Goal: Information Seeking & Learning: Learn about a topic

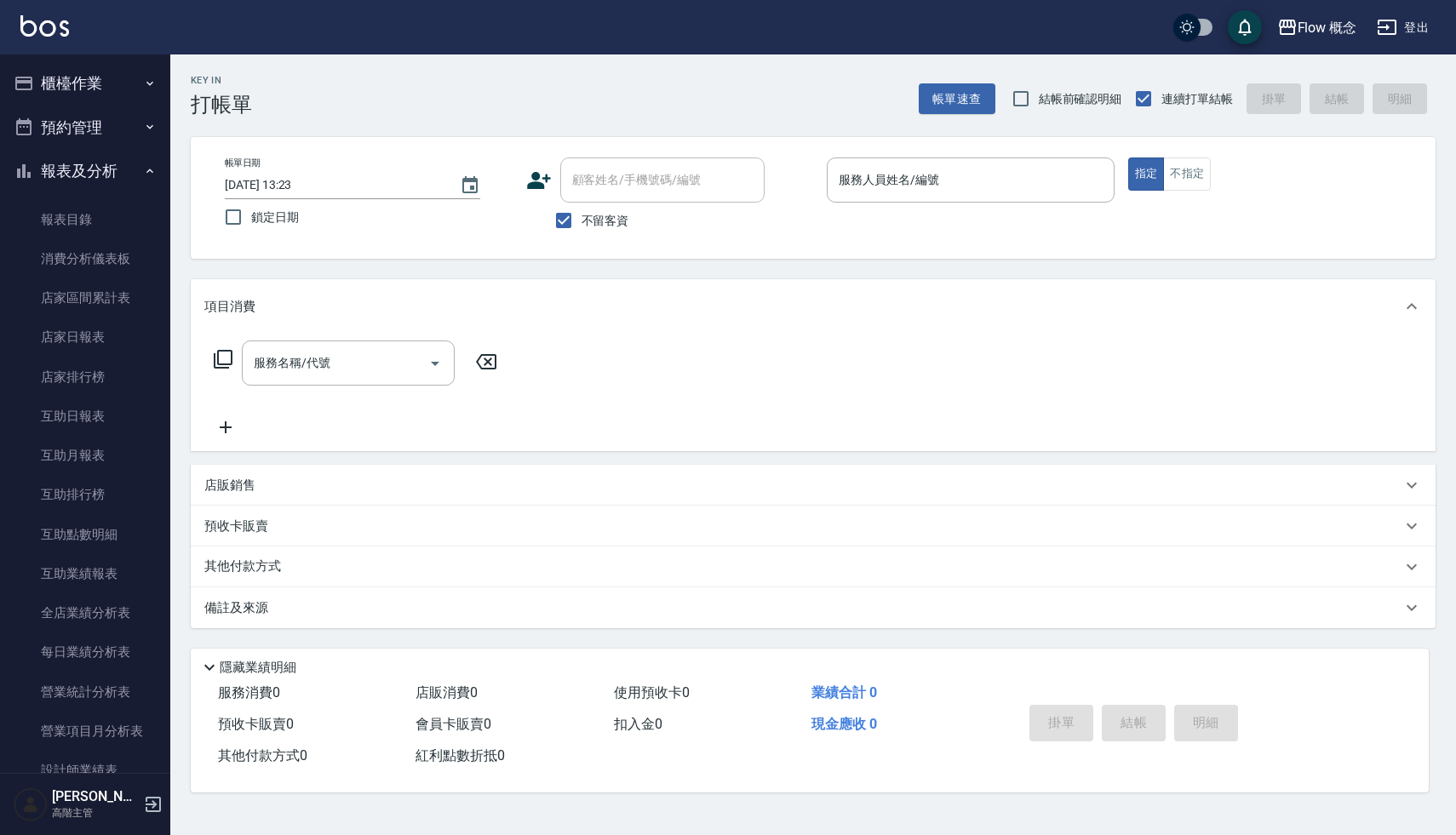
click at [97, 170] on button "報表及分析" at bounding box center [84, 172] width 157 height 45
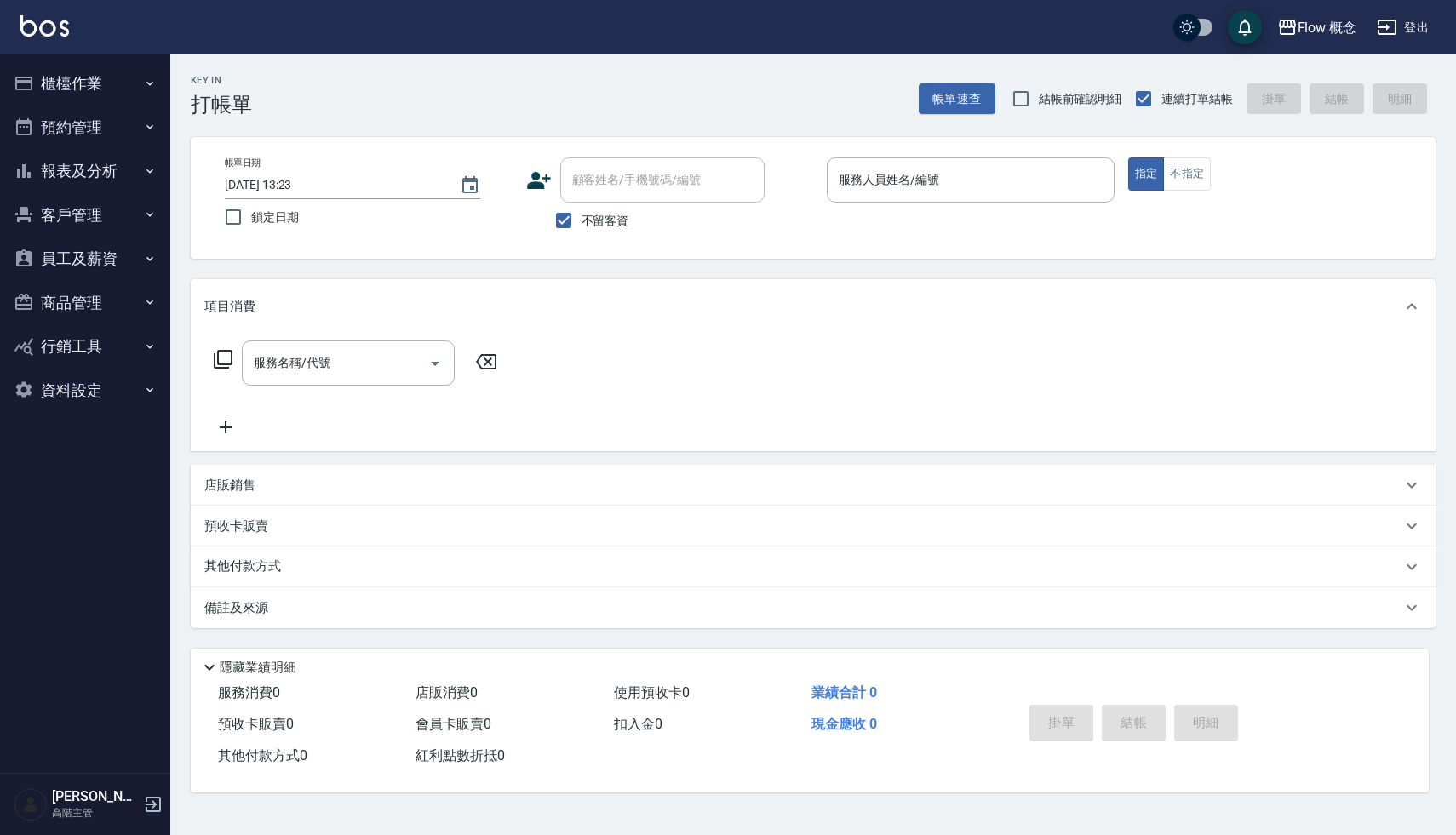
click at [96, 264] on button "員工及薪資" at bounding box center [84, 259] width 157 height 45
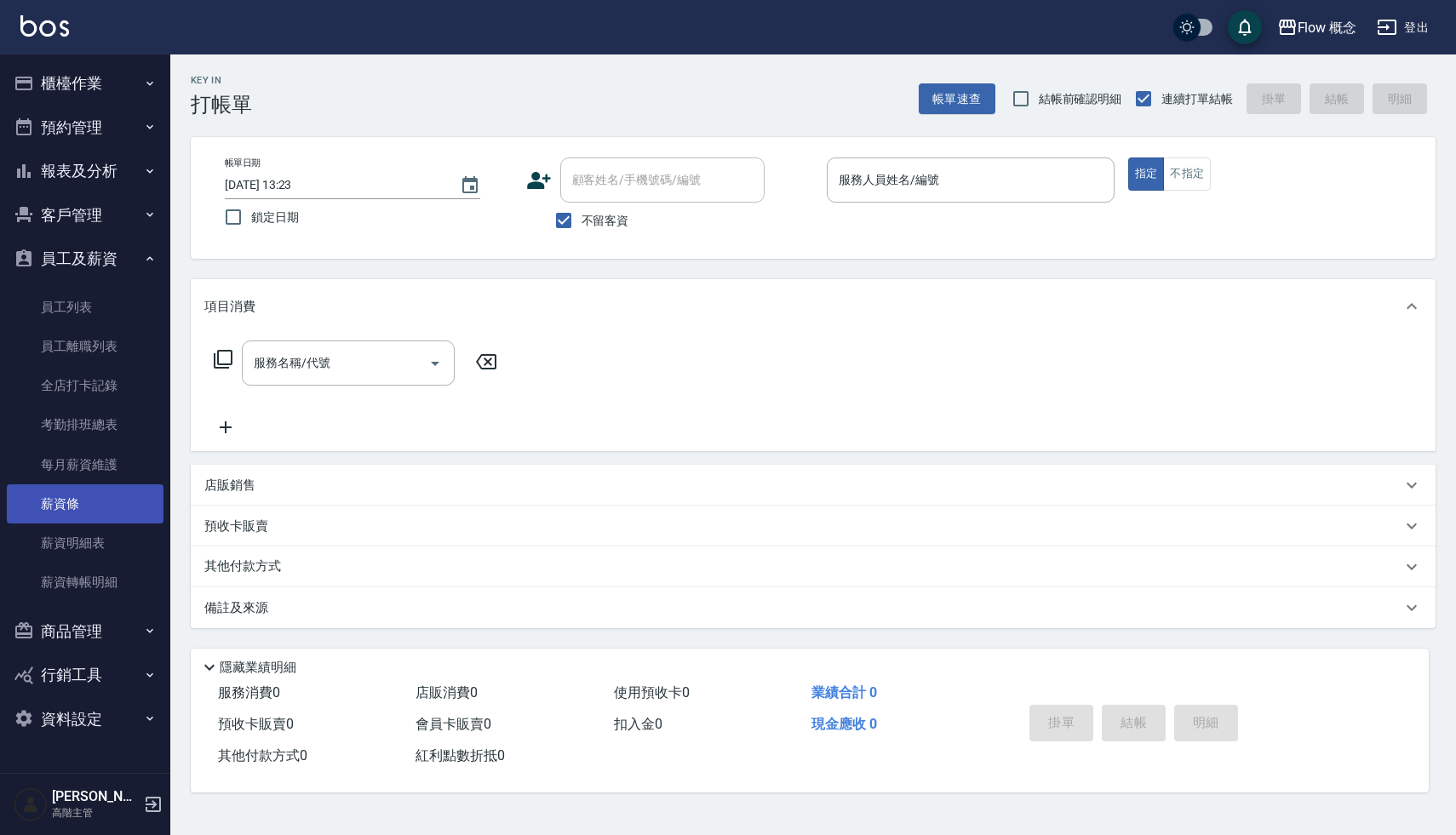
click at [102, 494] on link "薪資條" at bounding box center [84, 504] width 157 height 39
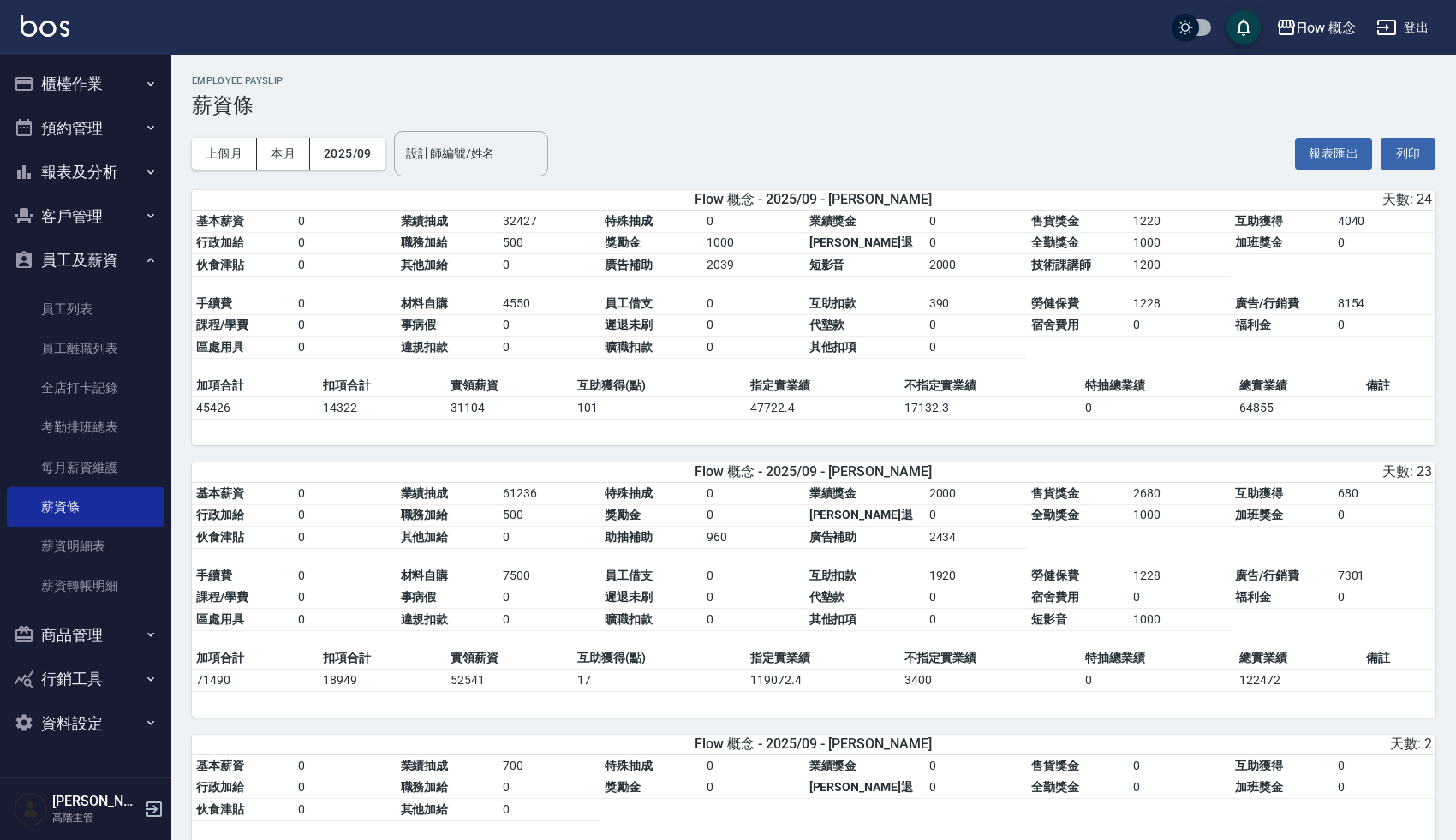
click at [717, 101] on h3 "薪資條" at bounding box center [814, 105] width 1244 height 24
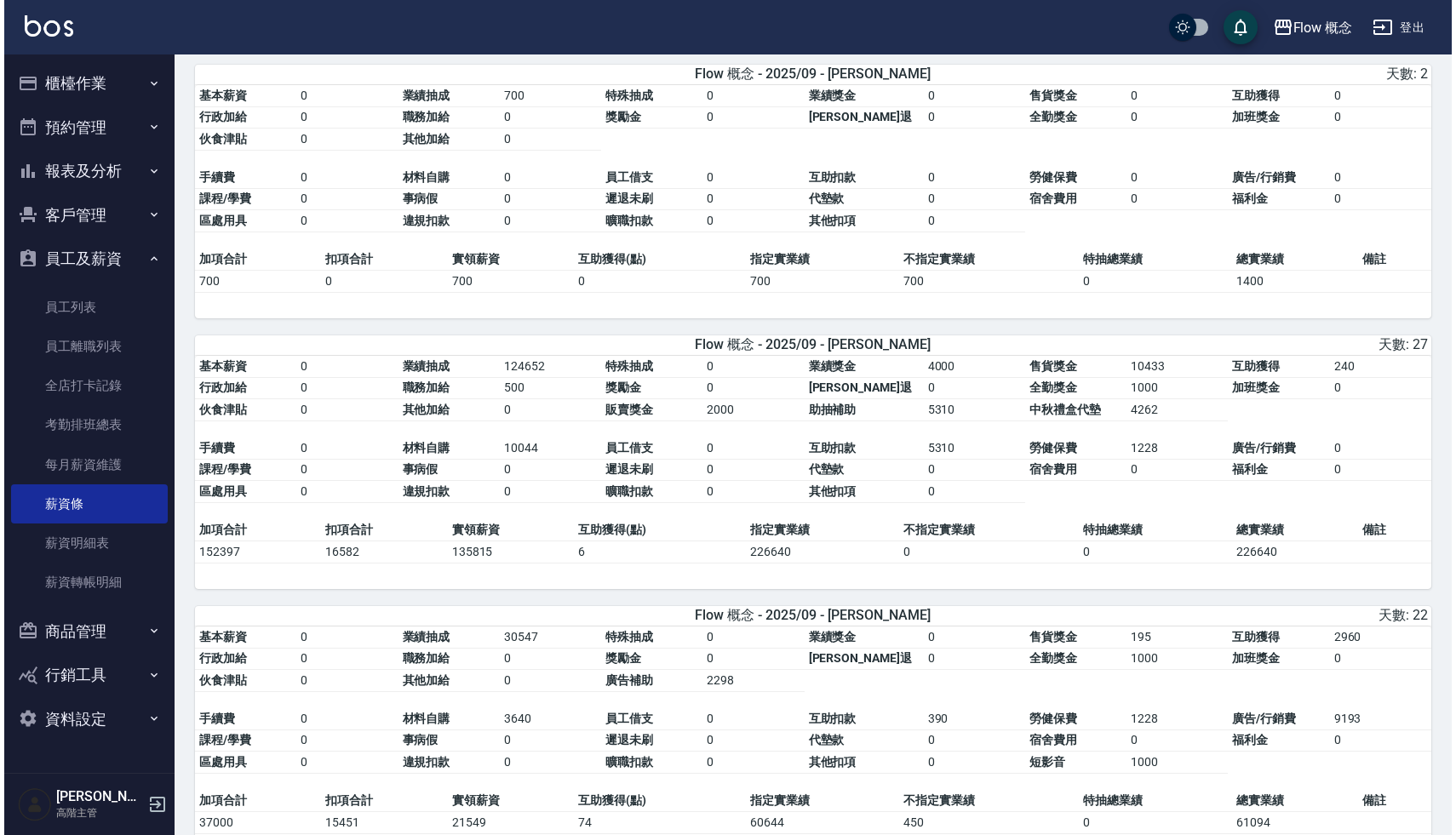
scroll to position [653, 0]
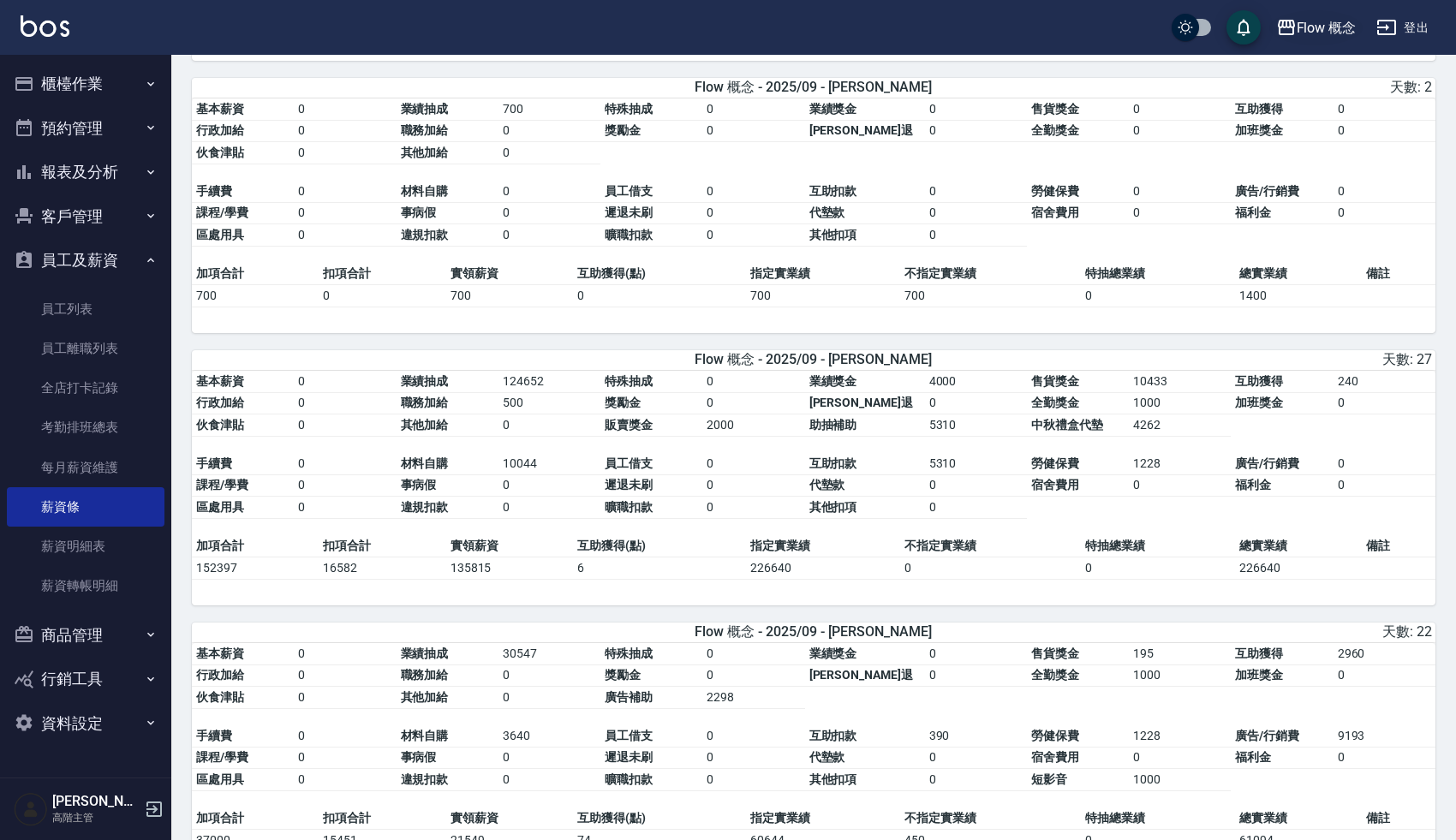
click at [1309, 28] on div "Flow 概念" at bounding box center [1327, 27] width 60 height 21
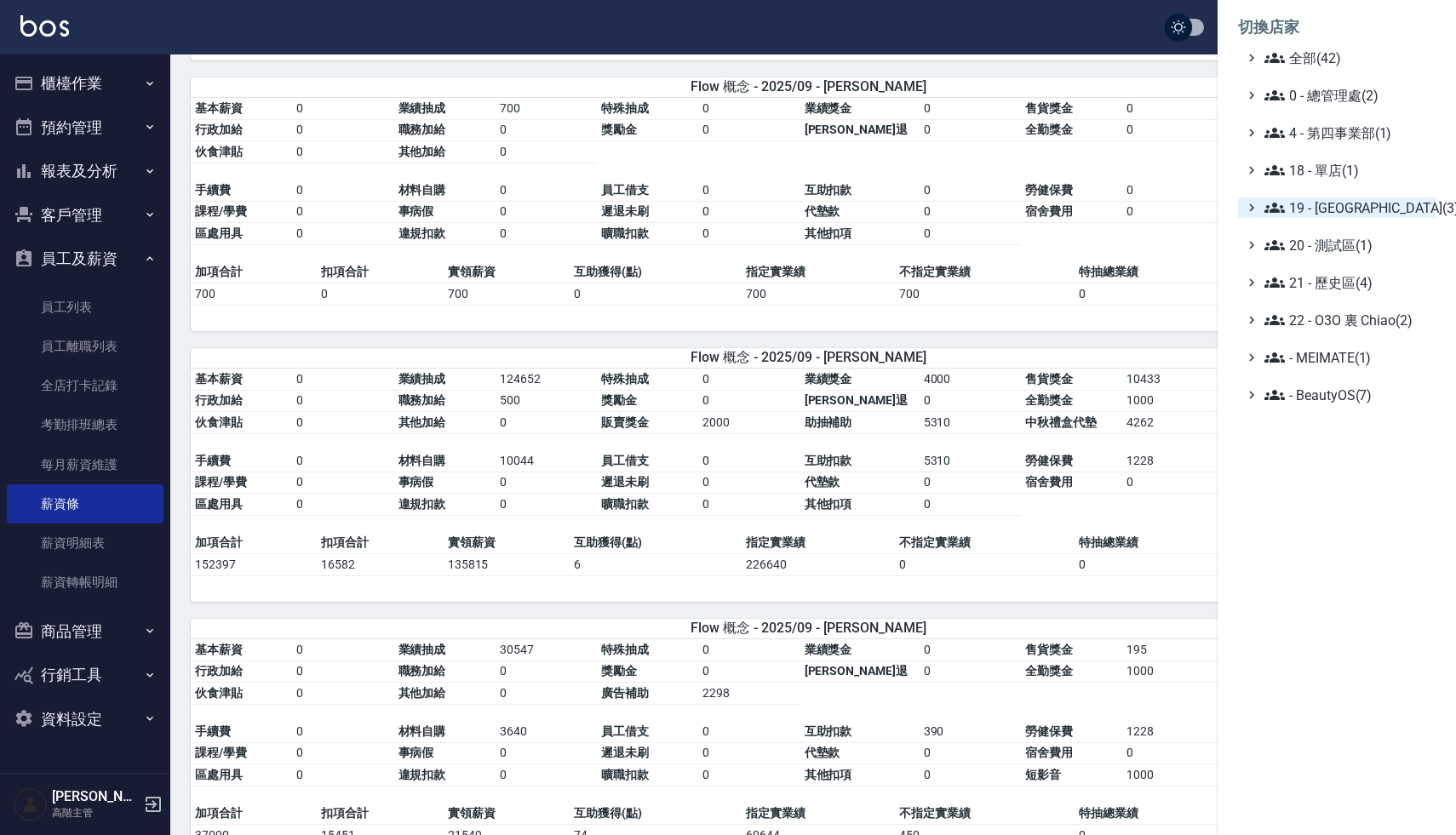
click at [1360, 203] on span "19 - 新城區(3)" at bounding box center [1346, 208] width 164 height 20
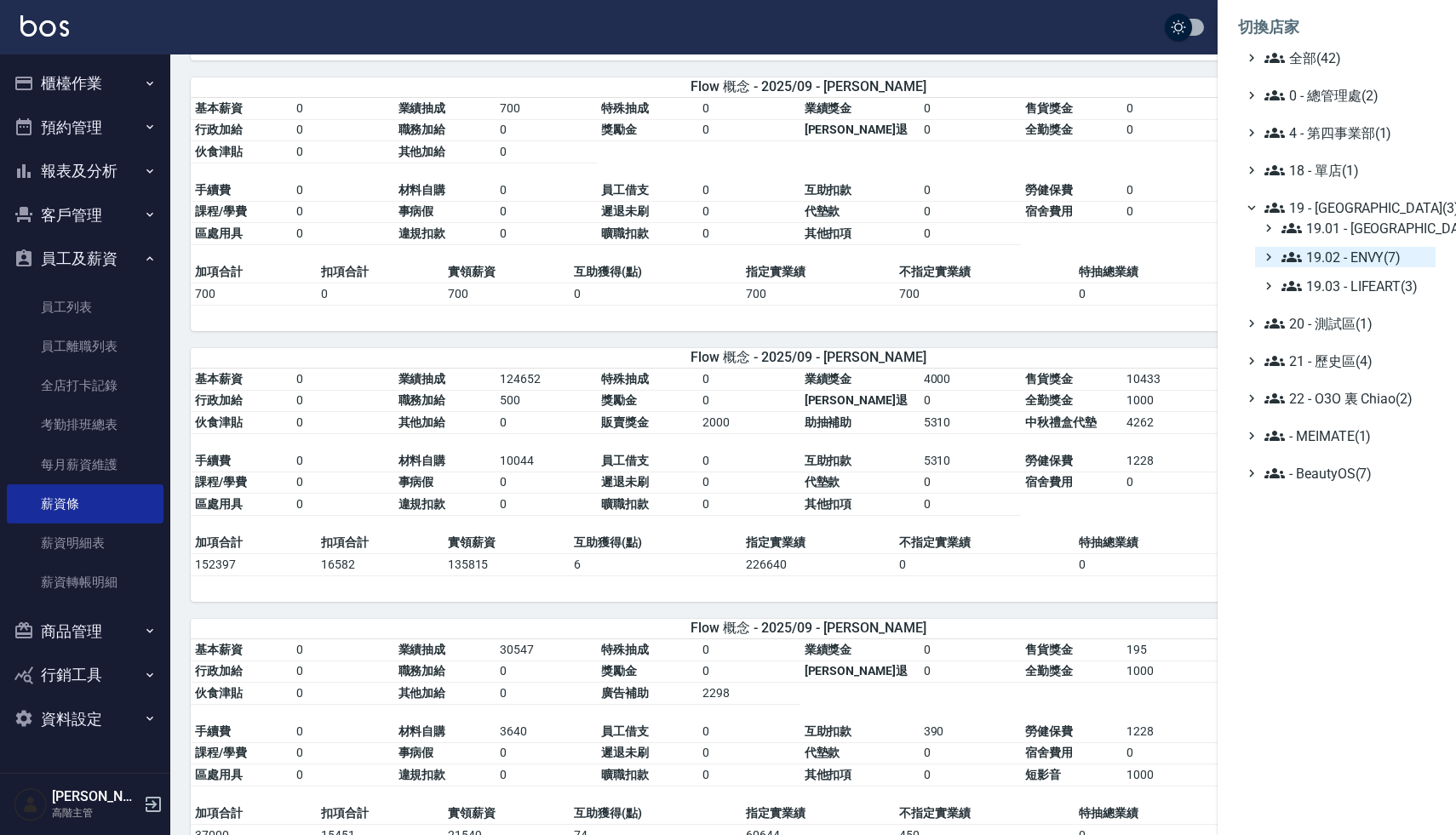
click at [1366, 254] on span "19.02 - ENVY(7)" at bounding box center [1354, 257] width 147 height 20
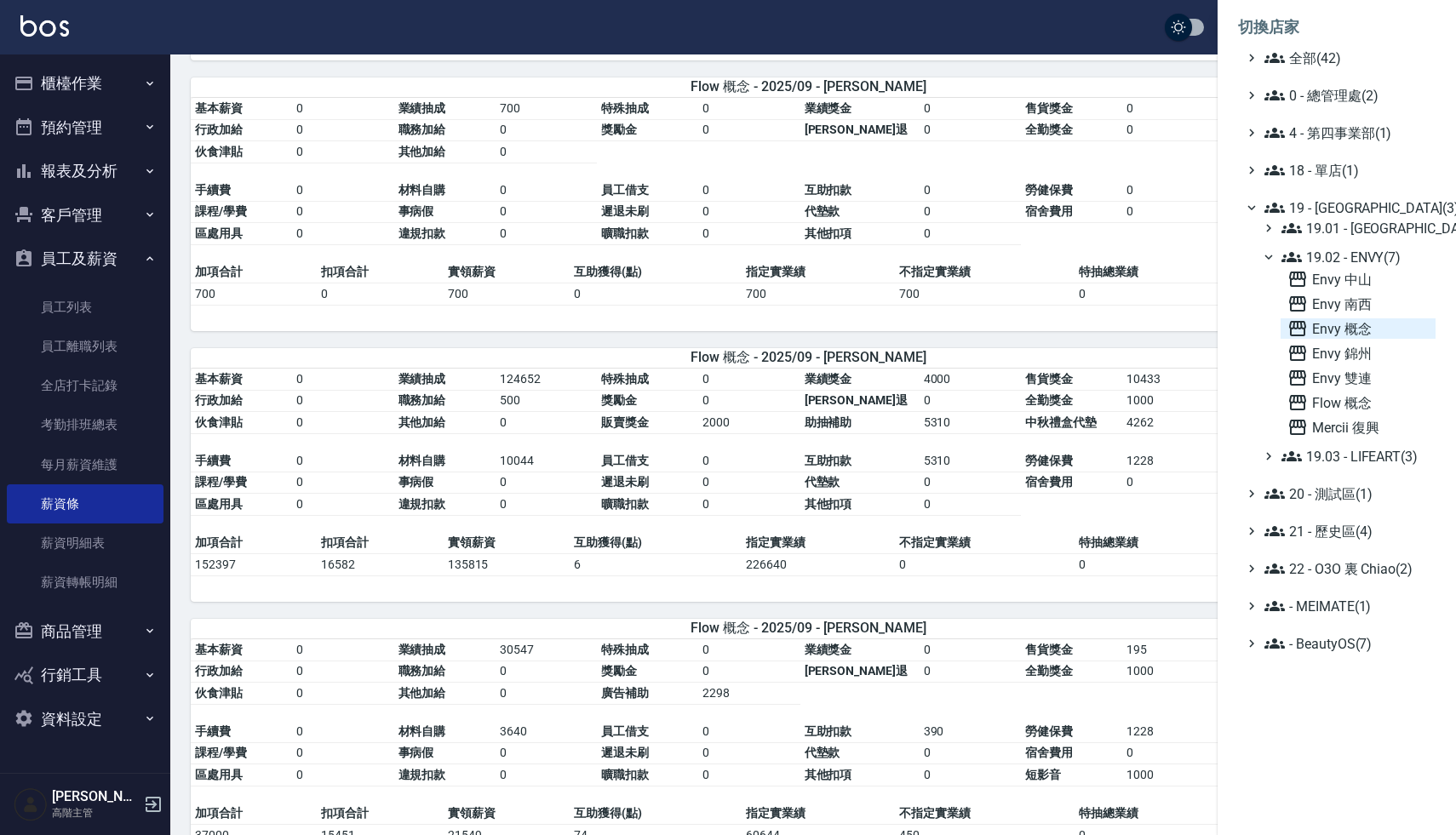
click at [1356, 329] on span "Envy 概念" at bounding box center [1358, 328] width 141 height 20
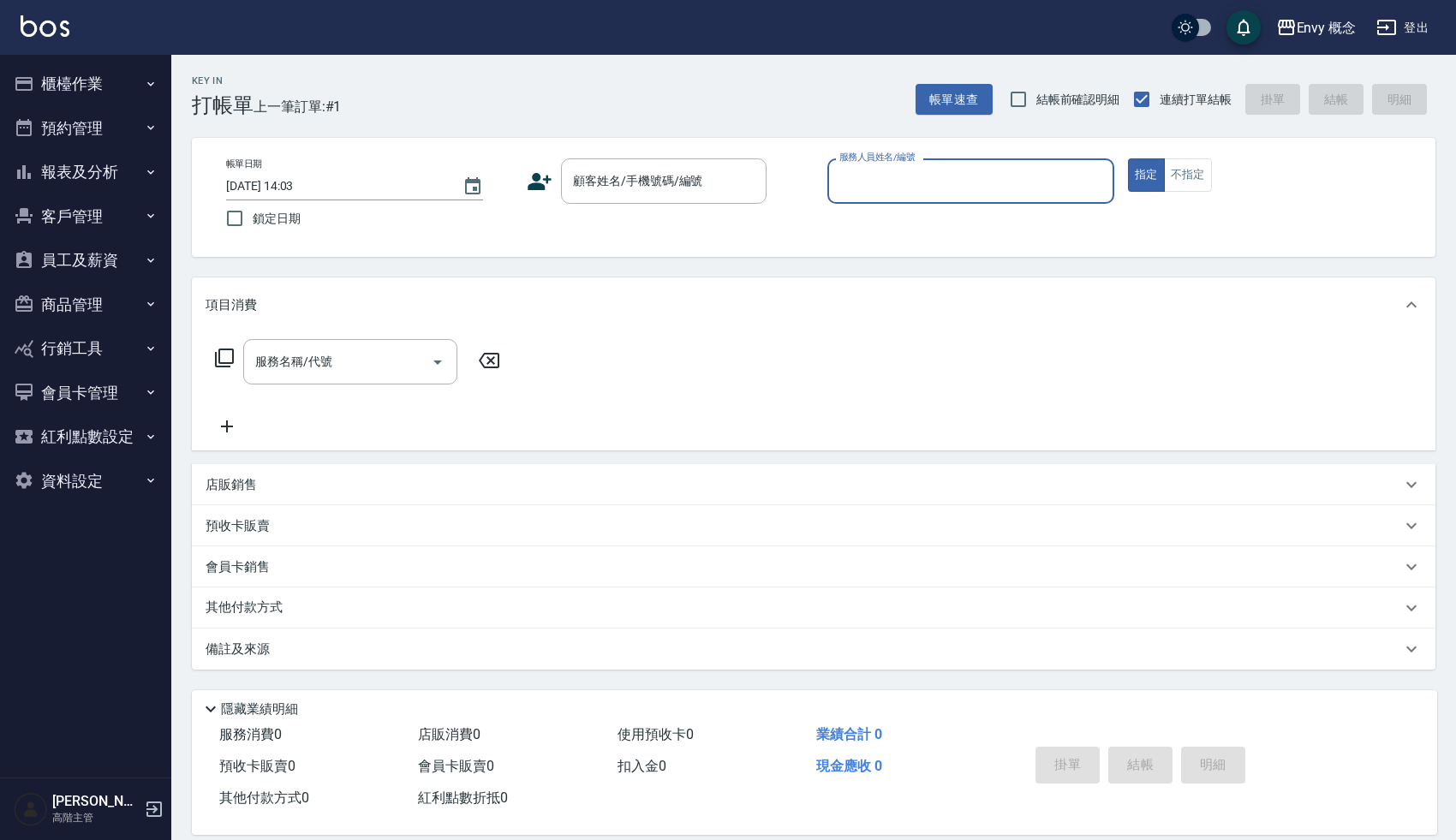
click at [69, 83] on button "櫃檯作業" at bounding box center [85, 84] width 158 height 45
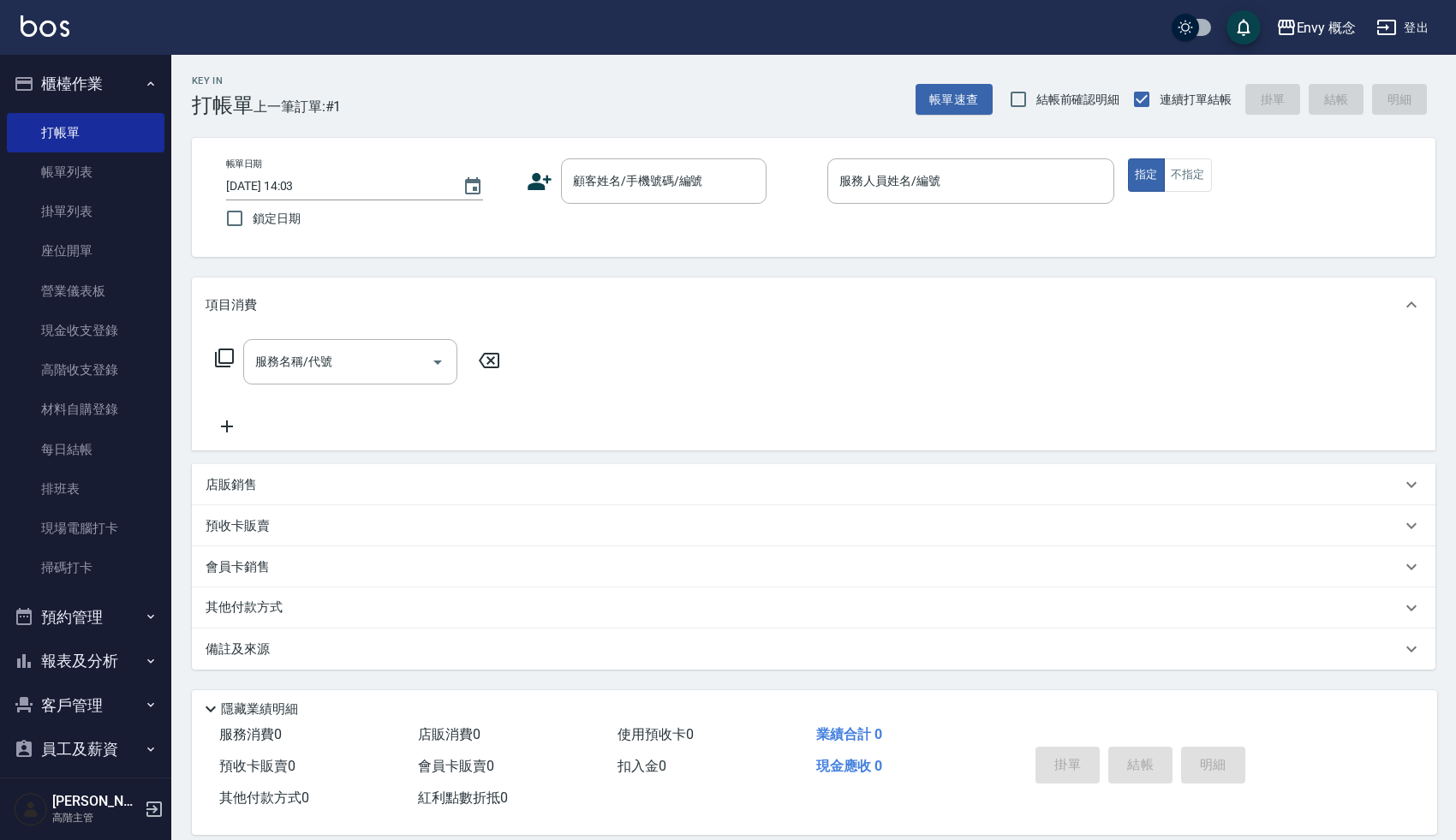
click at [85, 87] on button "櫃檯作業" at bounding box center [85, 84] width 158 height 45
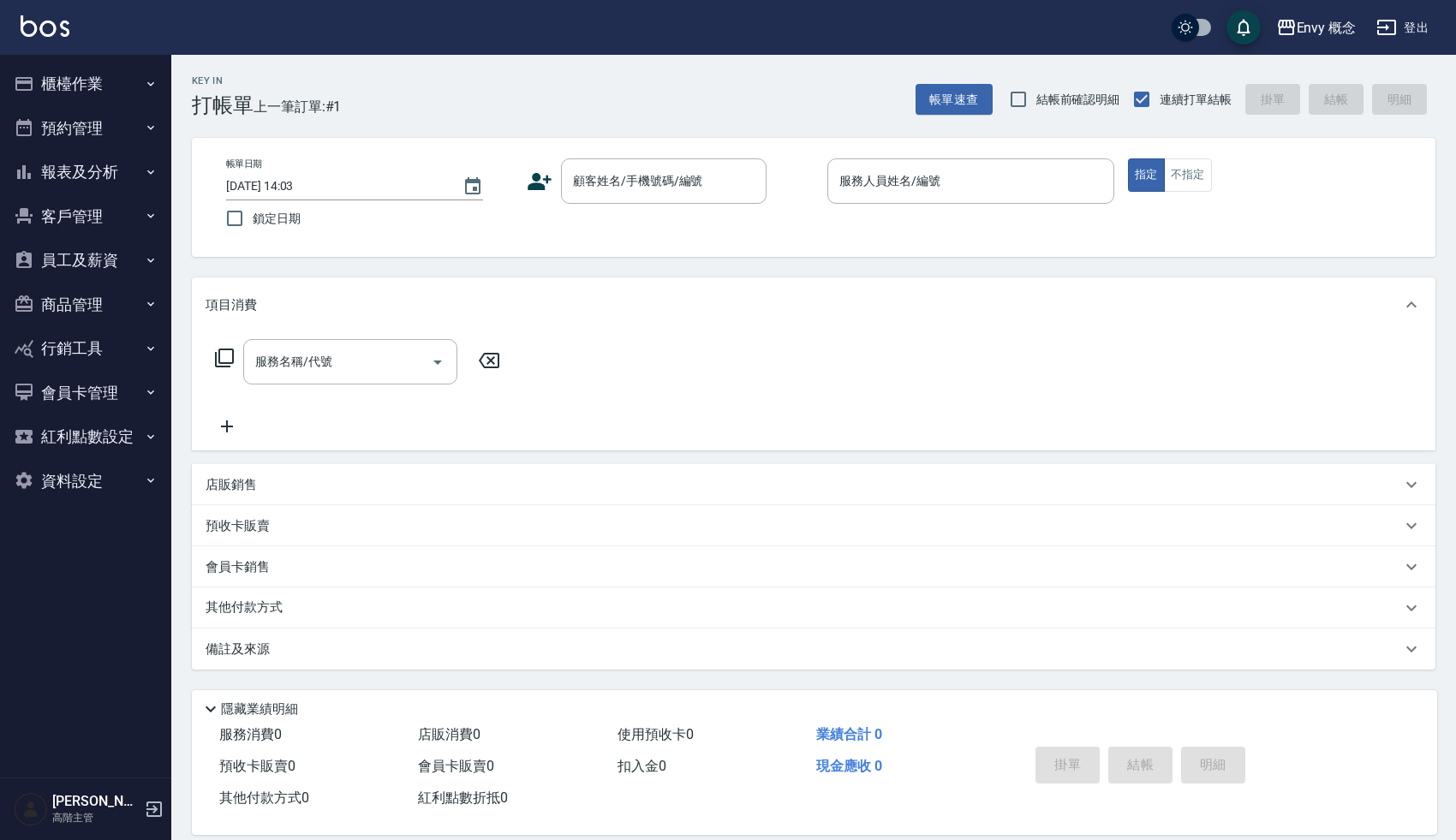
click at [88, 175] on button "報表及分析" at bounding box center [85, 173] width 158 height 45
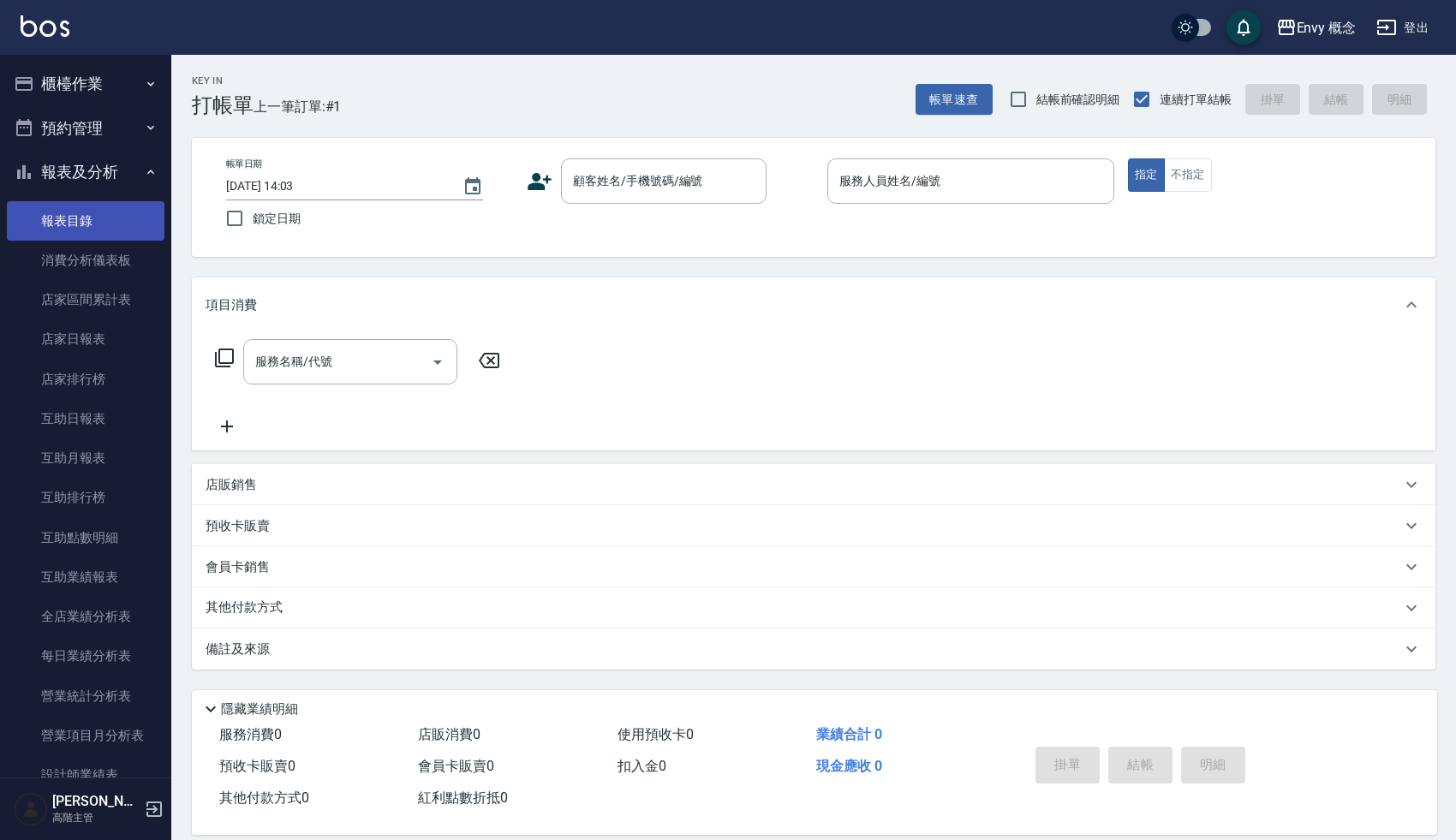
click at [88, 225] on link "報表目錄" at bounding box center [85, 221] width 158 height 39
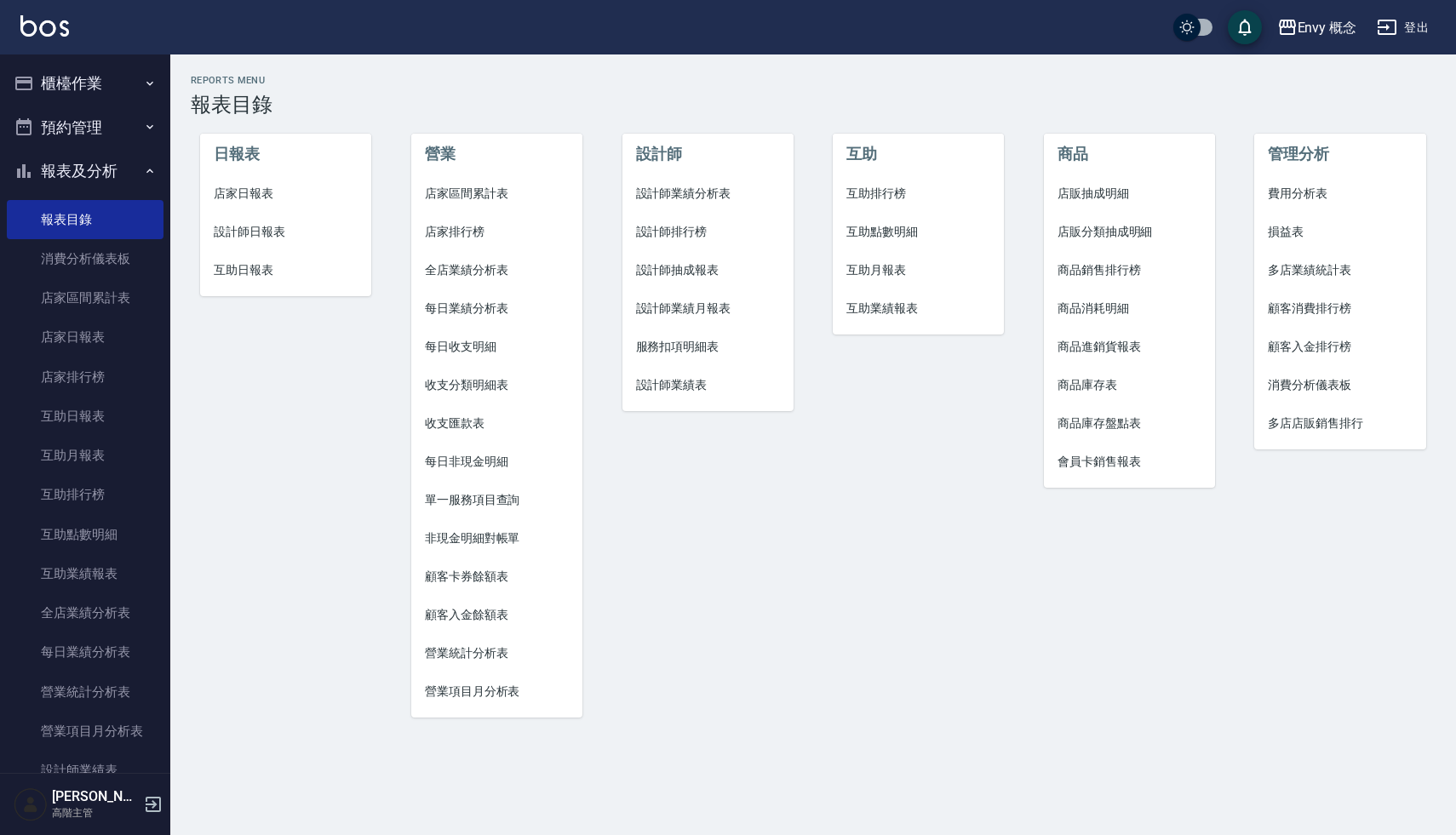
click at [235, 193] on span "店家日報表" at bounding box center [285, 193] width 144 height 18
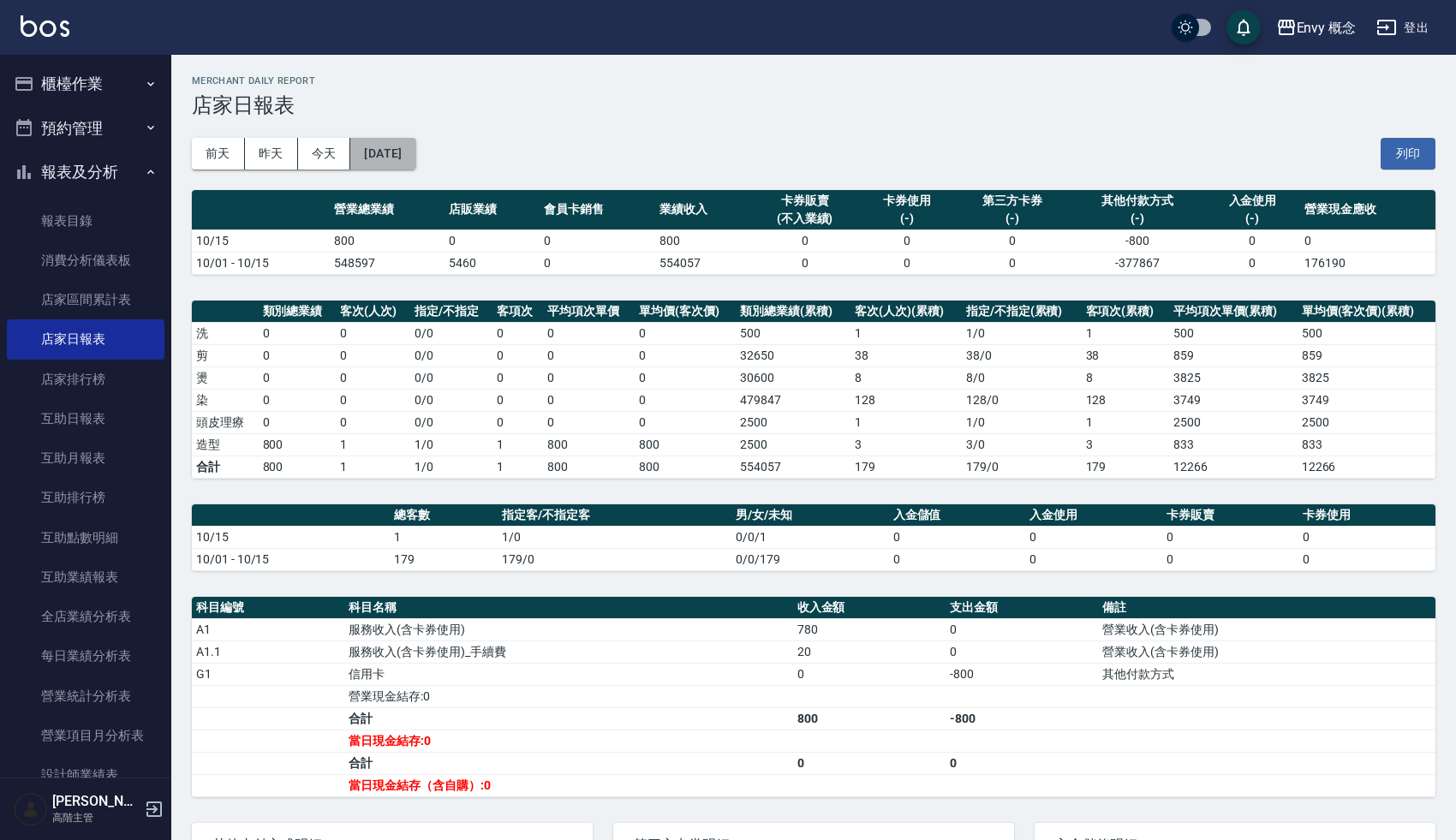
click at [407, 156] on button "[DATE]" at bounding box center [383, 154] width 65 height 32
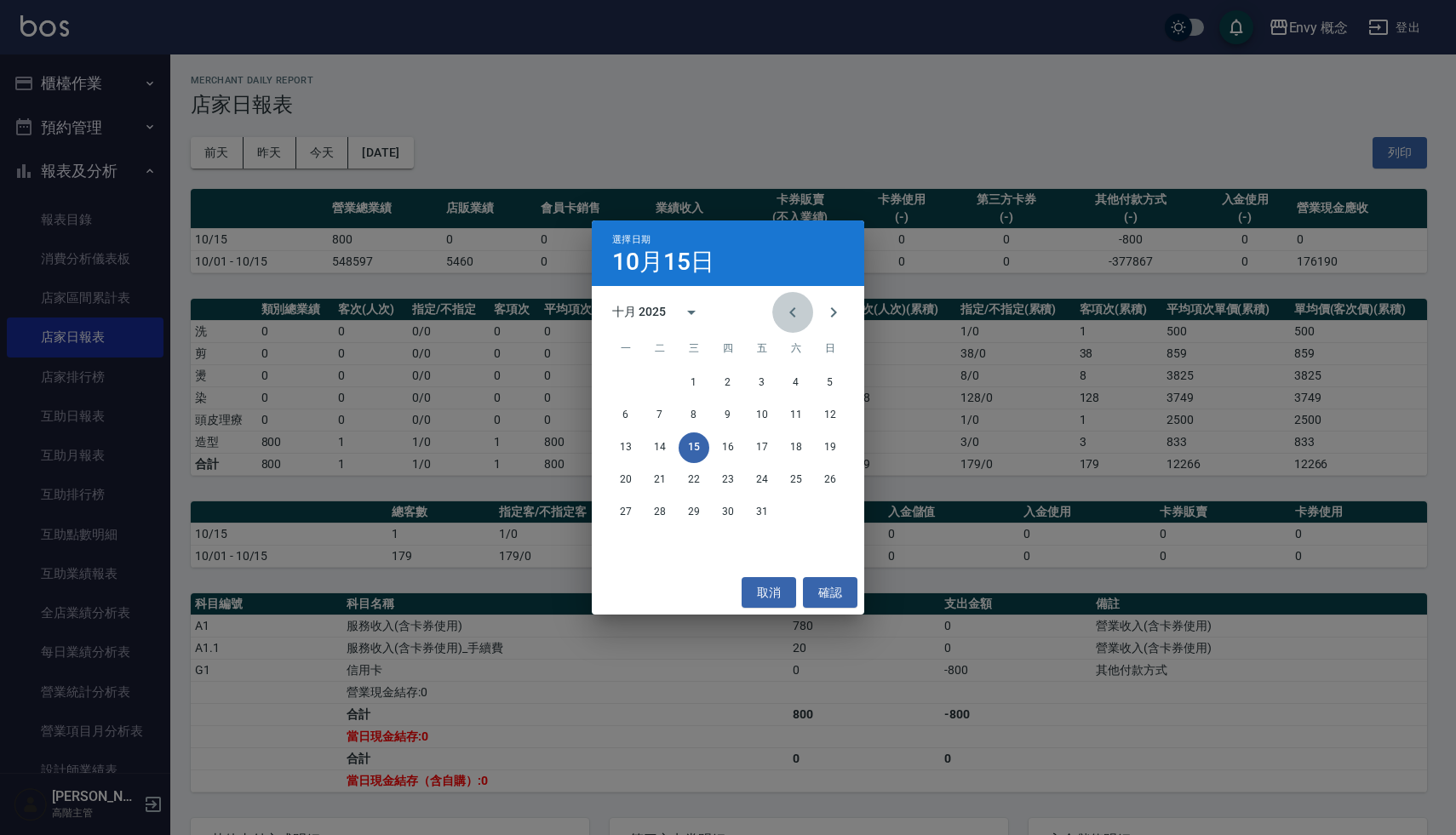
click at [797, 311] on icon "Previous month" at bounding box center [793, 313] width 20 height 20
click at [659, 508] on button "30" at bounding box center [659, 512] width 31 height 31
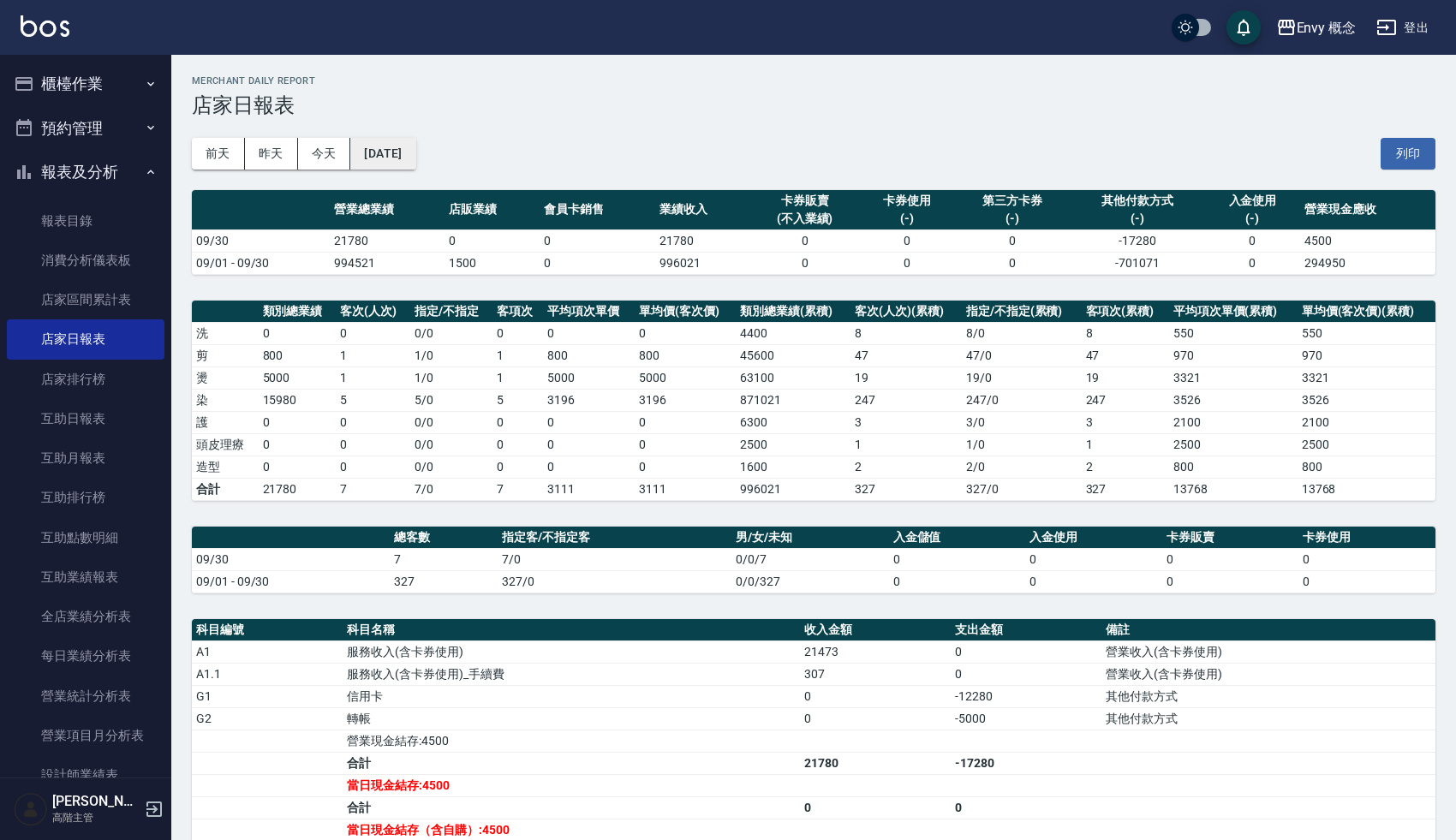
click at [392, 143] on button "[DATE]" at bounding box center [383, 154] width 65 height 32
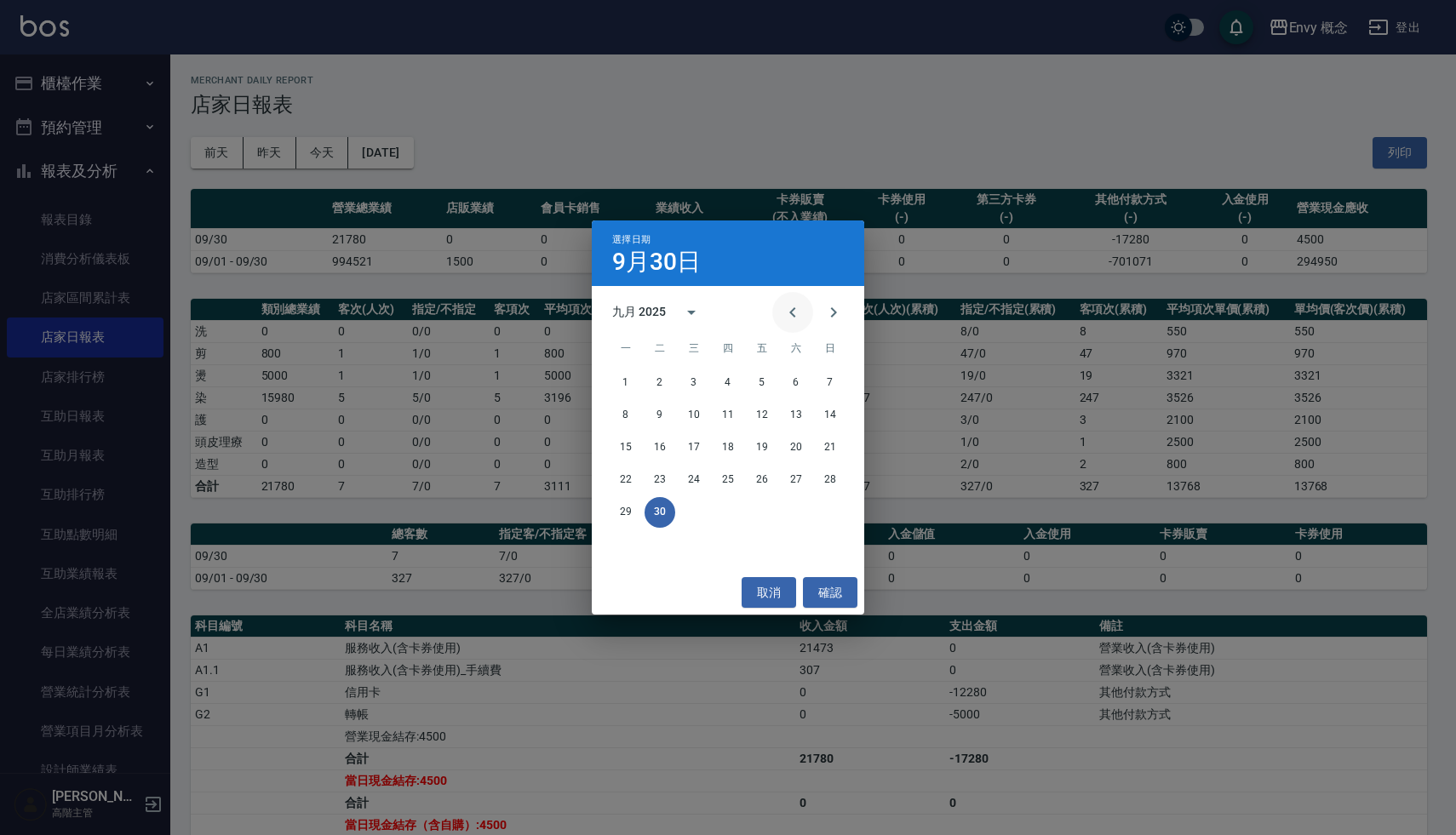
click at [790, 315] on icon "Previous month" at bounding box center [793, 313] width 20 height 20
click at [827, 519] on button "31" at bounding box center [829, 512] width 31 height 31
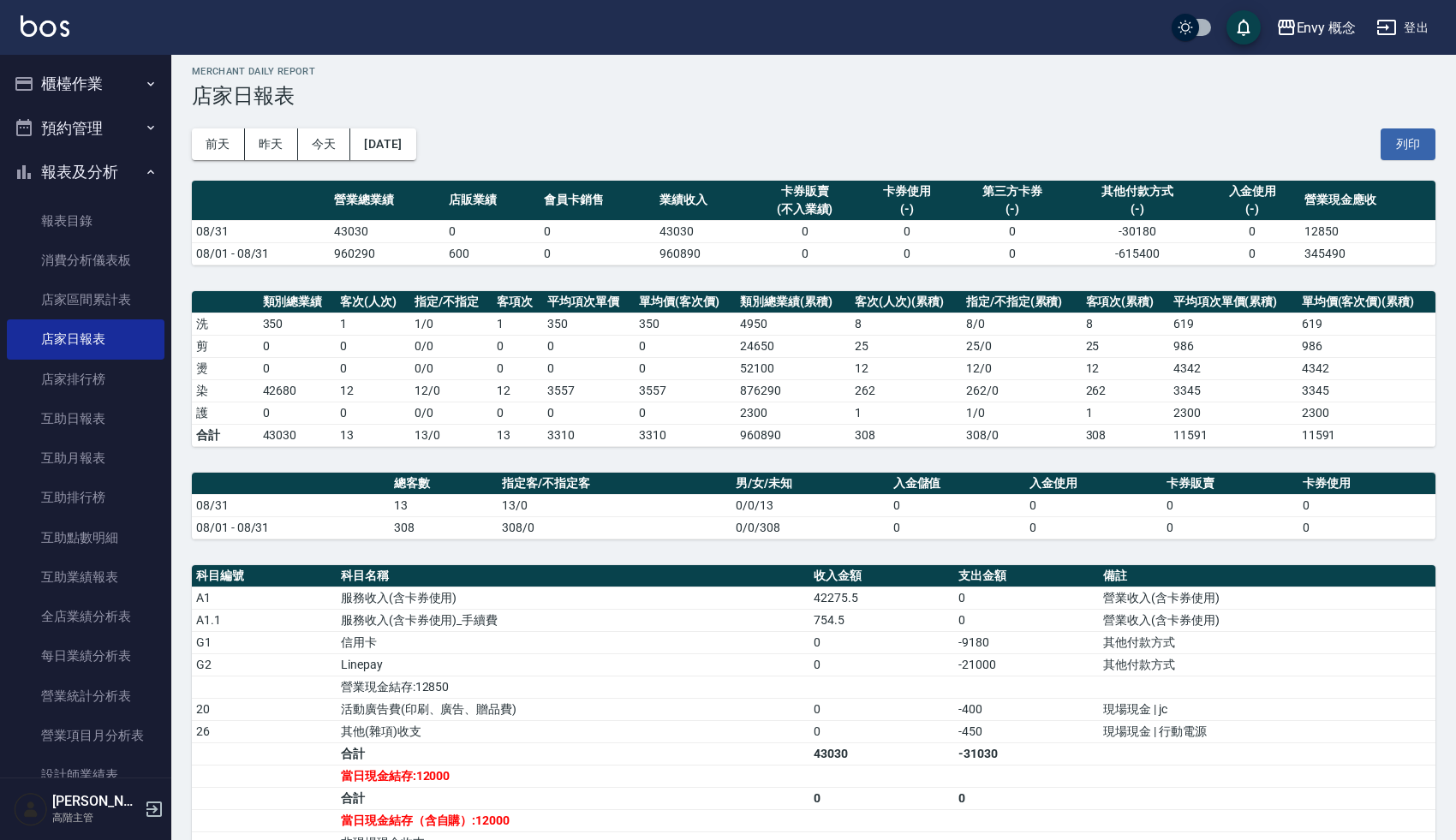
scroll to position [15, 0]
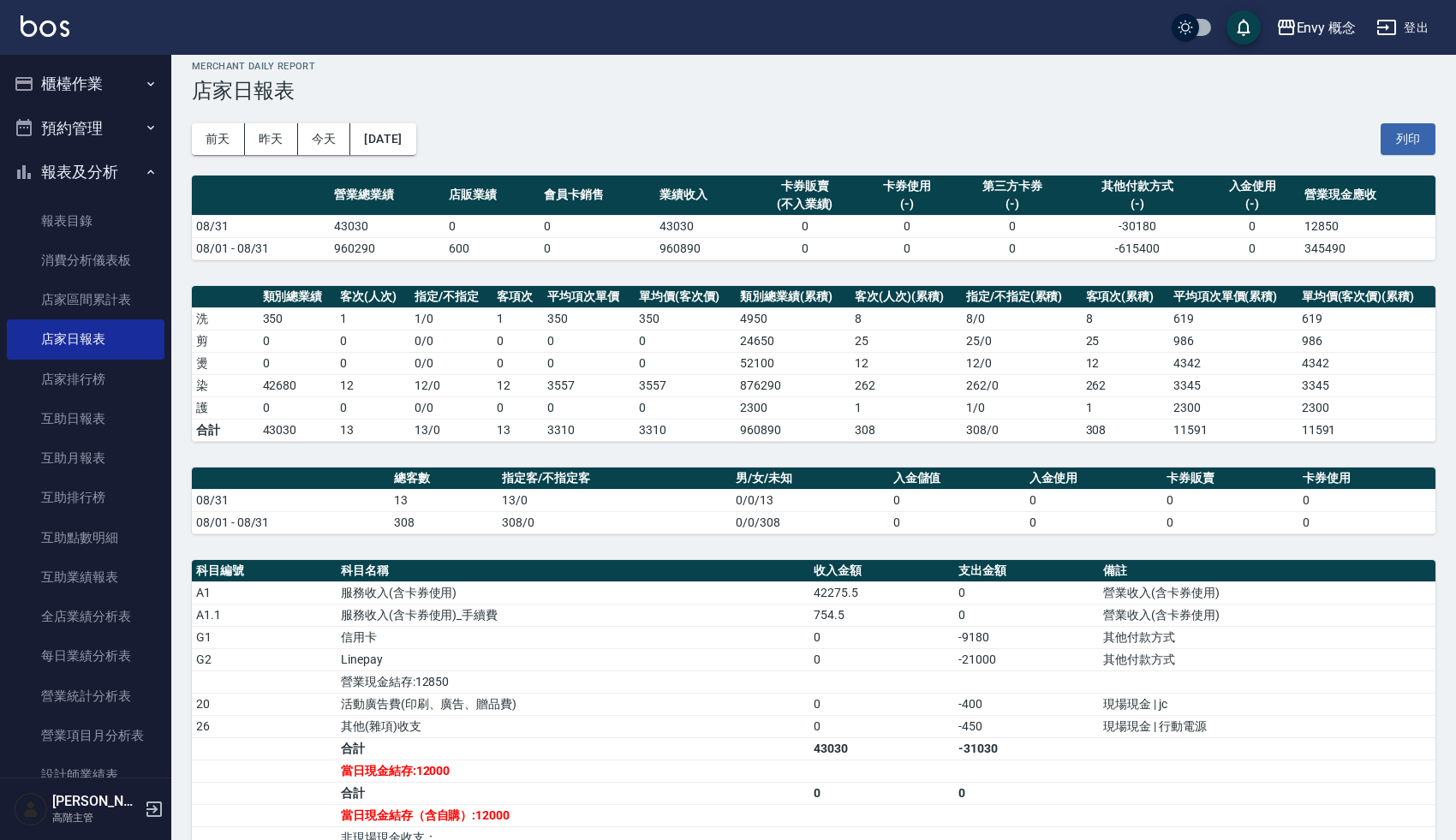
click at [726, 134] on div "[DATE] [DATE] [DATE] [DATE] 列印" at bounding box center [814, 139] width 1244 height 73
click at [737, 131] on div "[DATE] [DATE] [DATE] [DATE] 列印" at bounding box center [814, 139] width 1244 height 73
click at [680, 549] on div "Envy 概念 [DATE] 店家日報表 列印時間： [DATE][PHONE_NUMBER]:04 Merchant Daily Report 店家日報表 …" at bounding box center [814, 601] width 1285 height 1122
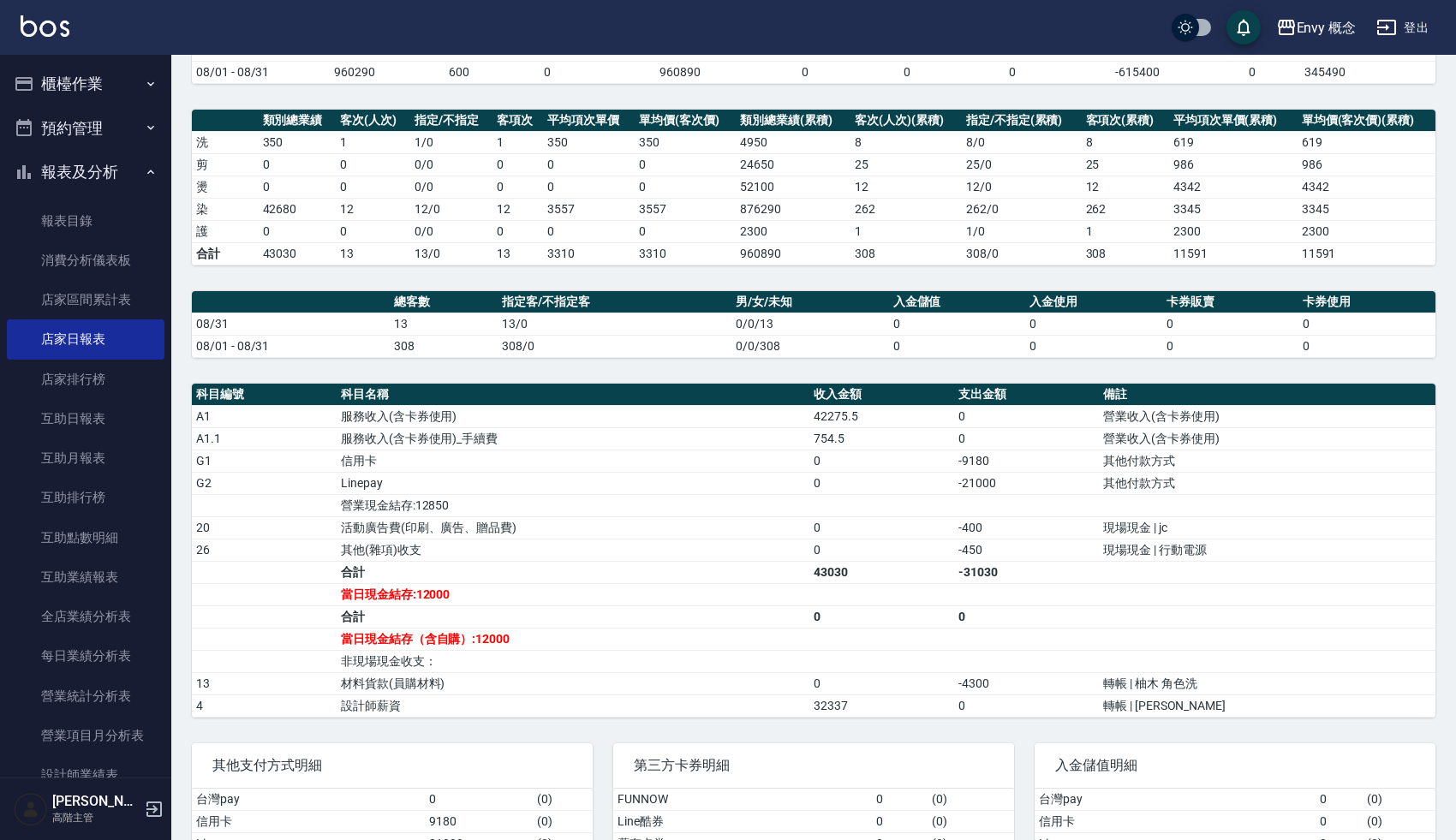
scroll to position [0, 0]
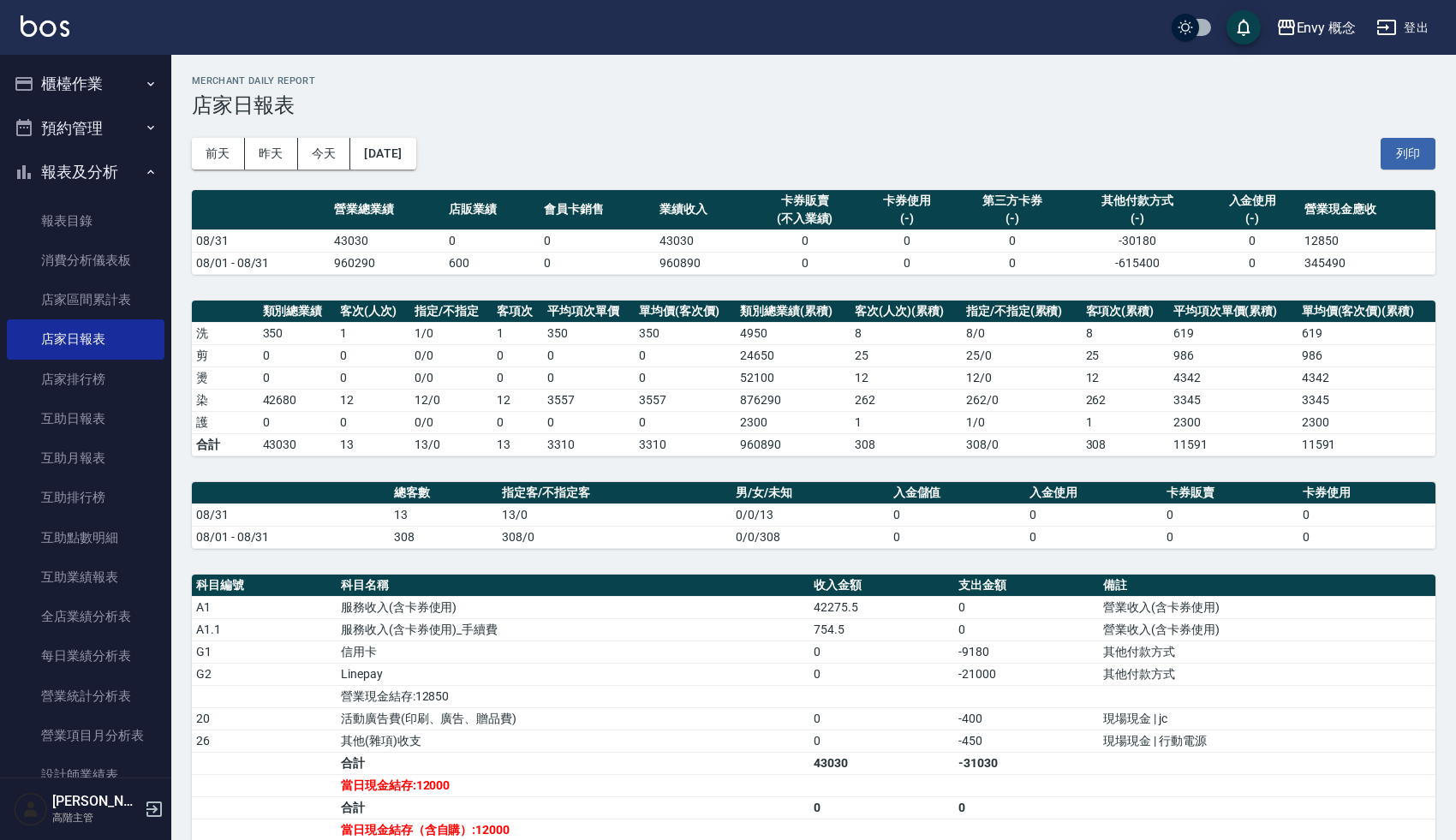
click at [771, 127] on div "[DATE] [DATE] [DATE] [DATE] 列印" at bounding box center [814, 154] width 1244 height 73
click at [740, 126] on div "[DATE] [DATE] [DATE] [DATE] 列印" at bounding box center [814, 154] width 1244 height 73
click at [721, 140] on div "[DATE] [DATE] [DATE] [DATE] 列印" at bounding box center [814, 154] width 1244 height 73
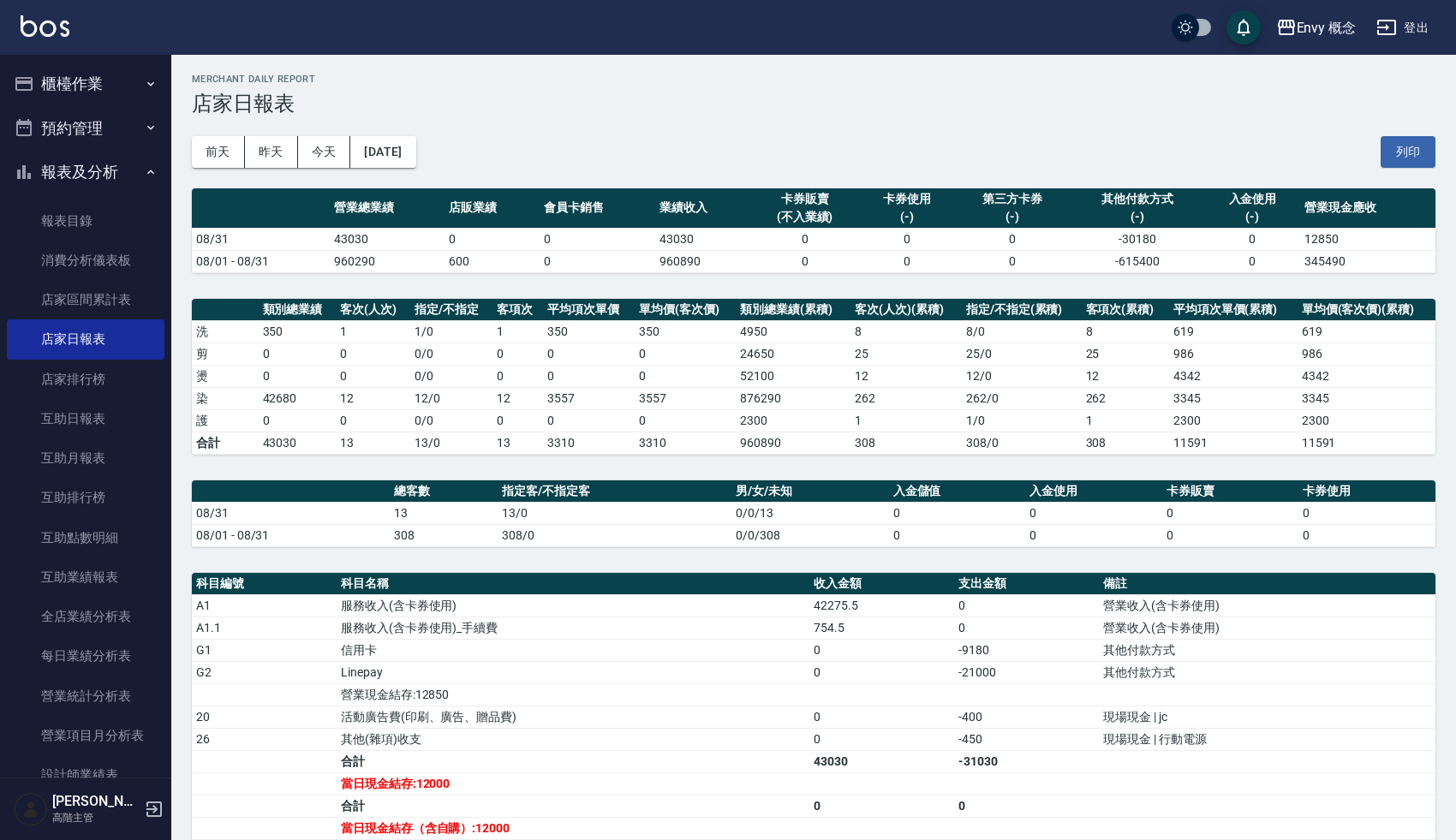
click at [719, 120] on div "[DATE] [DATE] [DATE] [DATE] 列印" at bounding box center [814, 152] width 1244 height 73
click at [731, 118] on div "[DATE] [DATE] [DATE] [DATE] 列印" at bounding box center [814, 152] width 1244 height 73
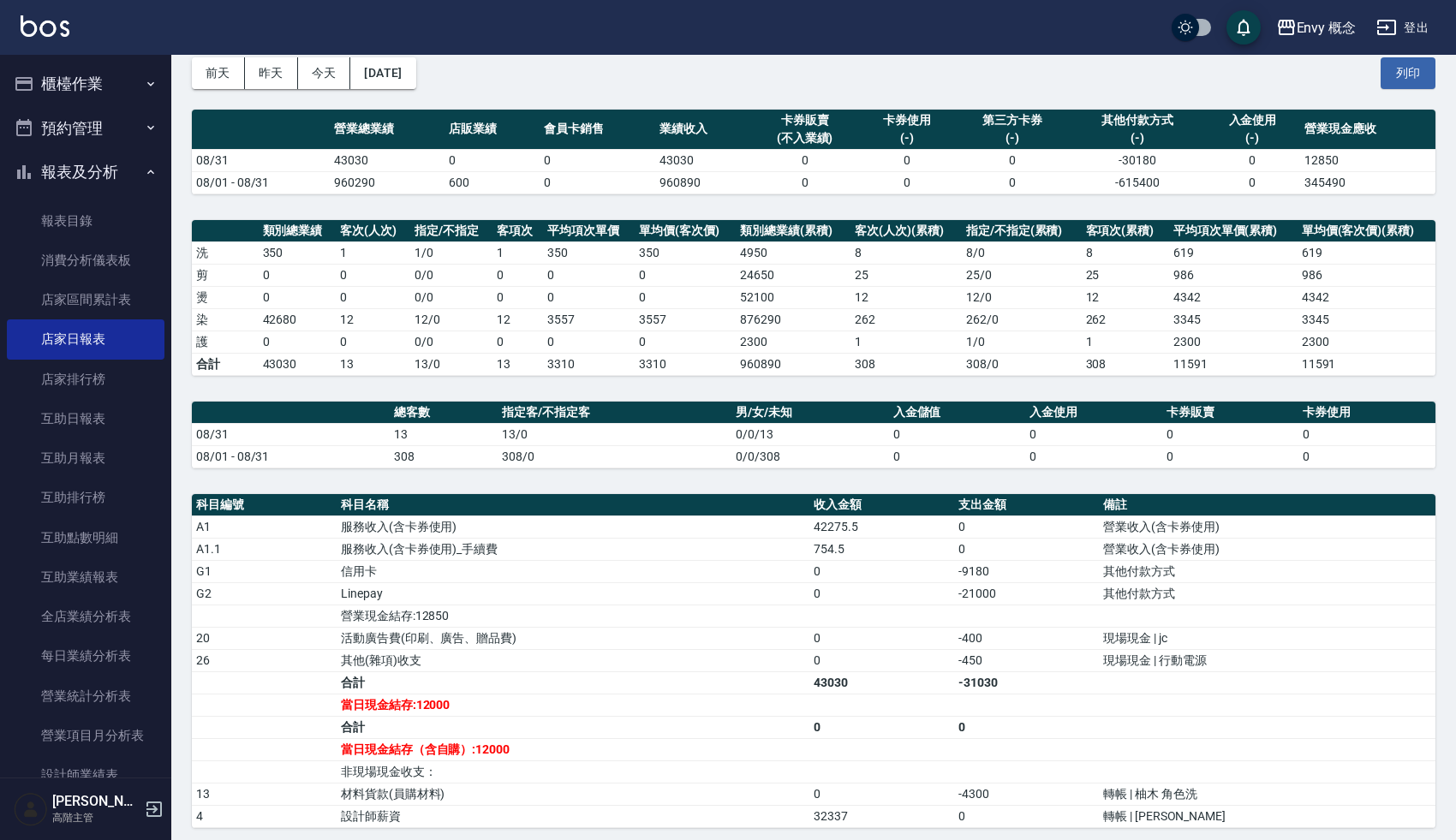
scroll to position [0, 0]
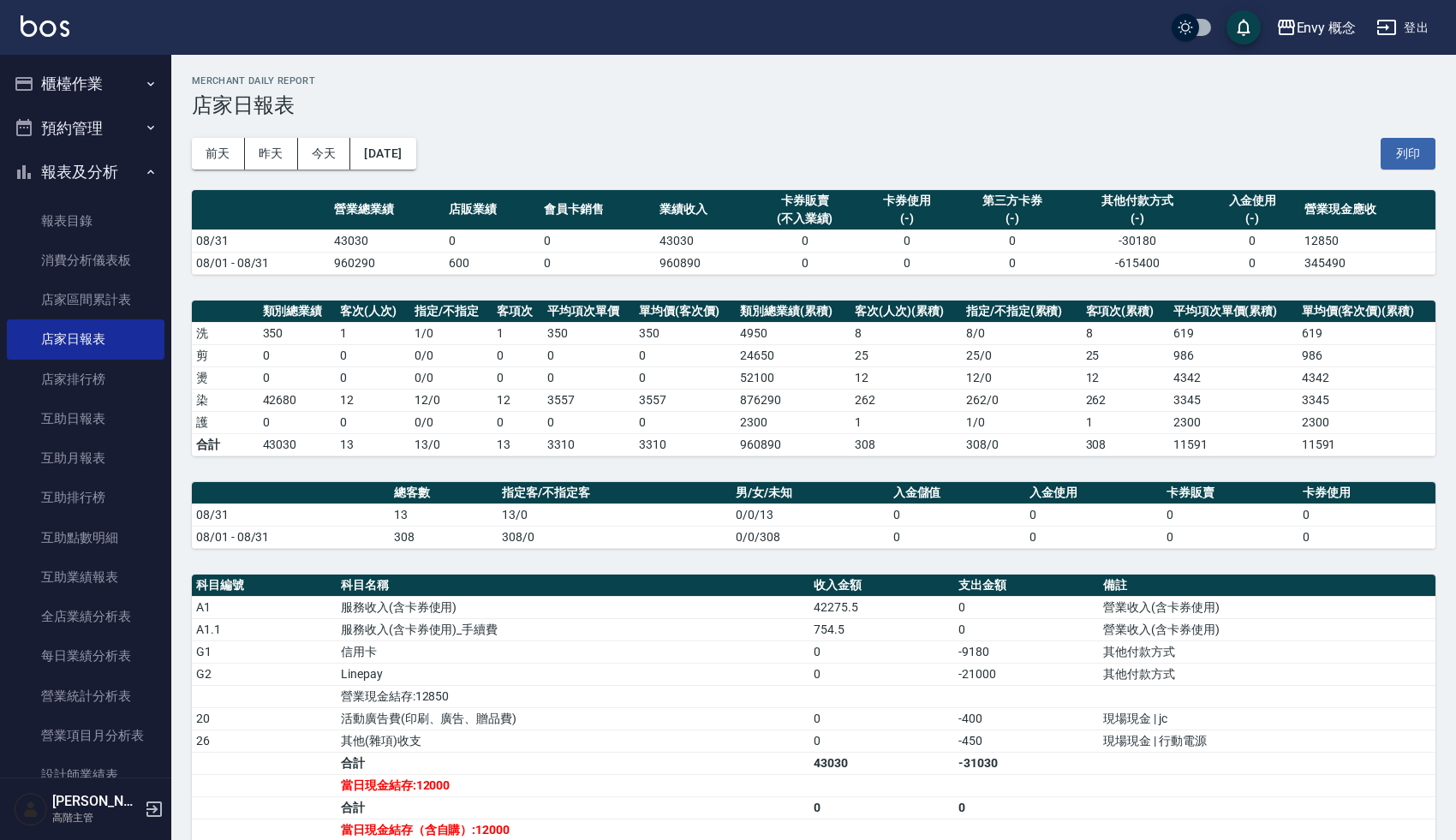
click at [744, 159] on div "[DATE] [DATE] [DATE] [DATE] 列印" at bounding box center [814, 154] width 1244 height 73
click at [756, 130] on div "[DATE] [DATE] [DATE] [DATE] 列印" at bounding box center [814, 154] width 1244 height 73
click at [594, 148] on div "[DATE] [DATE] [DATE] [DATE] 列印" at bounding box center [814, 154] width 1244 height 73
click at [594, 147] on div "[DATE] [DATE] [DATE] [DATE] 列印" at bounding box center [814, 154] width 1244 height 73
click at [83, 175] on button "報表及分析" at bounding box center [85, 173] width 158 height 45
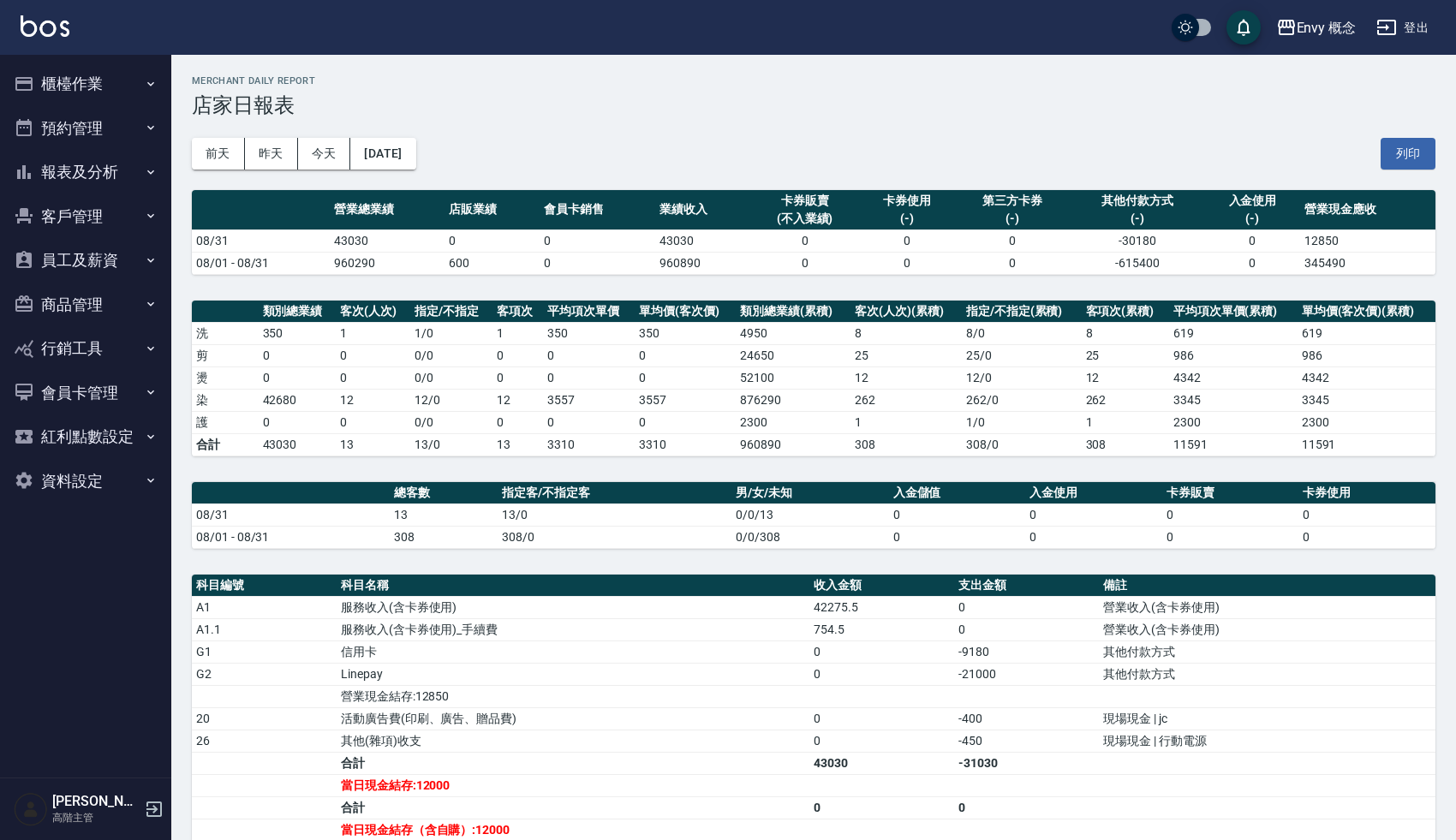
click at [505, 125] on div "[DATE] [DATE] [DATE] [DATE] 列印" at bounding box center [814, 154] width 1244 height 73
click at [558, 121] on div "[DATE] [DATE] [DATE] [DATE] 列印" at bounding box center [814, 154] width 1244 height 73
click at [79, 77] on button "櫃檯作業" at bounding box center [85, 84] width 158 height 45
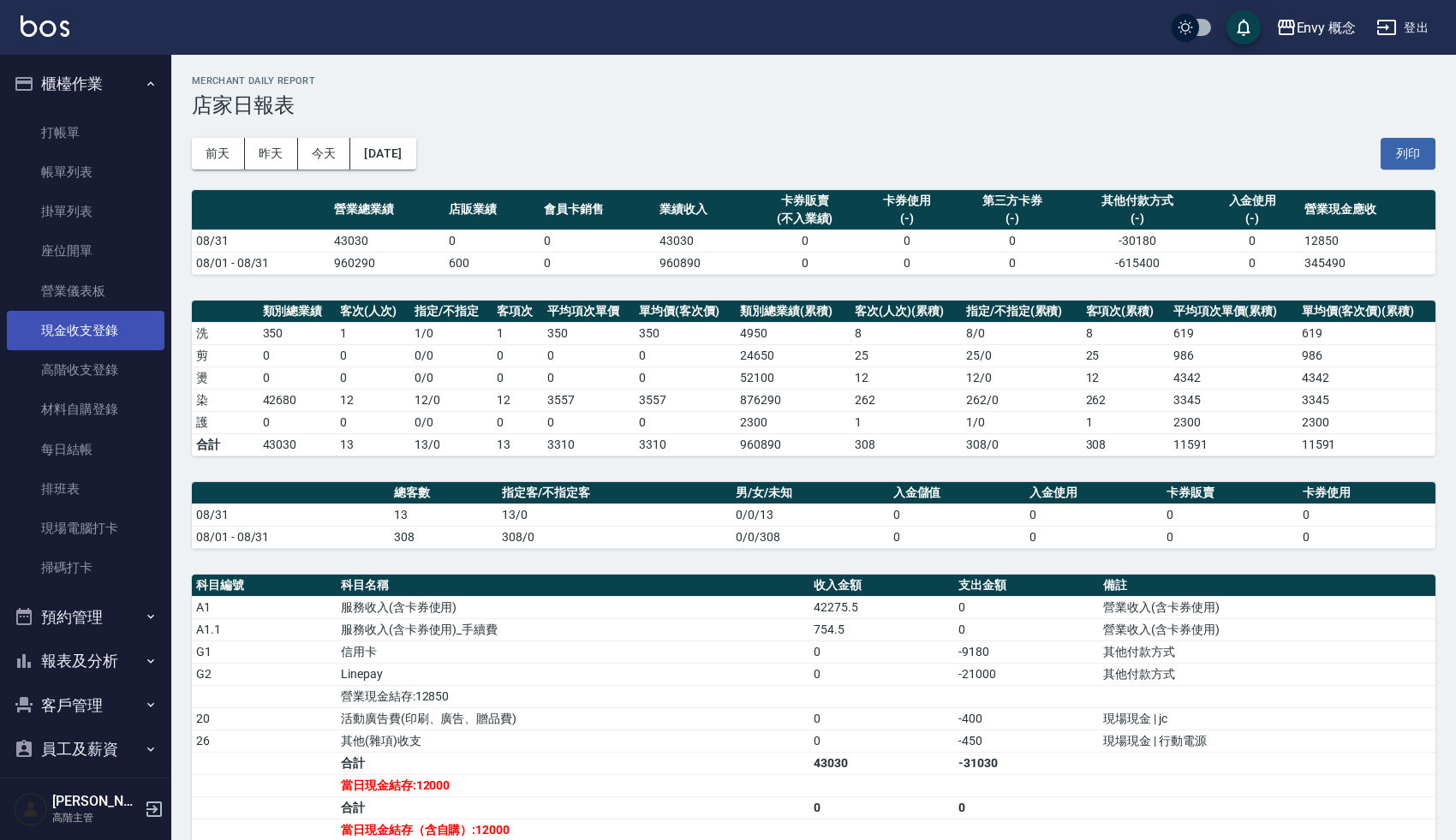
click at [88, 323] on link "現金收支登錄" at bounding box center [85, 330] width 158 height 39
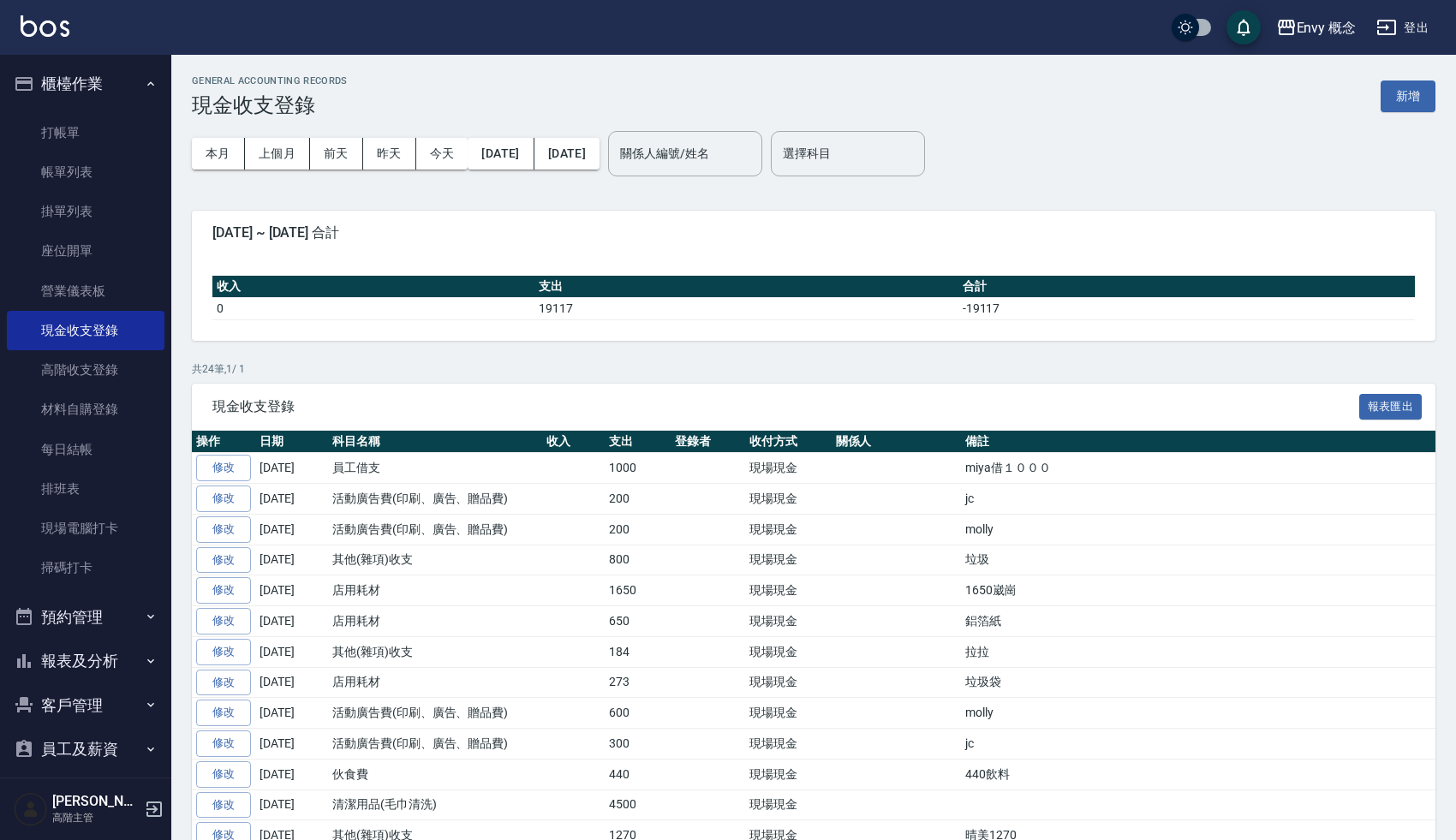
click at [677, 87] on div "GENERAL ACCOUNTING RECORDS 現金收支登錄 新增" at bounding box center [814, 96] width 1244 height 42
click at [710, 65] on div "GENERAL ACCOUNTING RECORDS 現金收支登錄 新增 本月 上個月 [DATE] [DATE] [DATE] [DATE] [DATE] …" at bounding box center [814, 655] width 1285 height 1200
click at [1071, 213] on div "[DATE] ~ [DATE] 合計" at bounding box center [814, 233] width 1244 height 45
click at [652, 357] on div "GENERAL ACCOUNTING RECORDS 現金收支登錄 新增 本月 上個月 [DATE] [DATE] [DATE] [DATE] [DATE] …" at bounding box center [814, 655] width 1285 height 1200
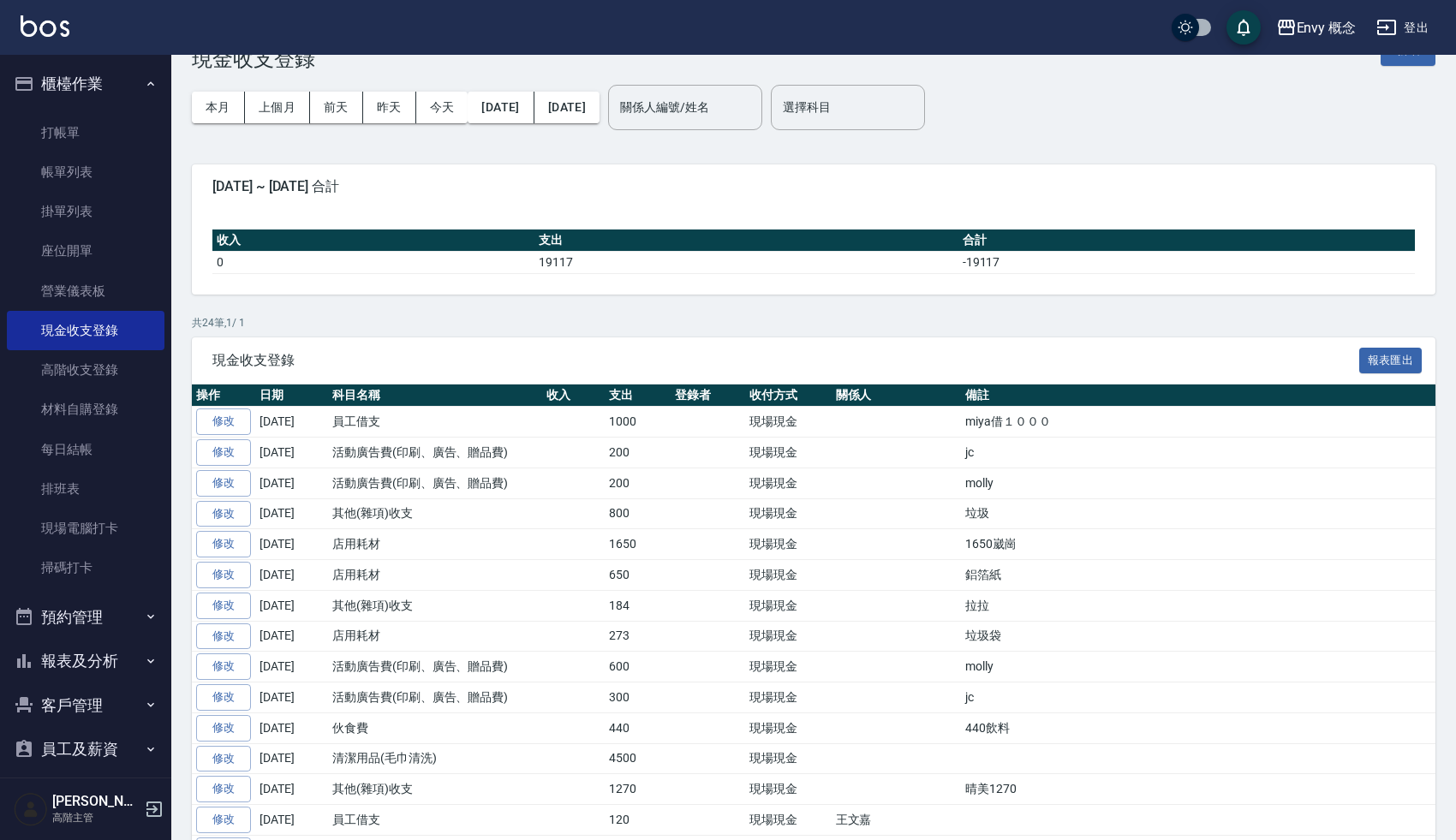
scroll to position [16, 0]
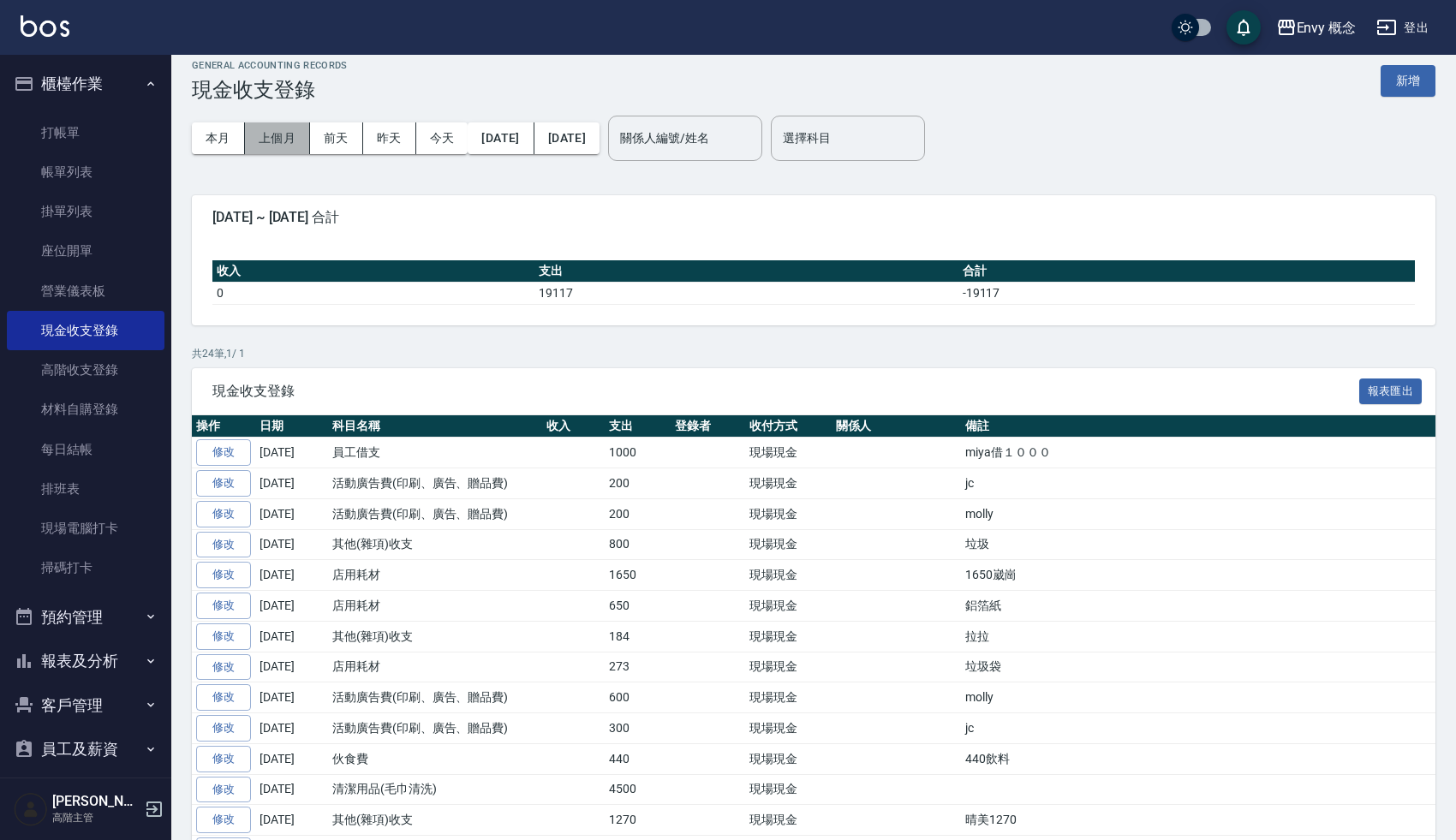
click at [285, 140] on button "上個月" at bounding box center [278, 138] width 65 height 32
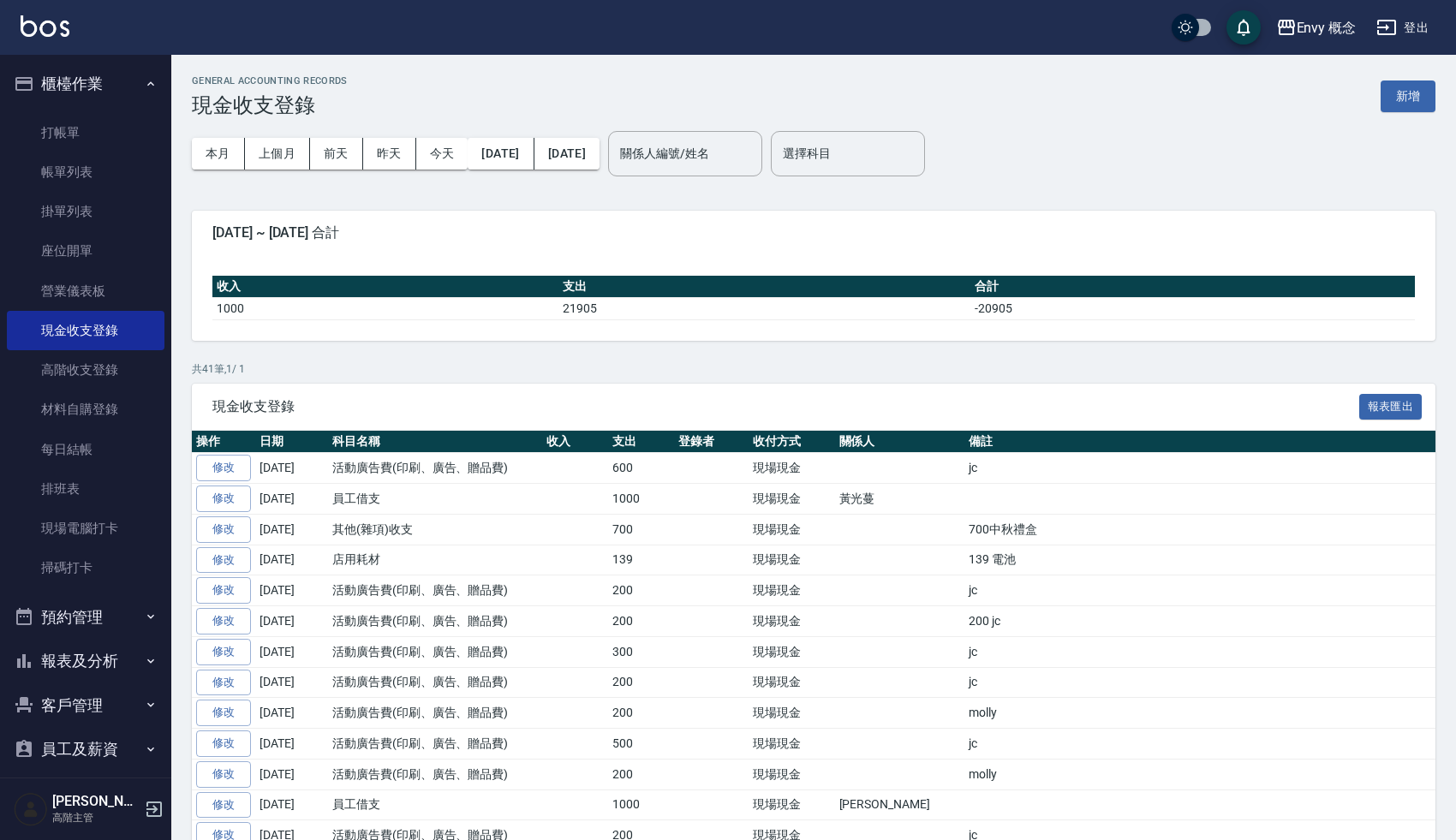
click at [568, 100] on div "GENERAL ACCOUNTING RECORDS 現金收支登錄 新增" at bounding box center [814, 96] width 1244 height 42
click at [1063, 125] on div "本月 上個月 [DATE] [DATE] [DATE] [DATE] [DATE] 關係人編號/姓名 關係人編號/姓名 選擇科目 選擇科目" at bounding box center [814, 154] width 1244 height 73
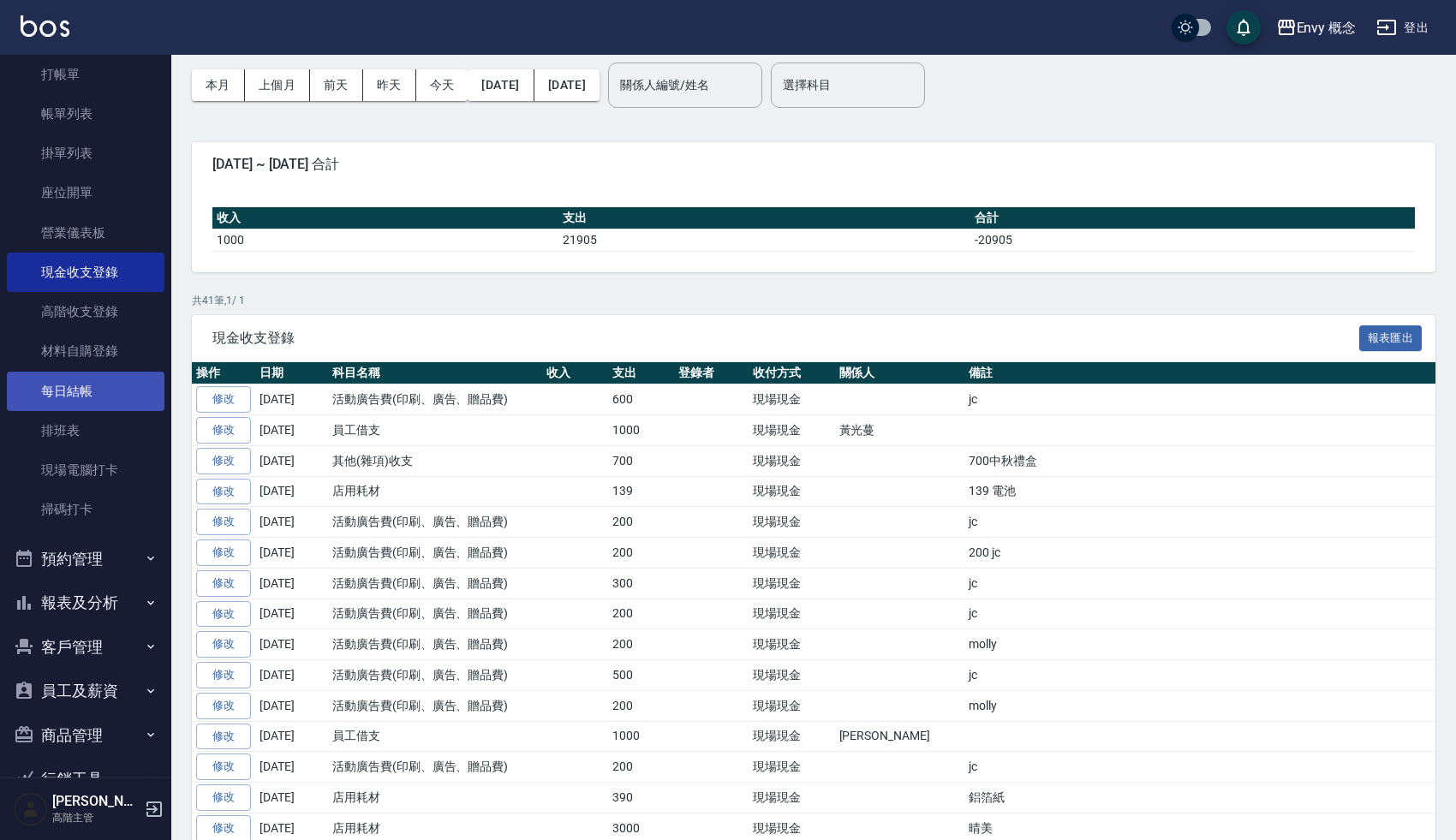
scroll to position [235, 0]
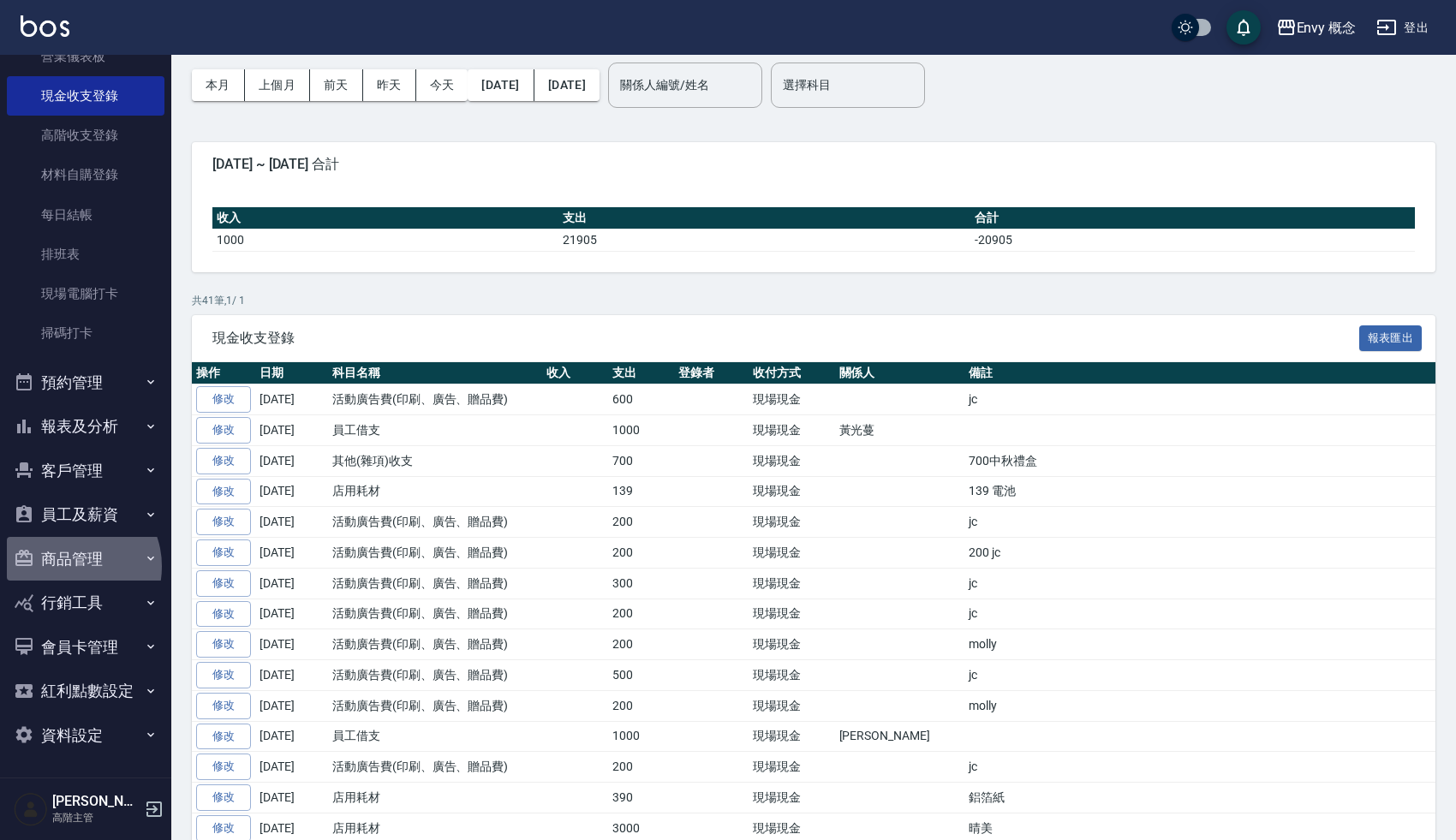
click at [71, 567] on button "商品管理" at bounding box center [85, 560] width 158 height 45
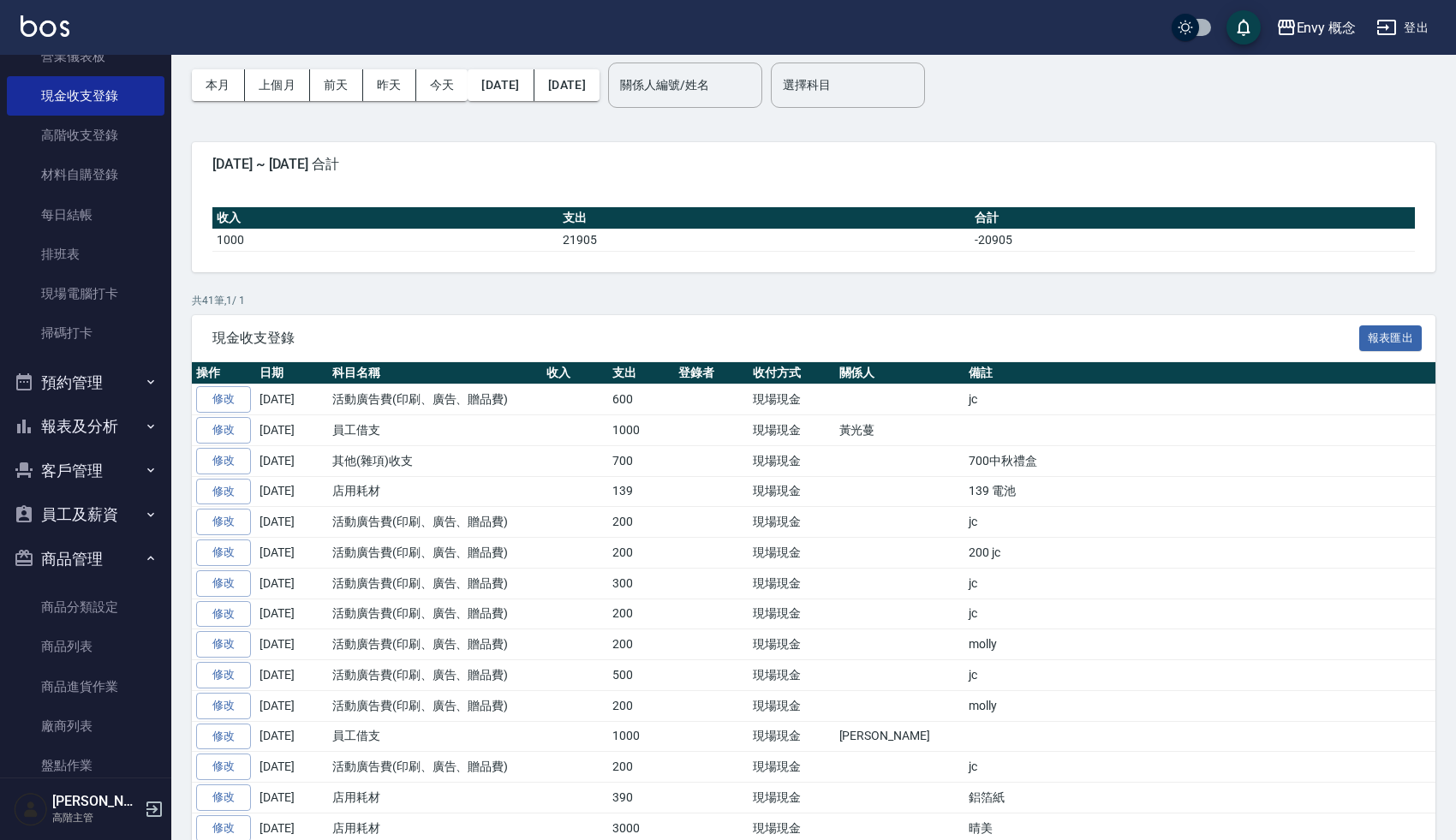
click at [72, 527] on button "員工及薪資" at bounding box center [85, 515] width 158 height 45
click at [96, 750] on link "薪資條" at bounding box center [85, 762] width 158 height 39
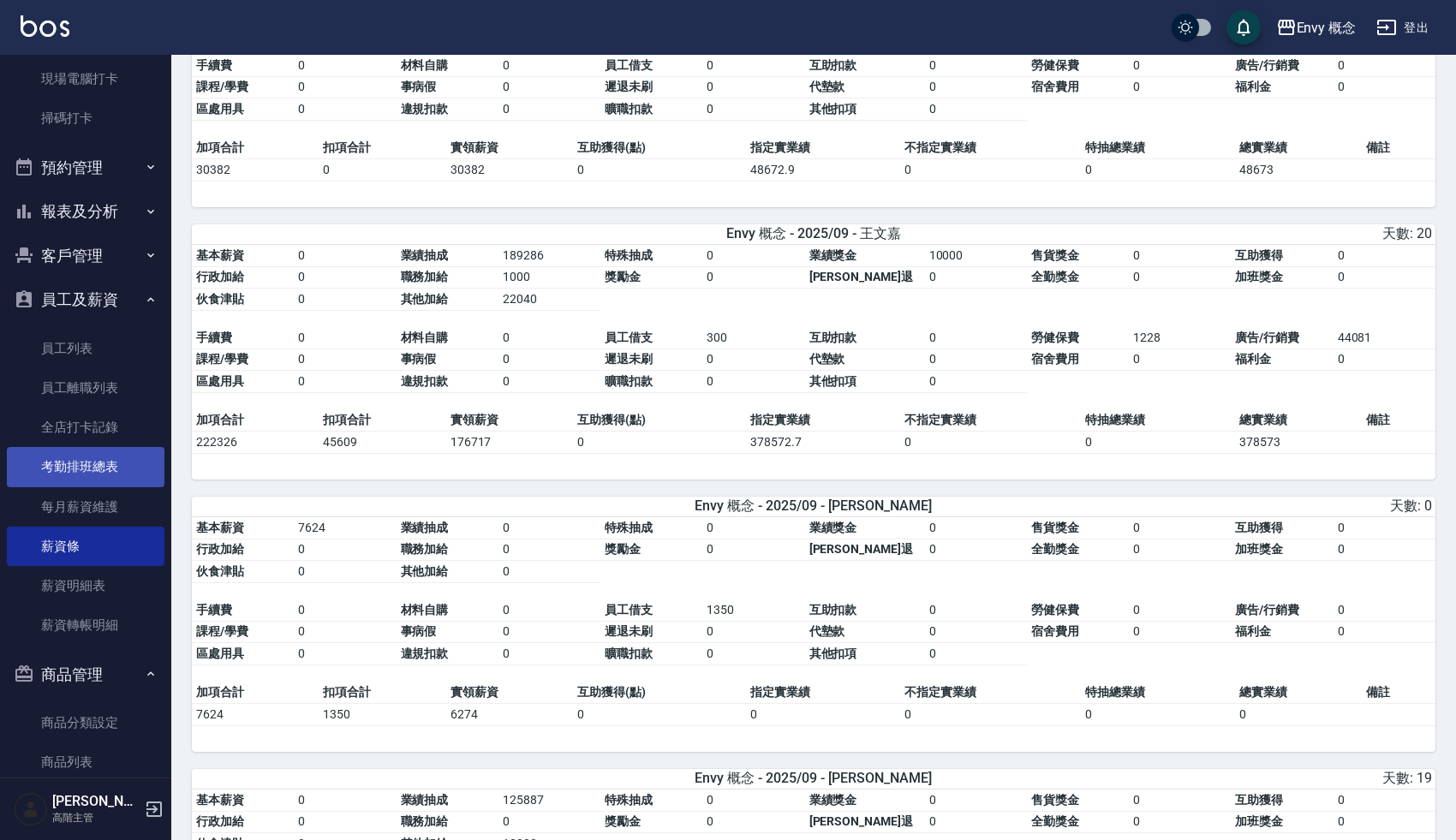
scroll to position [472, 0]
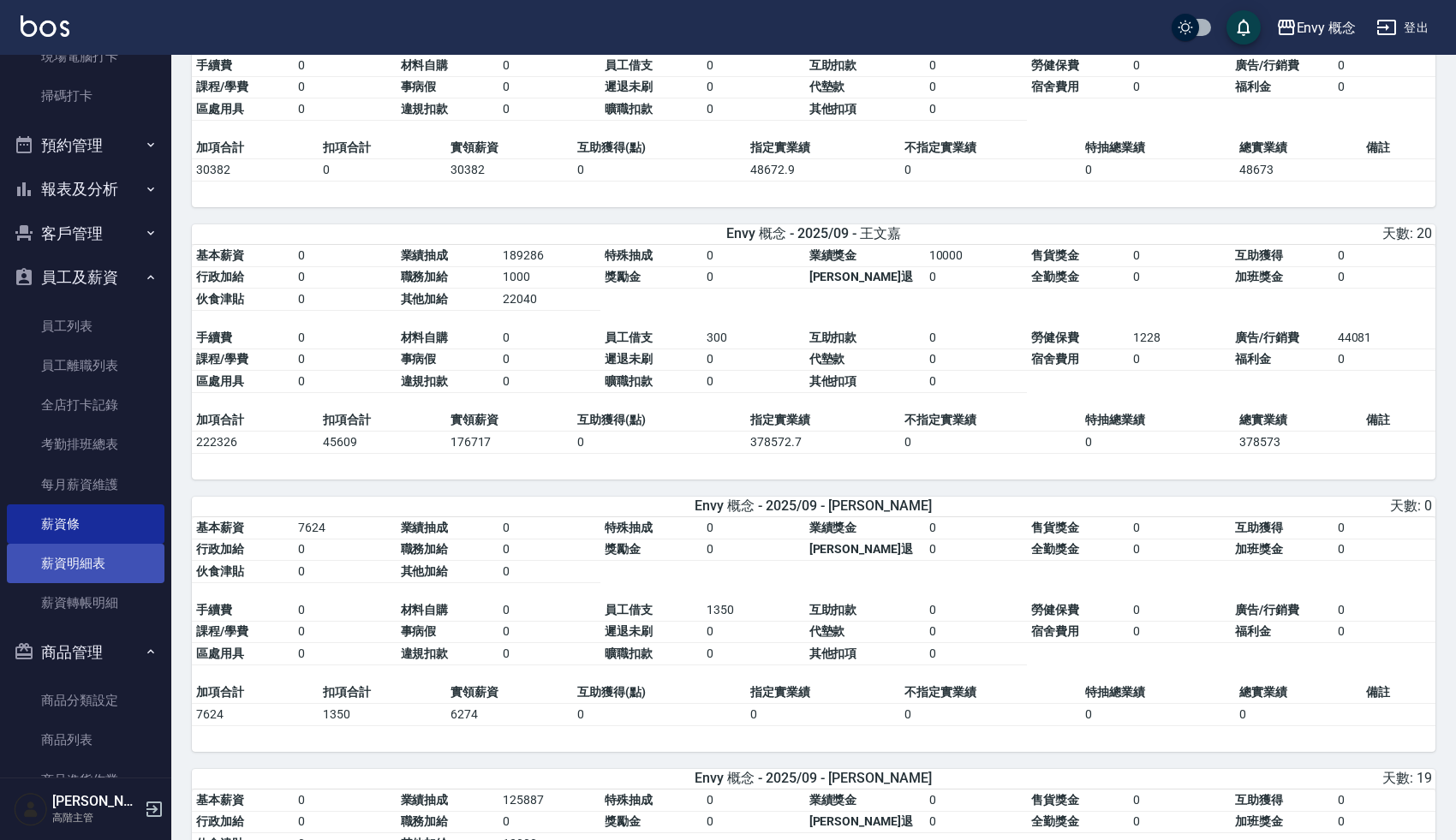
click at [80, 551] on link "薪資明細表" at bounding box center [85, 564] width 158 height 39
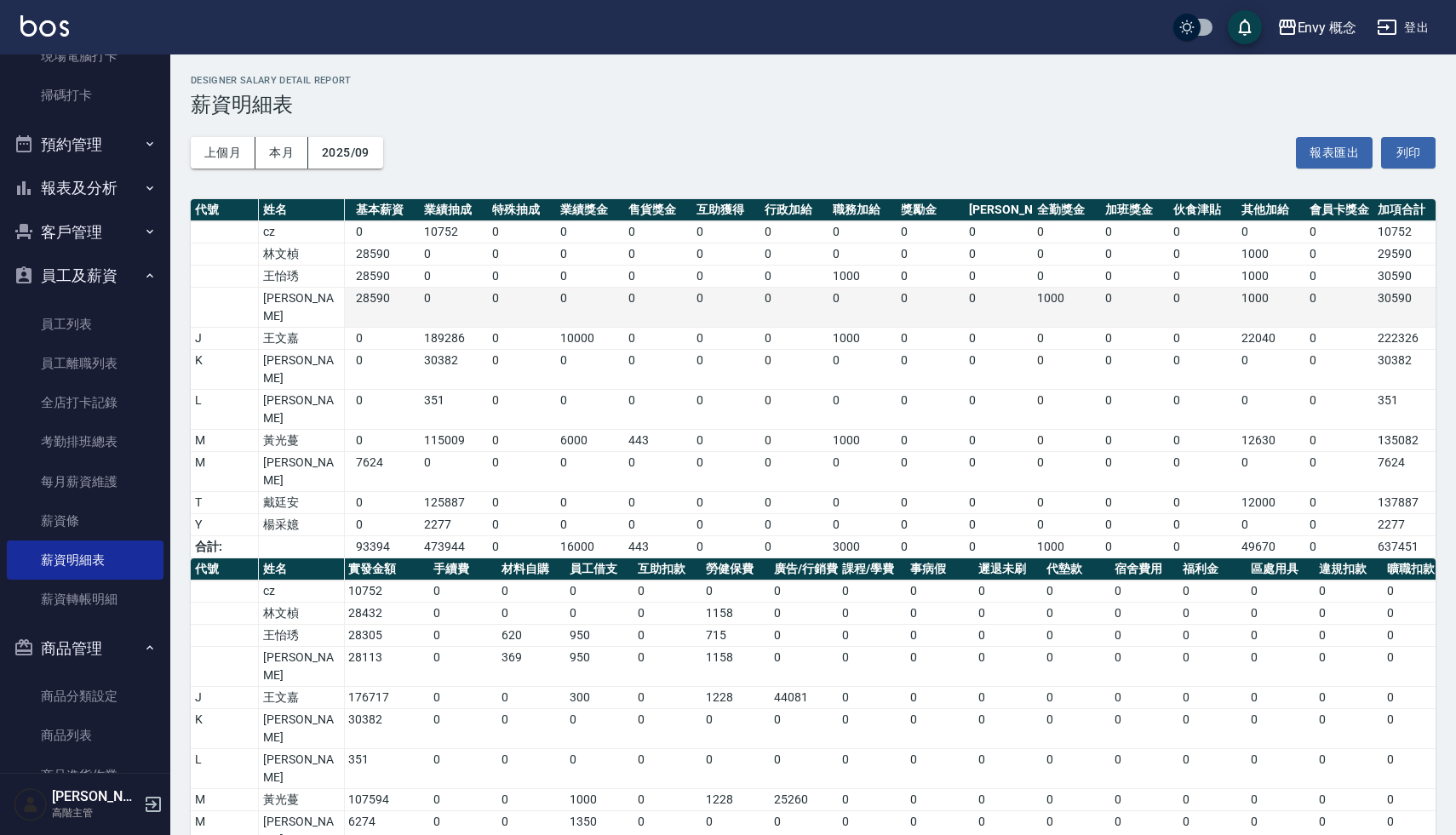
scroll to position [0, 87]
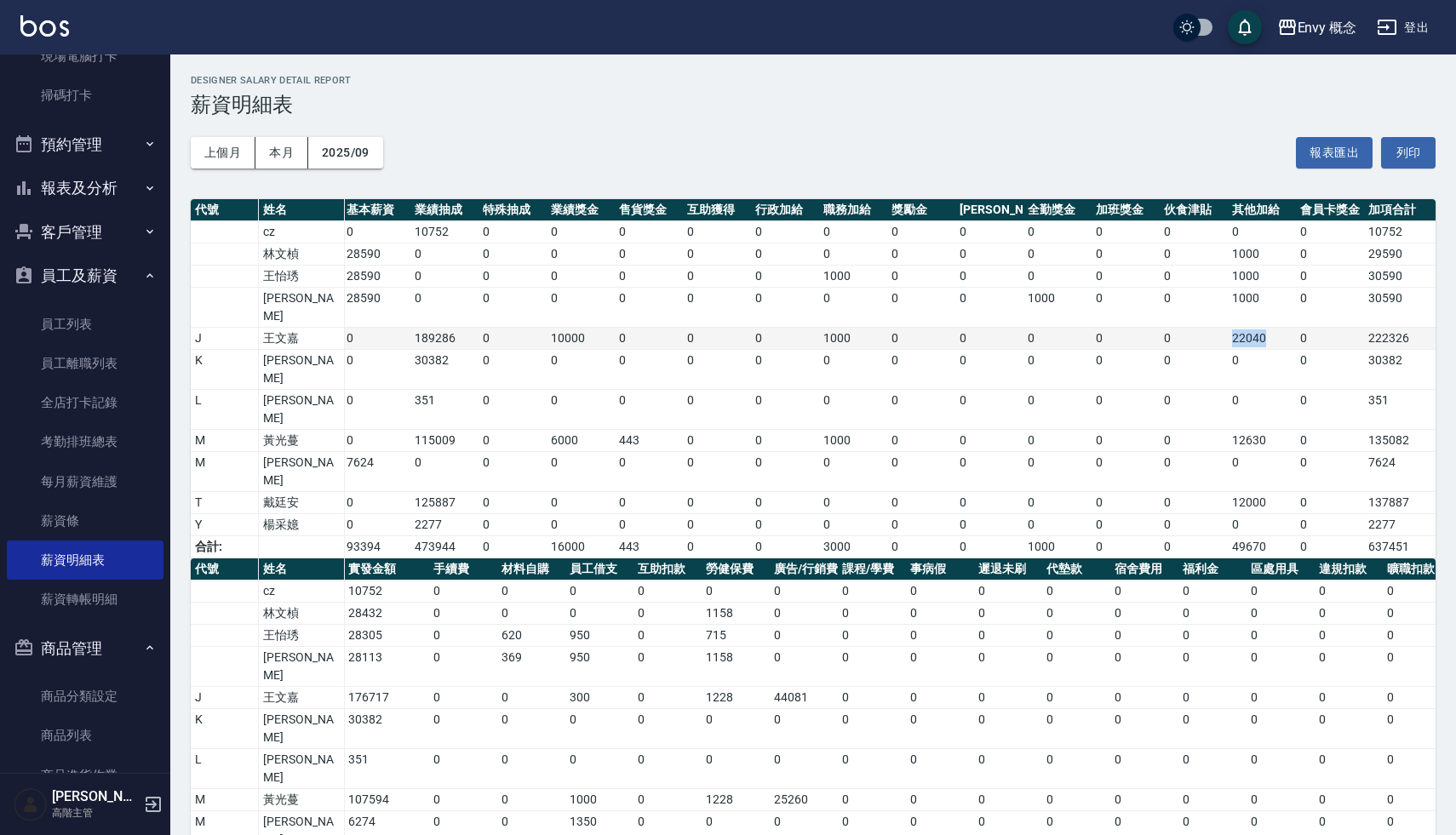
drag, startPoint x: 1232, startPoint y: 321, endPoint x: 1283, endPoint y: 320, distance: 51.0
click at [1283, 328] on td "22040" at bounding box center [1261, 339] width 68 height 22
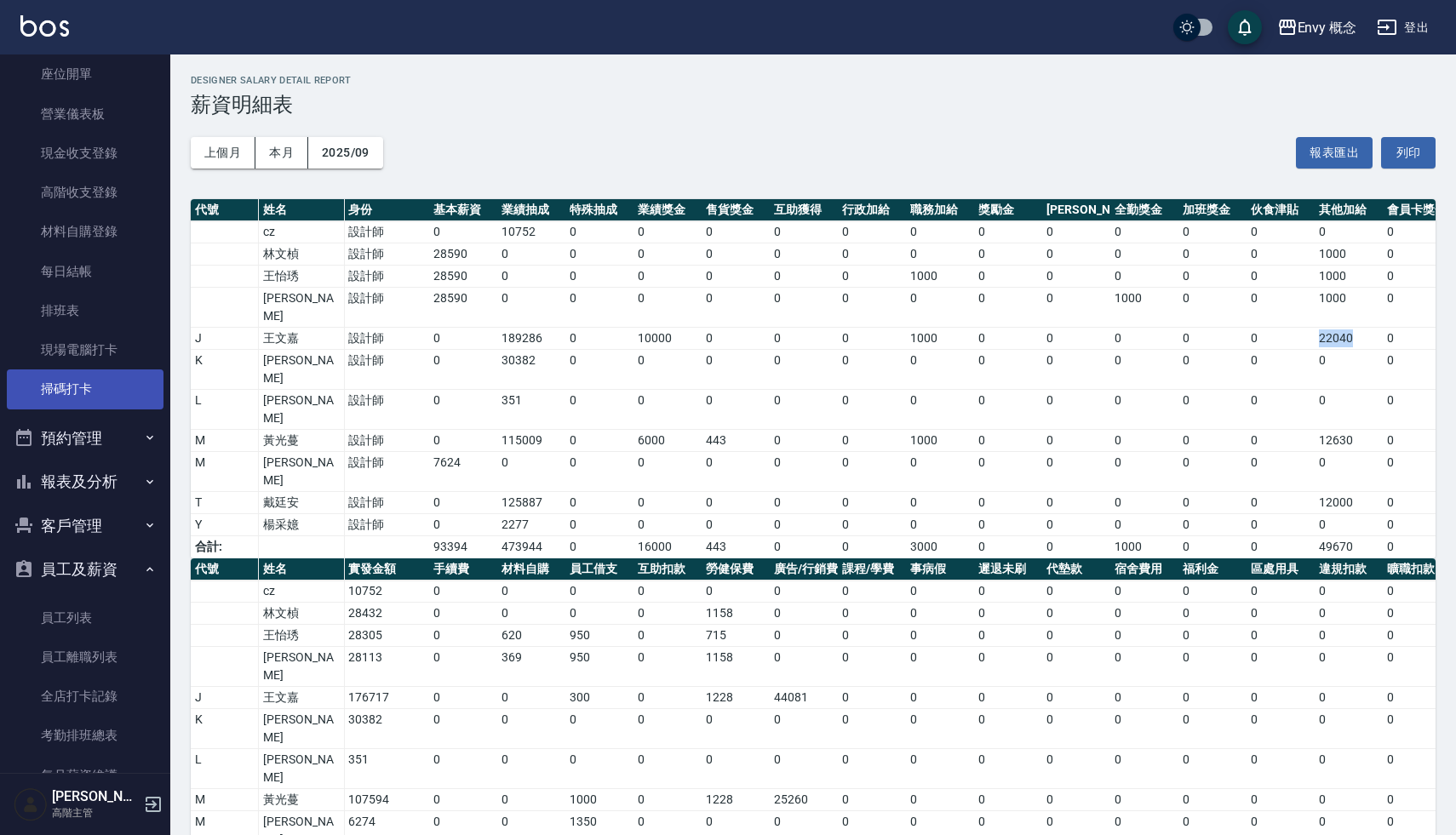
scroll to position [191, 0]
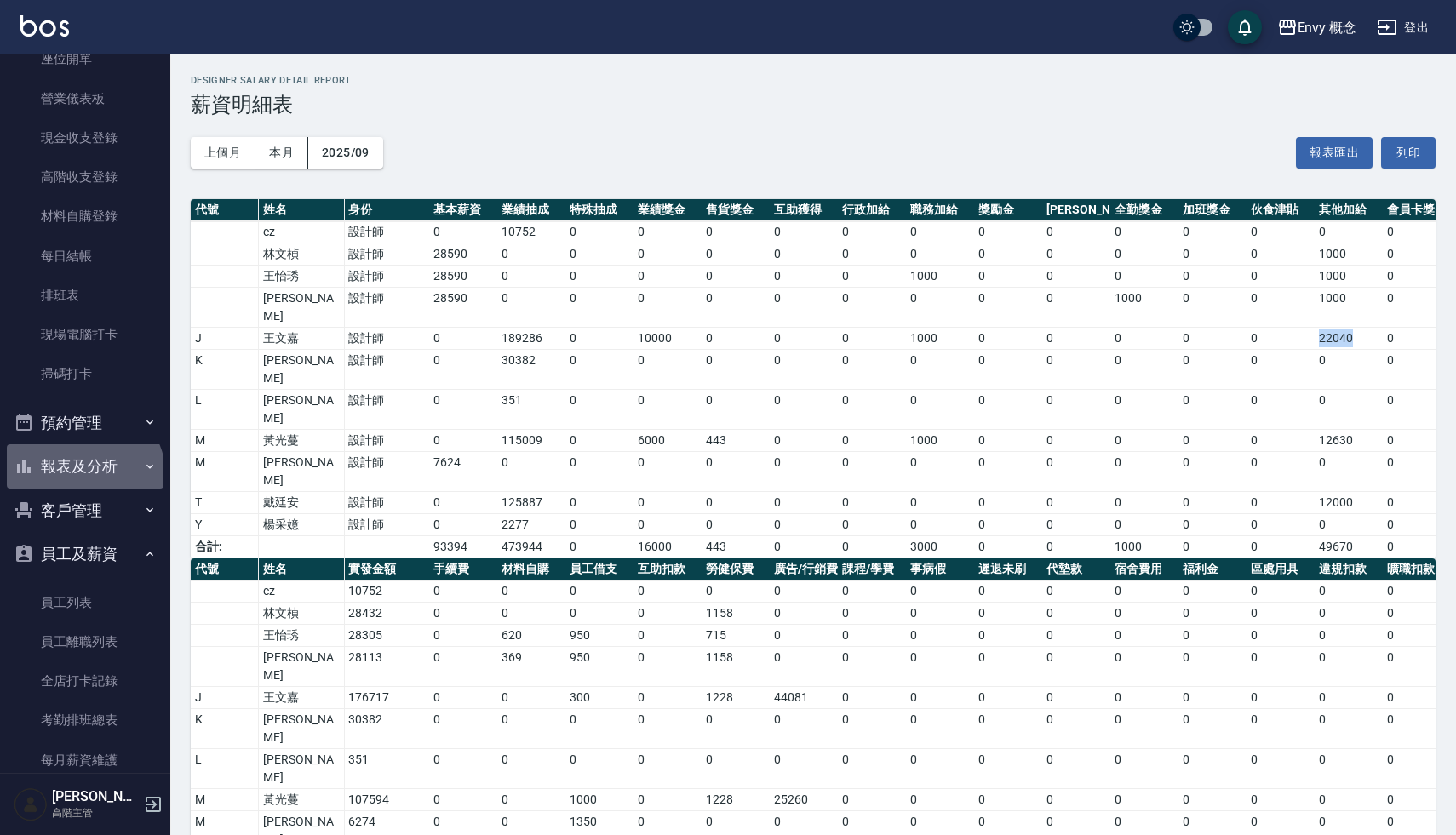
click at [83, 477] on button "報表及分析" at bounding box center [84, 467] width 157 height 45
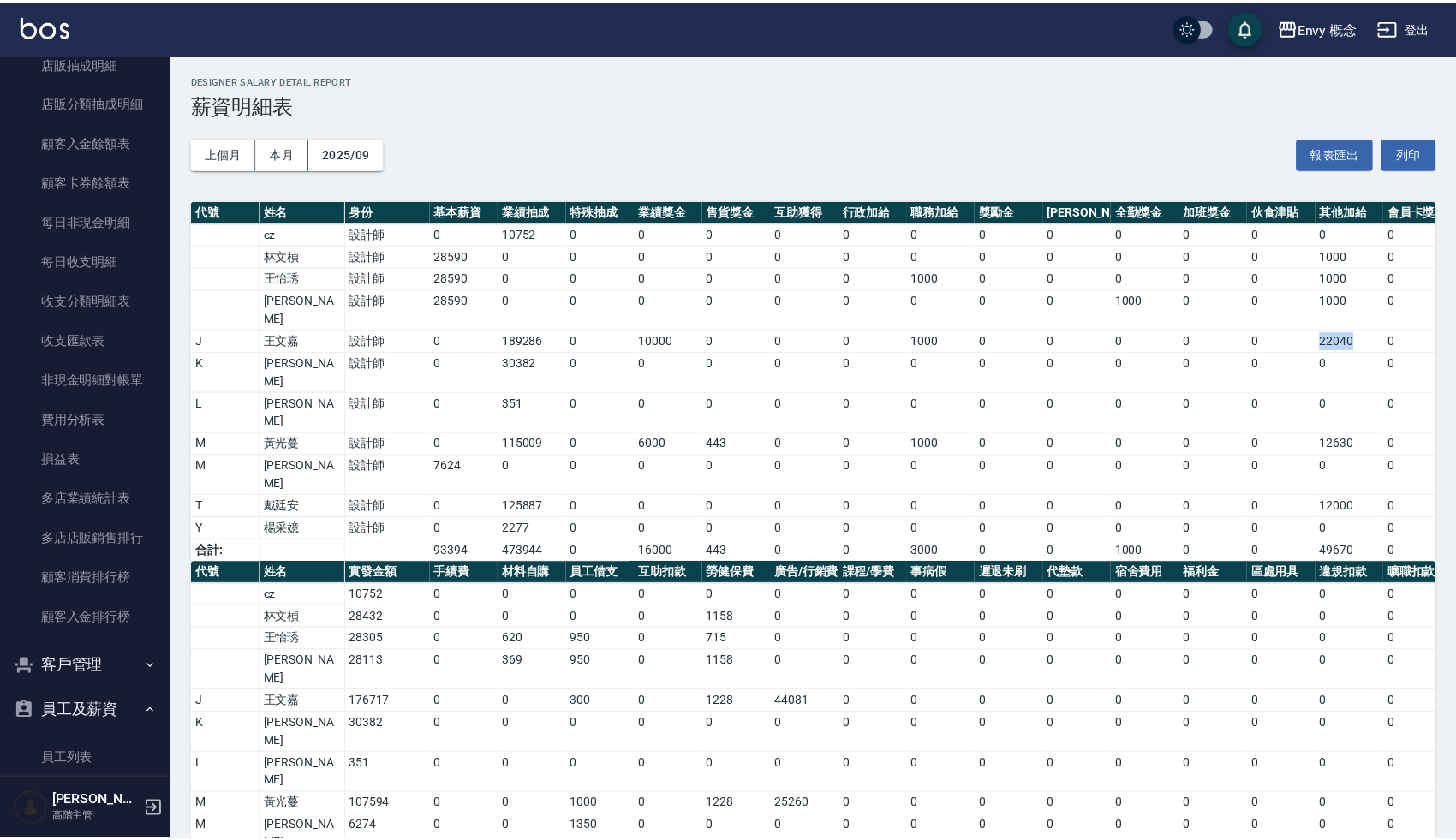
scroll to position [1747, 0]
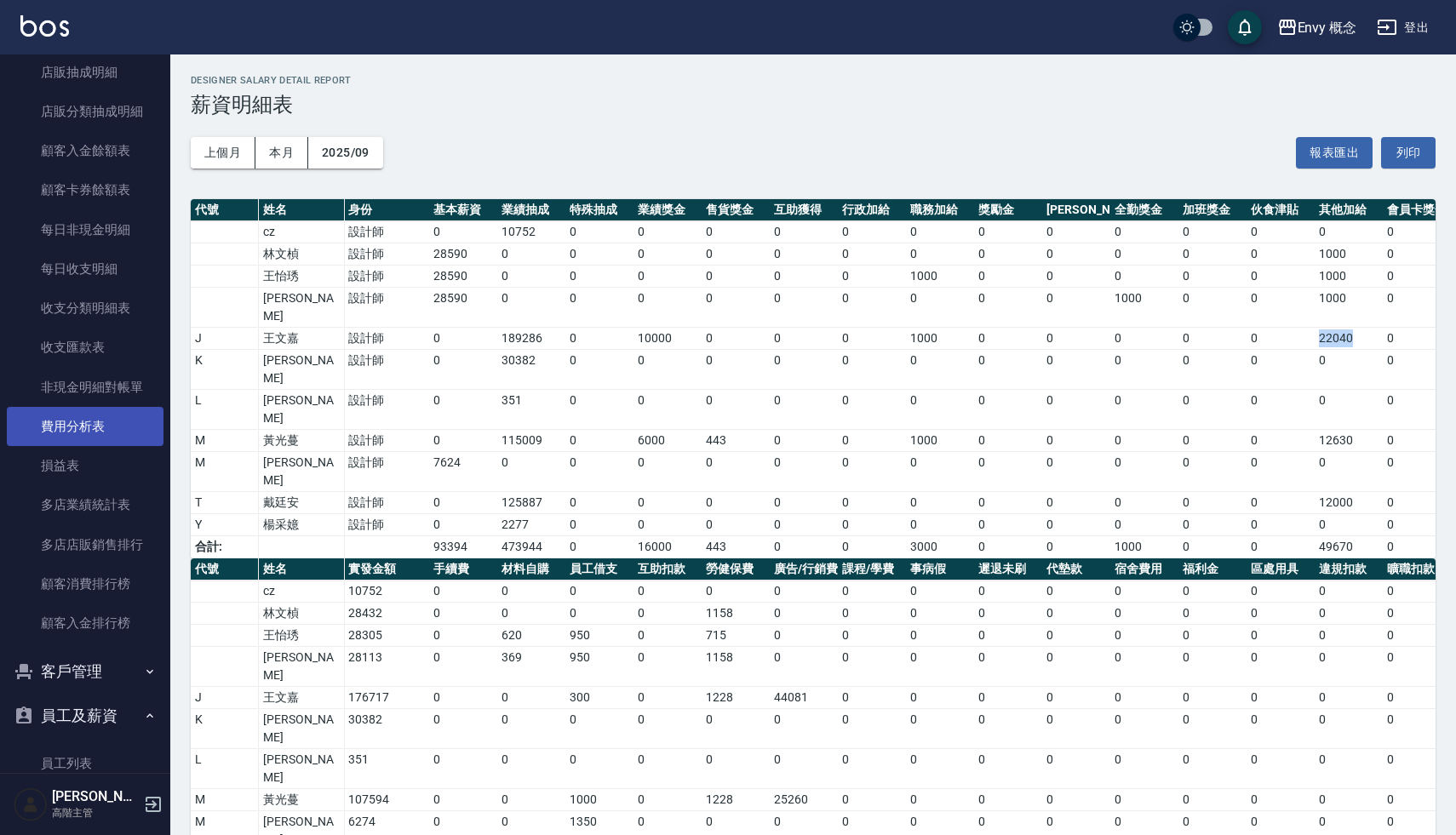
click at [85, 429] on link "費用分析表" at bounding box center [84, 427] width 157 height 39
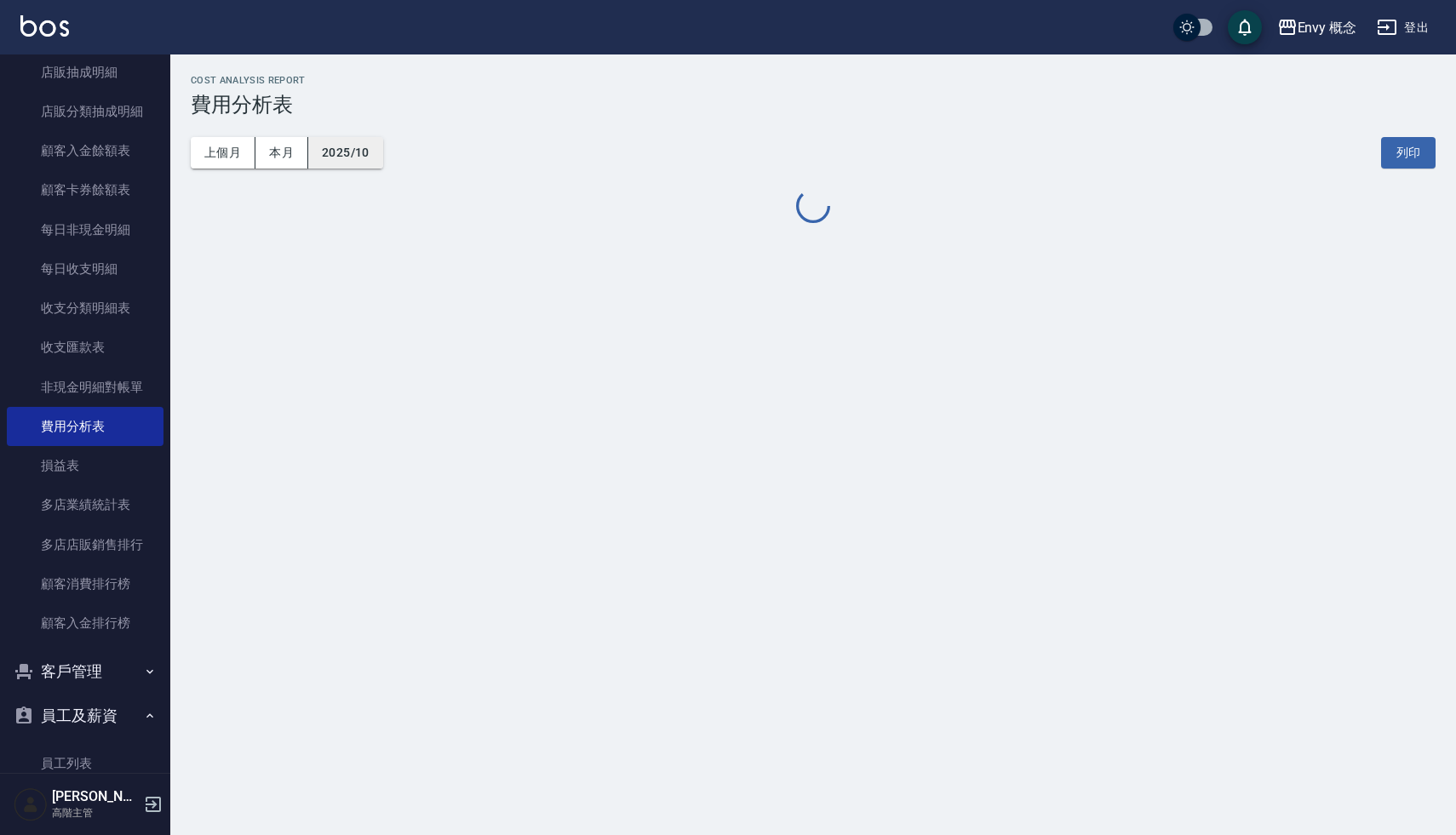
click at [367, 150] on button "2025/10" at bounding box center [345, 153] width 75 height 32
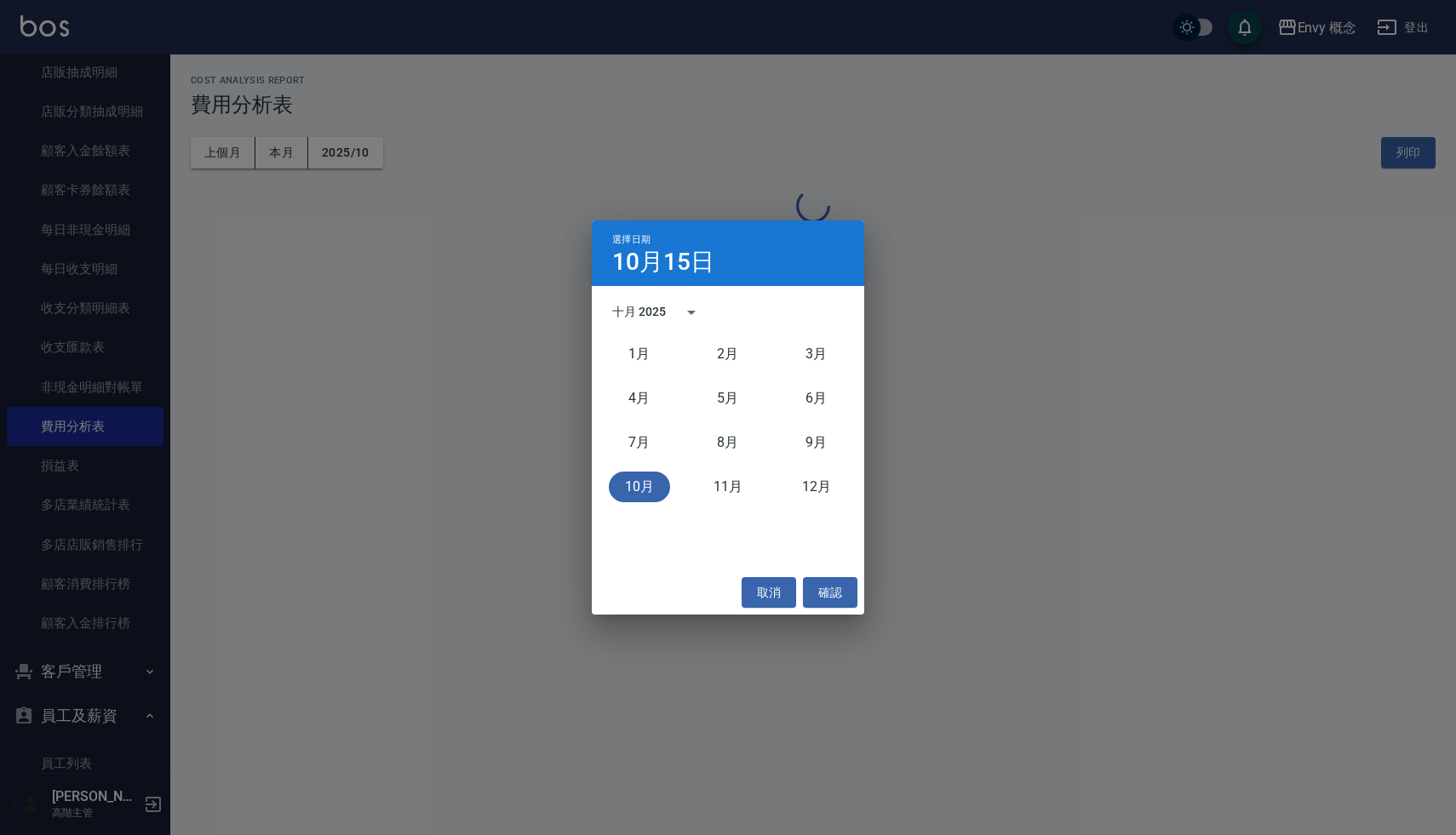
click at [213, 166] on div "選擇日期 [DATE] 十月 2025 [DATE]月 [DATE]月 [DATE]月 [DATE]月 [DATE]月 [DATE]月 取消 確認" at bounding box center [728, 418] width 1456 height 835
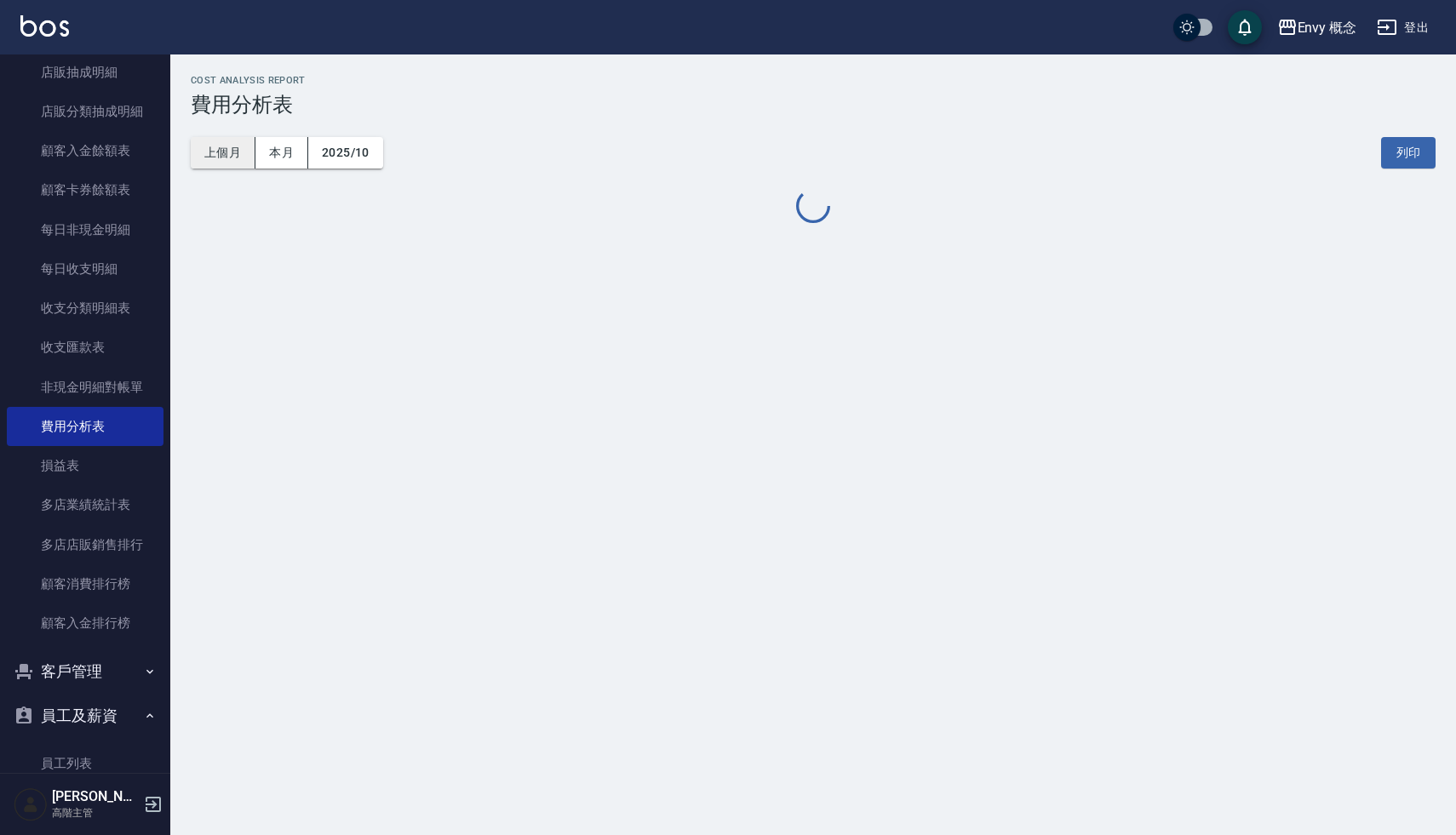
click at [215, 159] on button "上個月" at bounding box center [224, 153] width 65 height 32
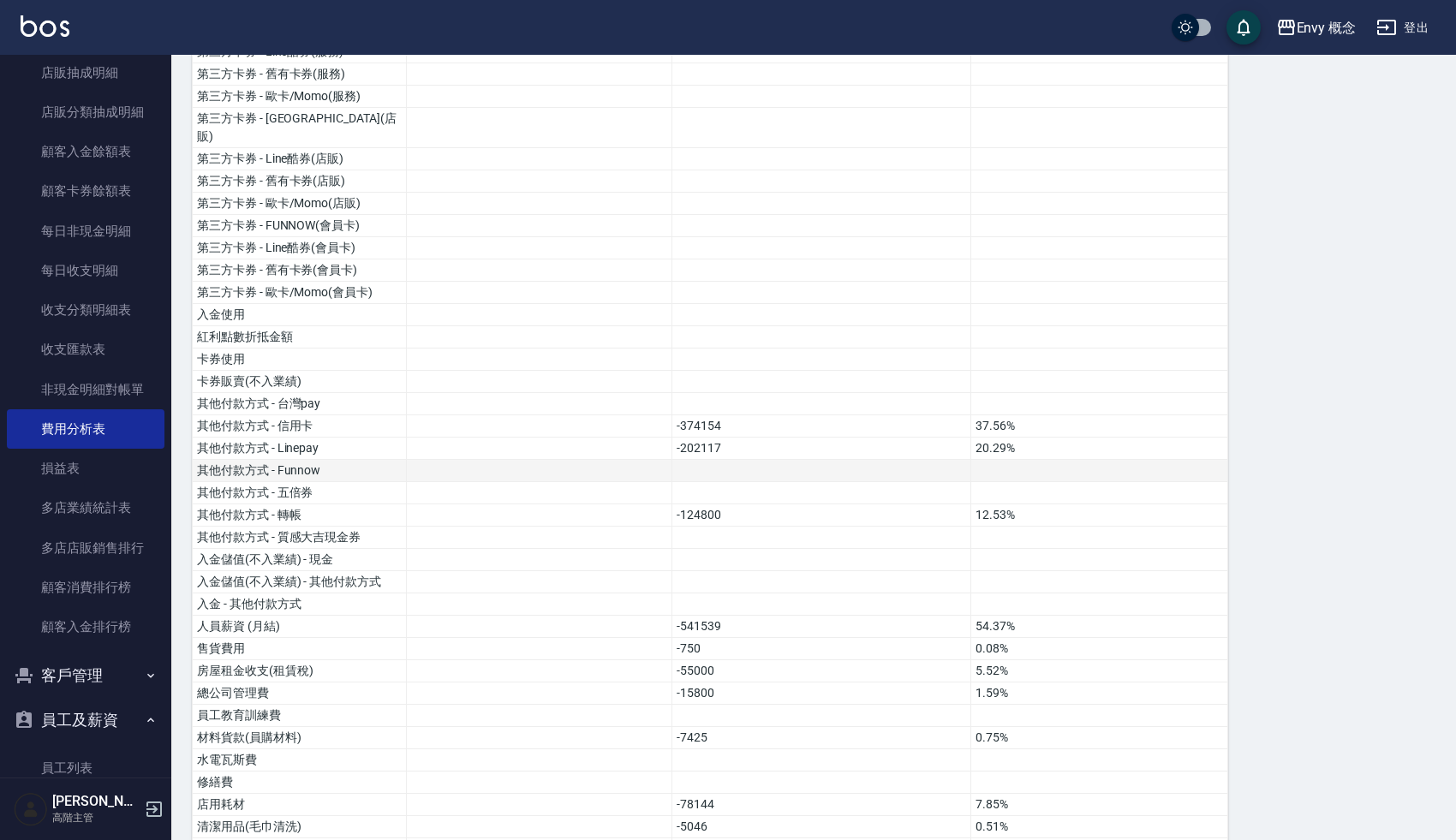
scroll to position [405, 0]
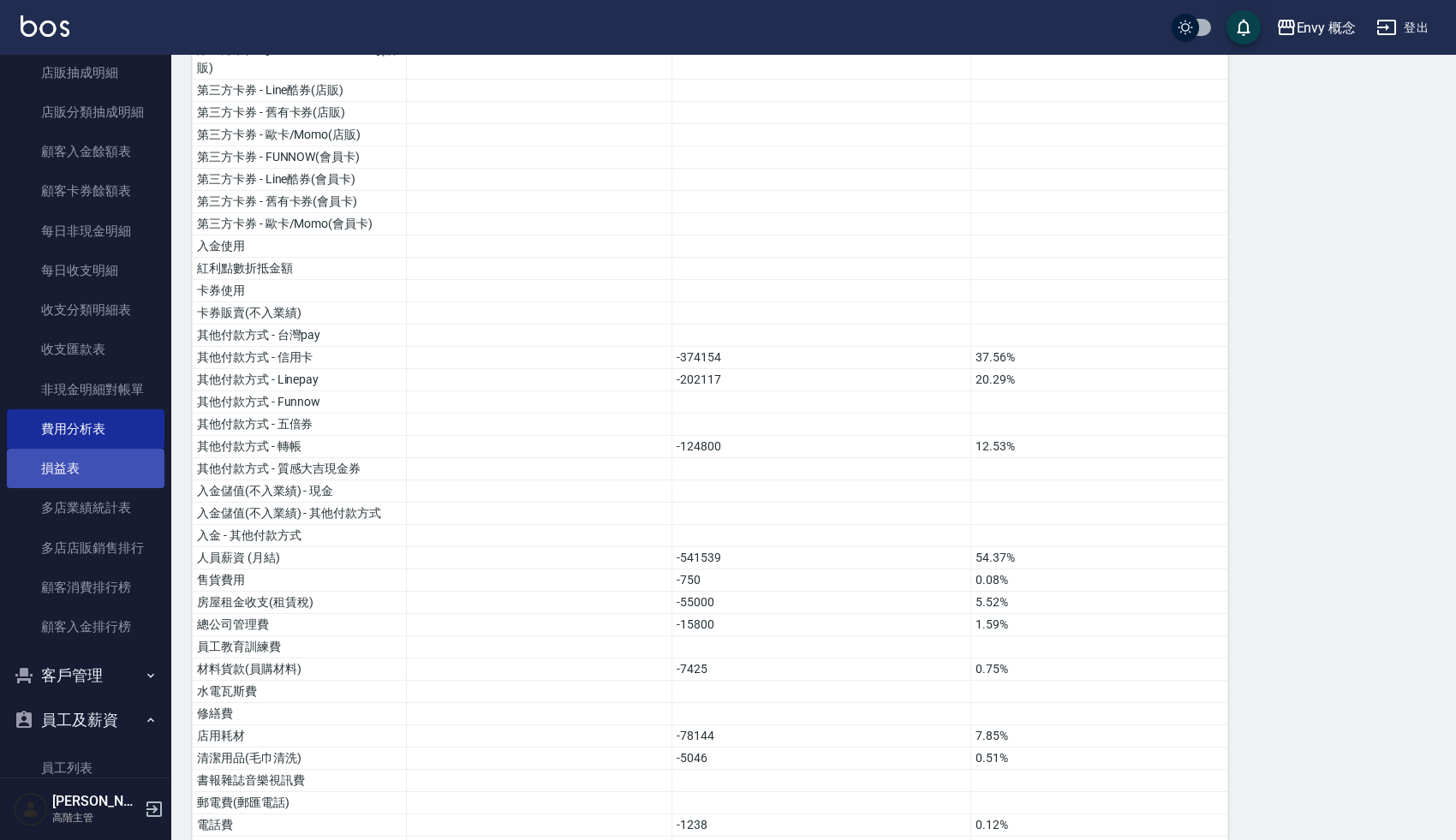
click at [120, 467] on link "損益表" at bounding box center [85, 469] width 158 height 39
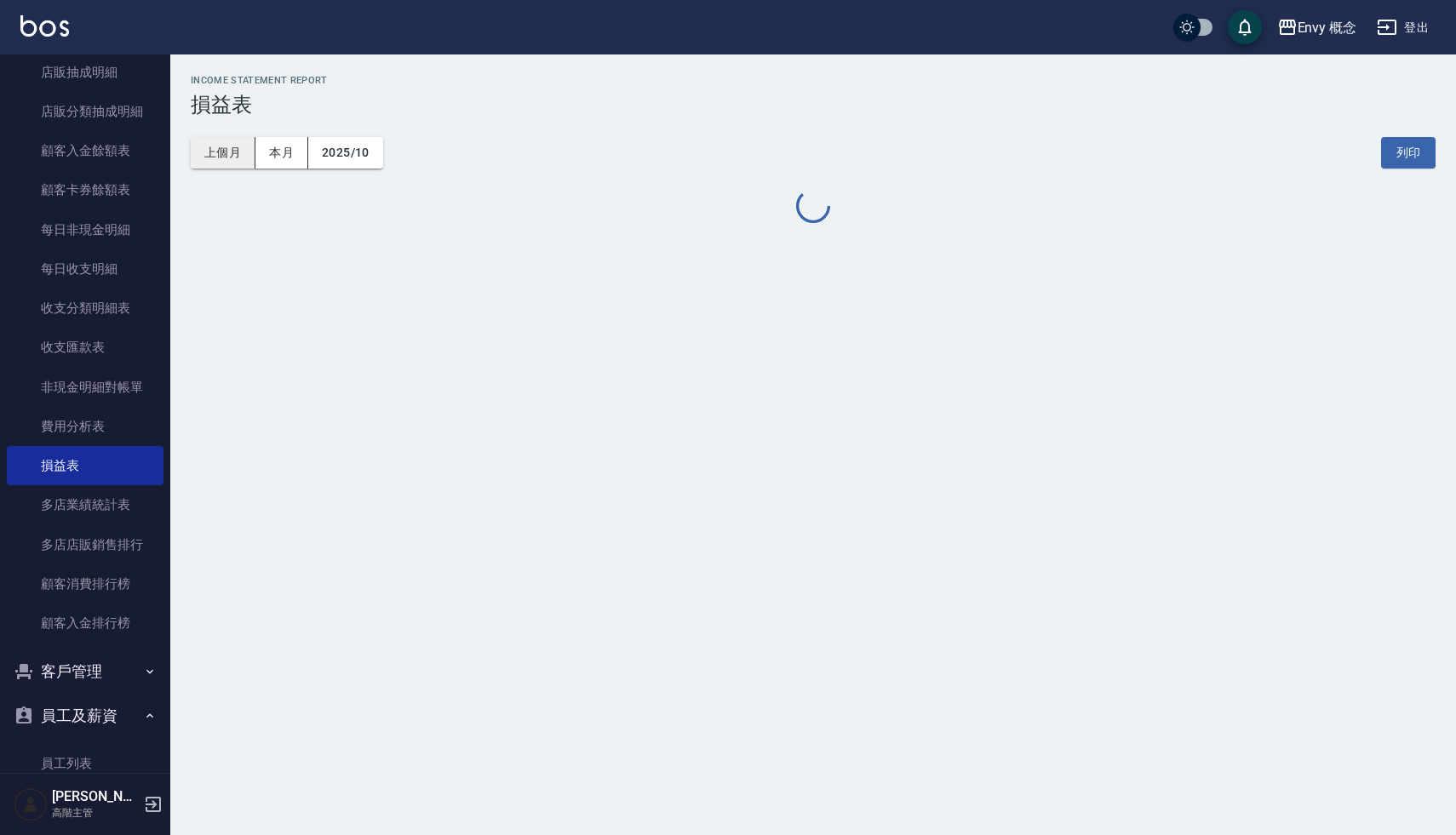
click at [237, 147] on button "上個月" at bounding box center [224, 153] width 65 height 32
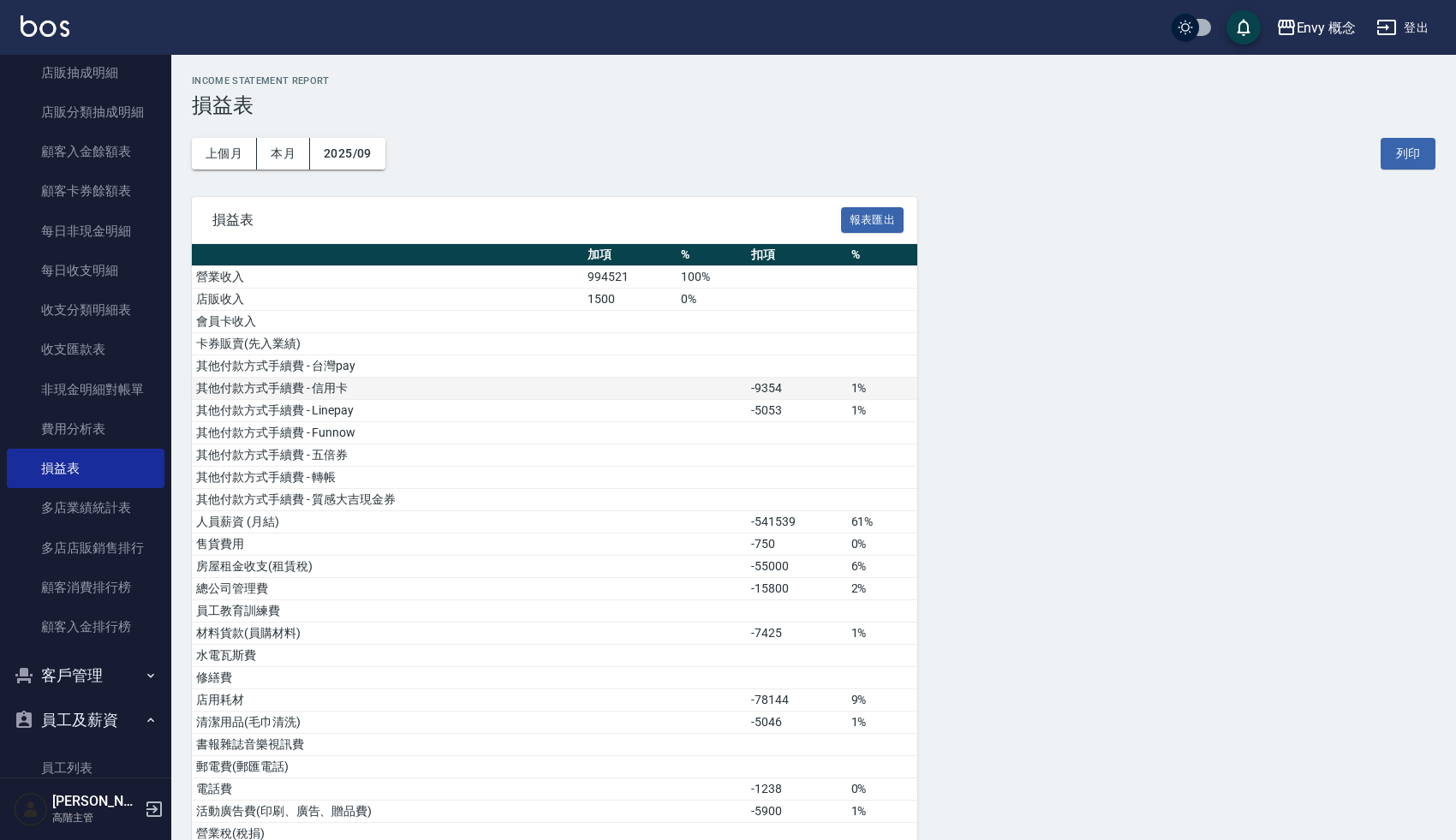
scroll to position [23, 0]
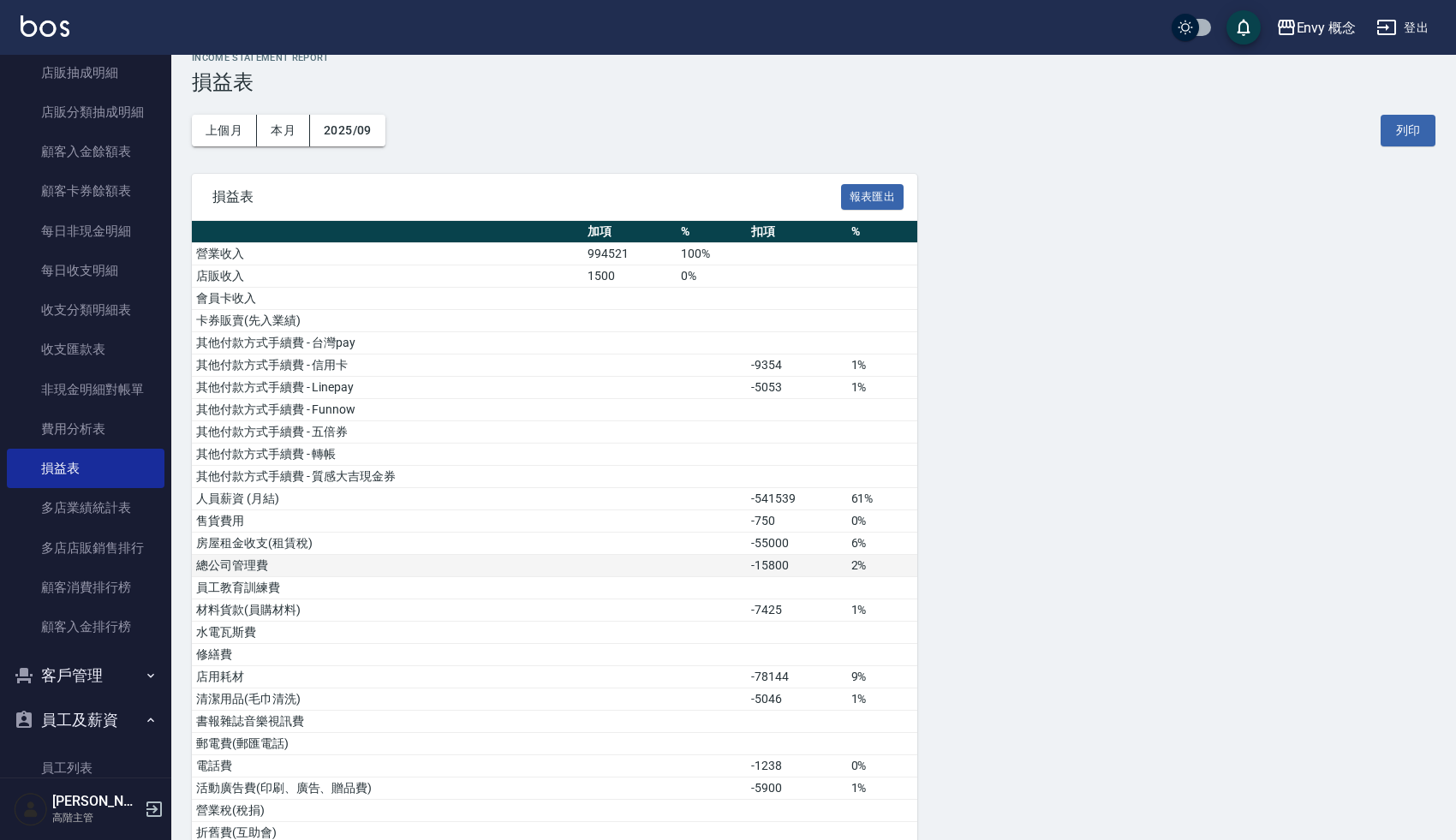
click at [794, 564] on td "-15800" at bounding box center [796, 567] width 99 height 22
drag, startPoint x: 789, startPoint y: 564, endPoint x: 738, endPoint y: 567, distance: 51.1
click at [741, 567] on tr "總公司管理費 -15800 2%" at bounding box center [554, 567] width 725 height 22
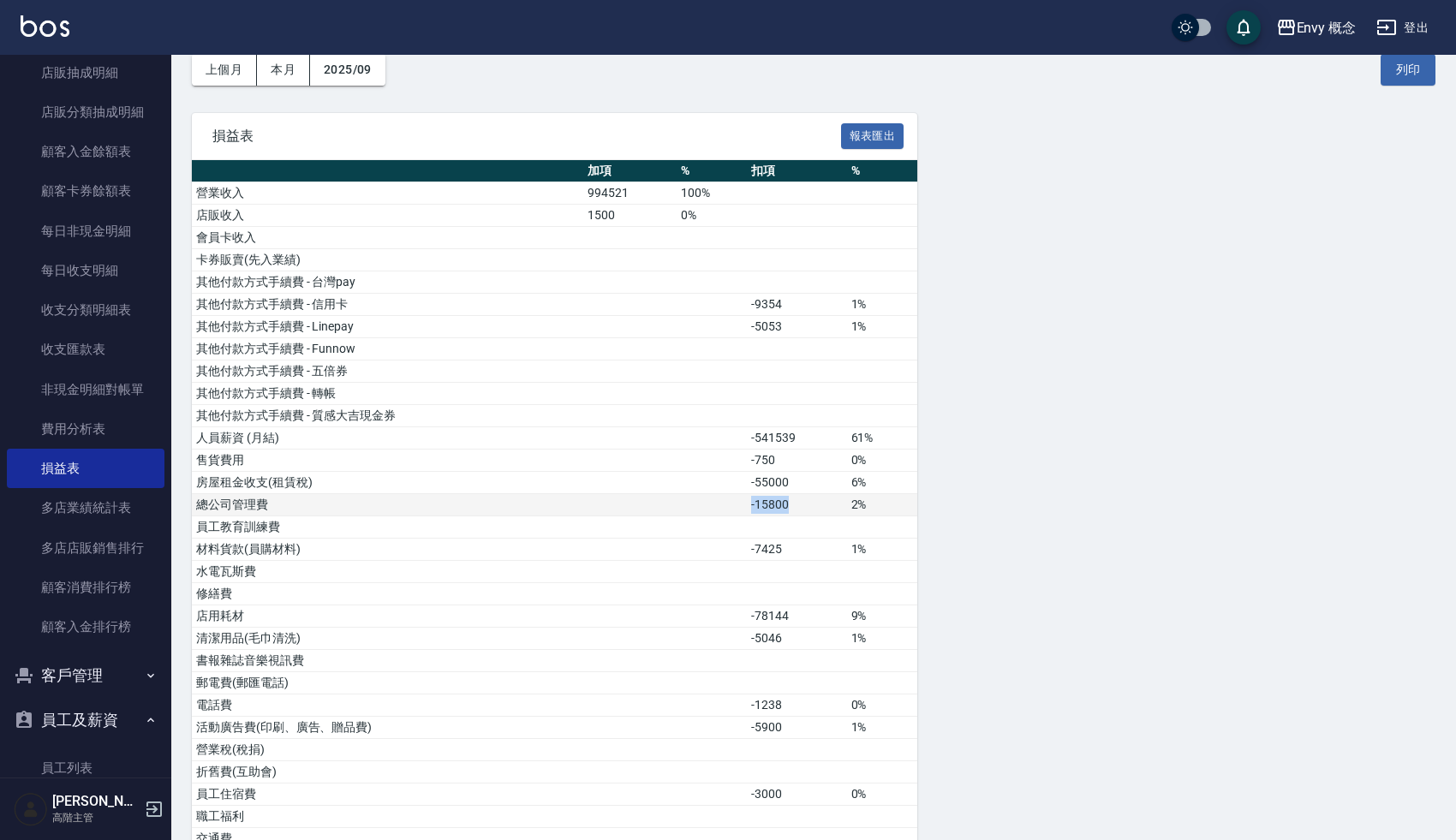
scroll to position [88, 0]
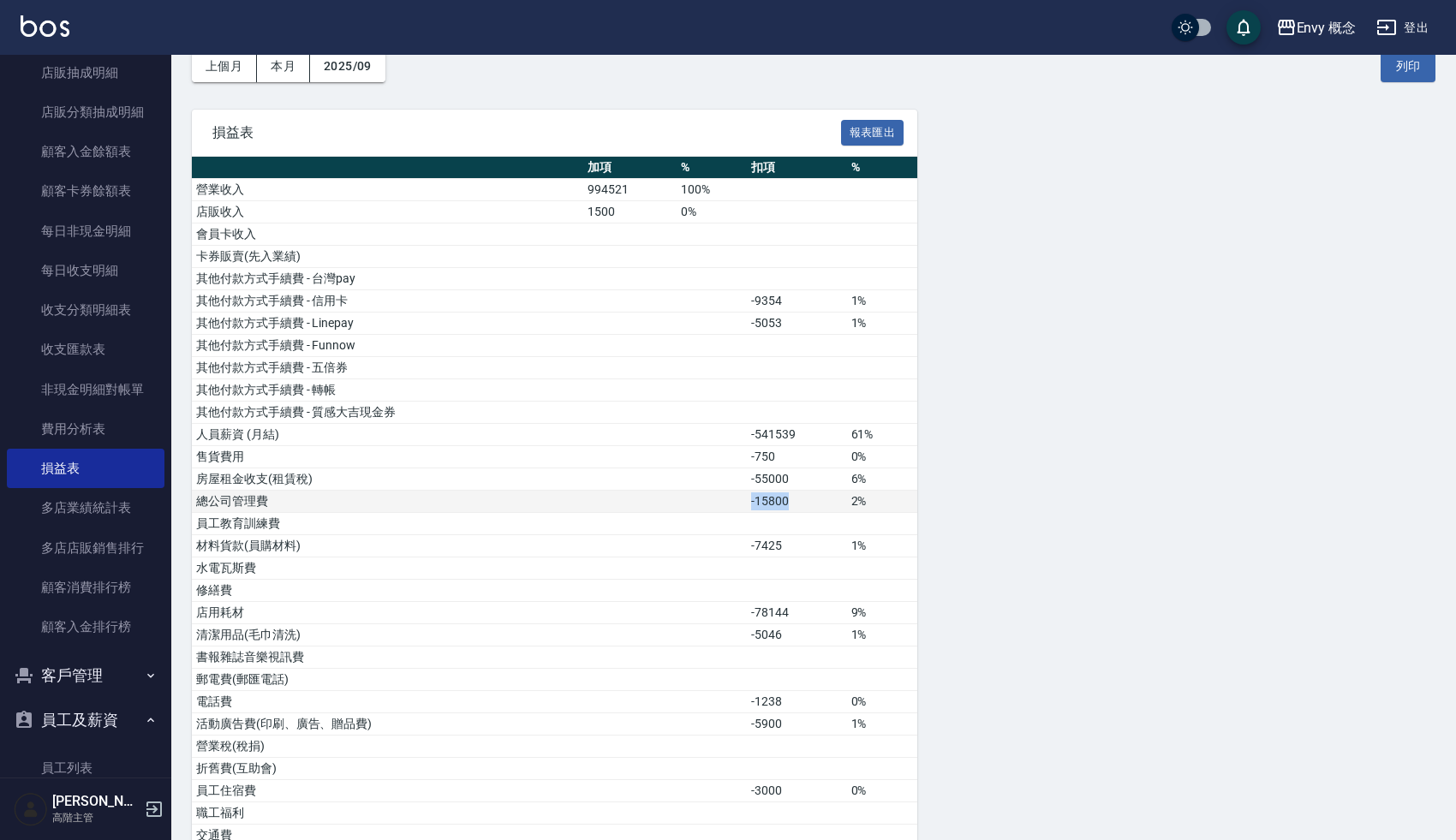
click at [778, 500] on td "-15800" at bounding box center [796, 502] width 99 height 22
drag, startPoint x: 798, startPoint y: 503, endPoint x: 735, endPoint y: 503, distance: 63.0
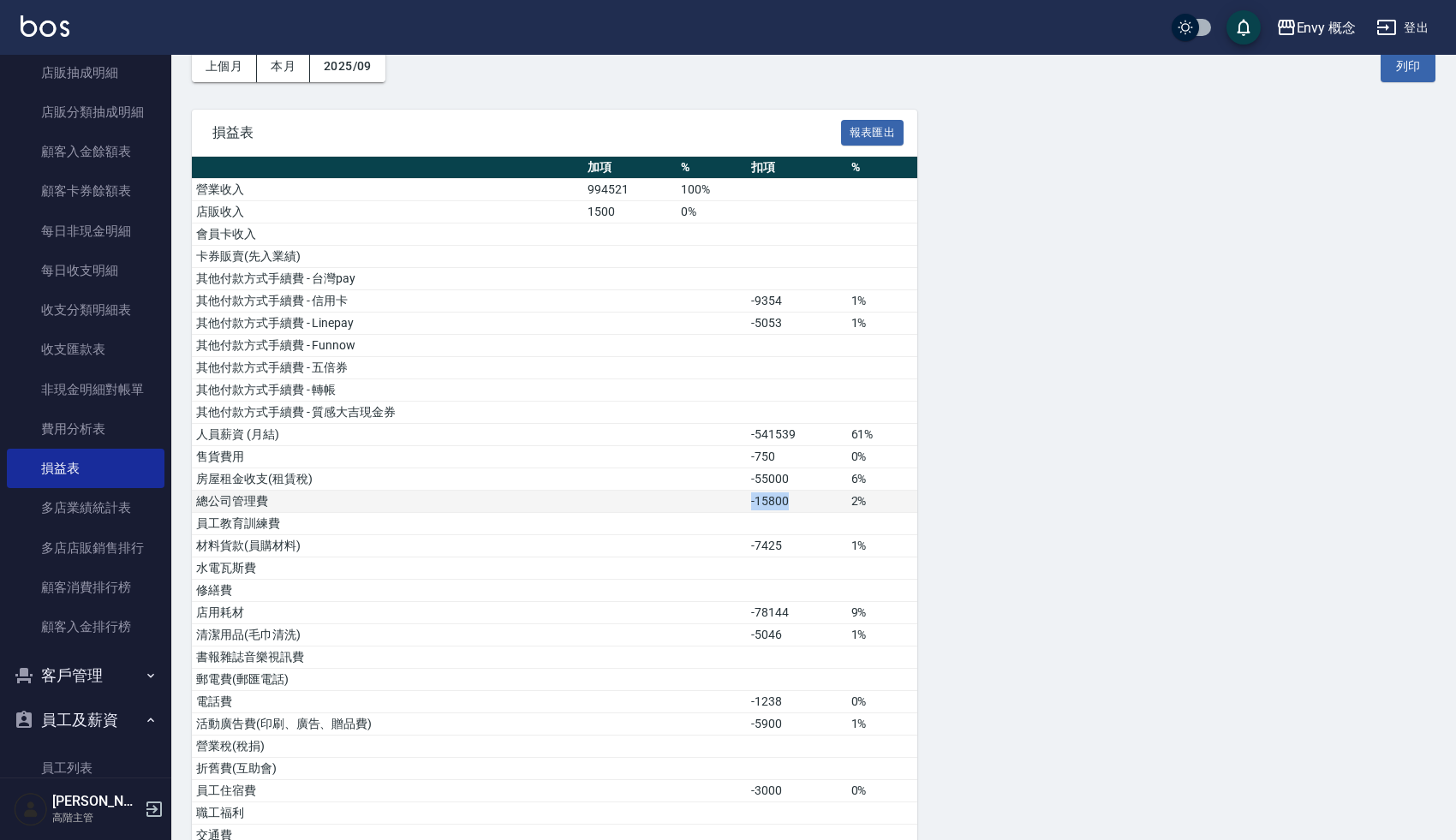
click at [735, 503] on tr "總公司管理費 -15800 2%" at bounding box center [554, 502] width 725 height 22
click at [764, 498] on td "-15800" at bounding box center [796, 502] width 99 height 22
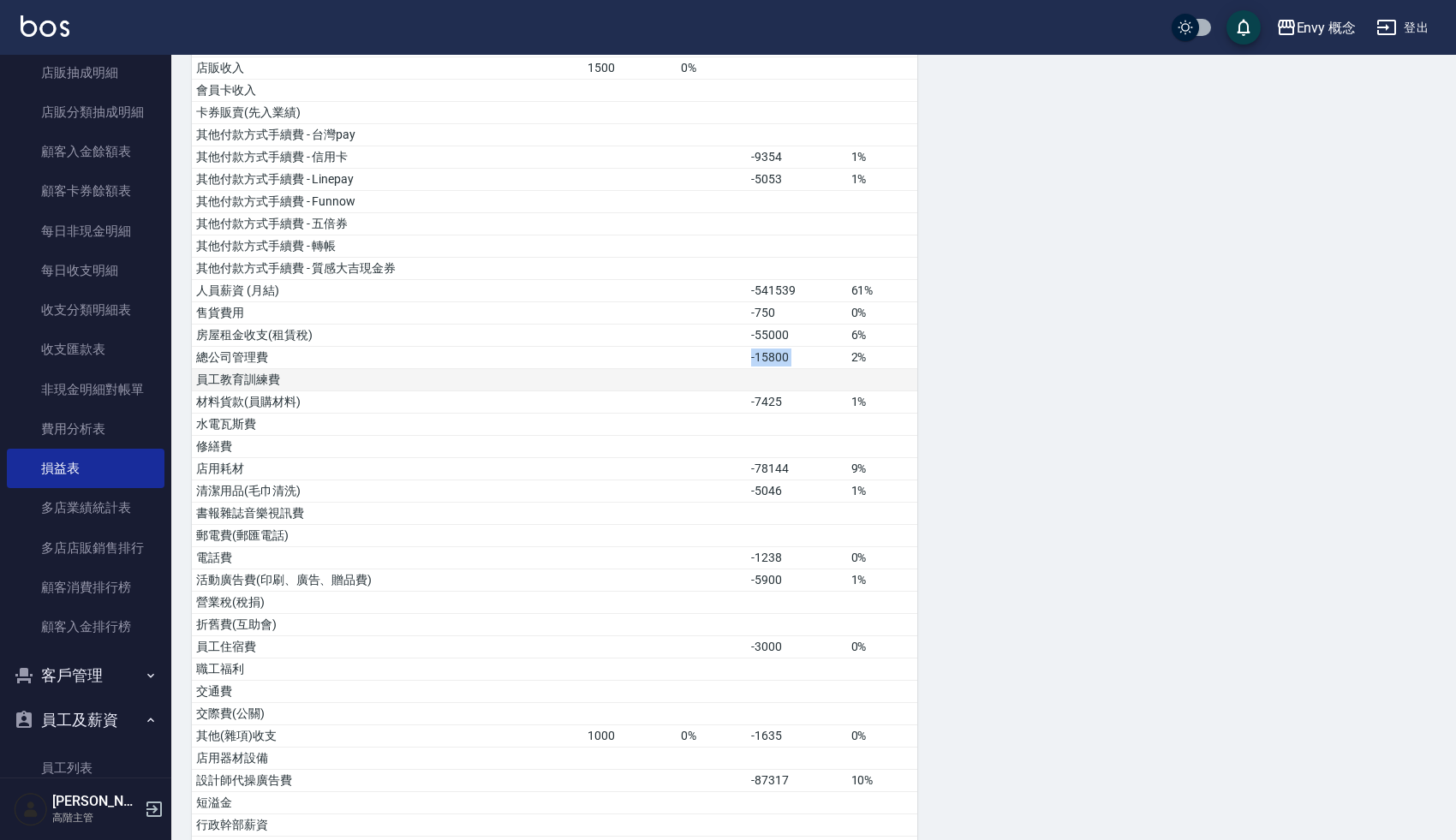
scroll to position [237, 0]
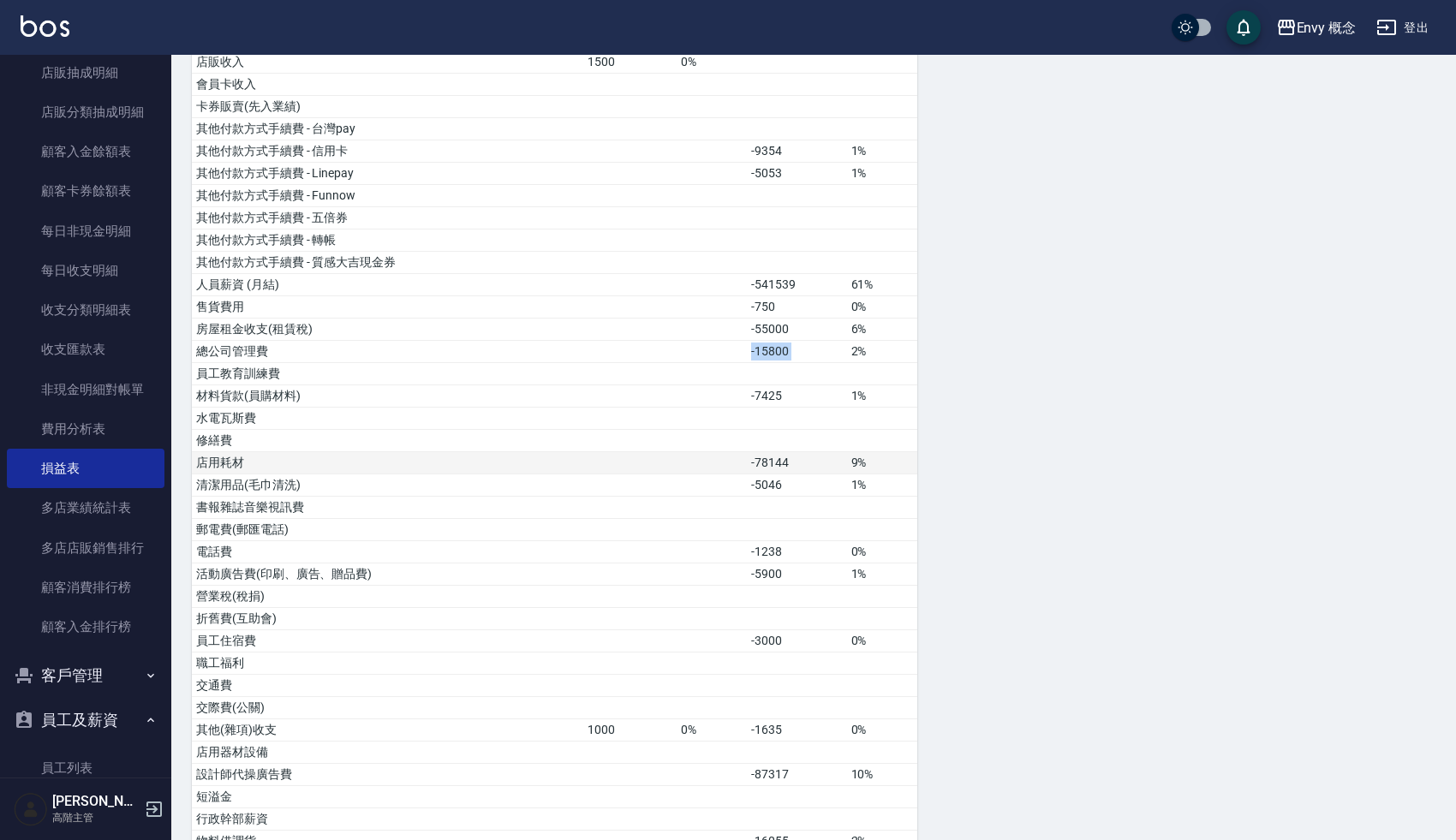
click at [777, 464] on td "-78144" at bounding box center [796, 464] width 99 height 22
click at [773, 482] on td "-5046" at bounding box center [796, 486] width 99 height 22
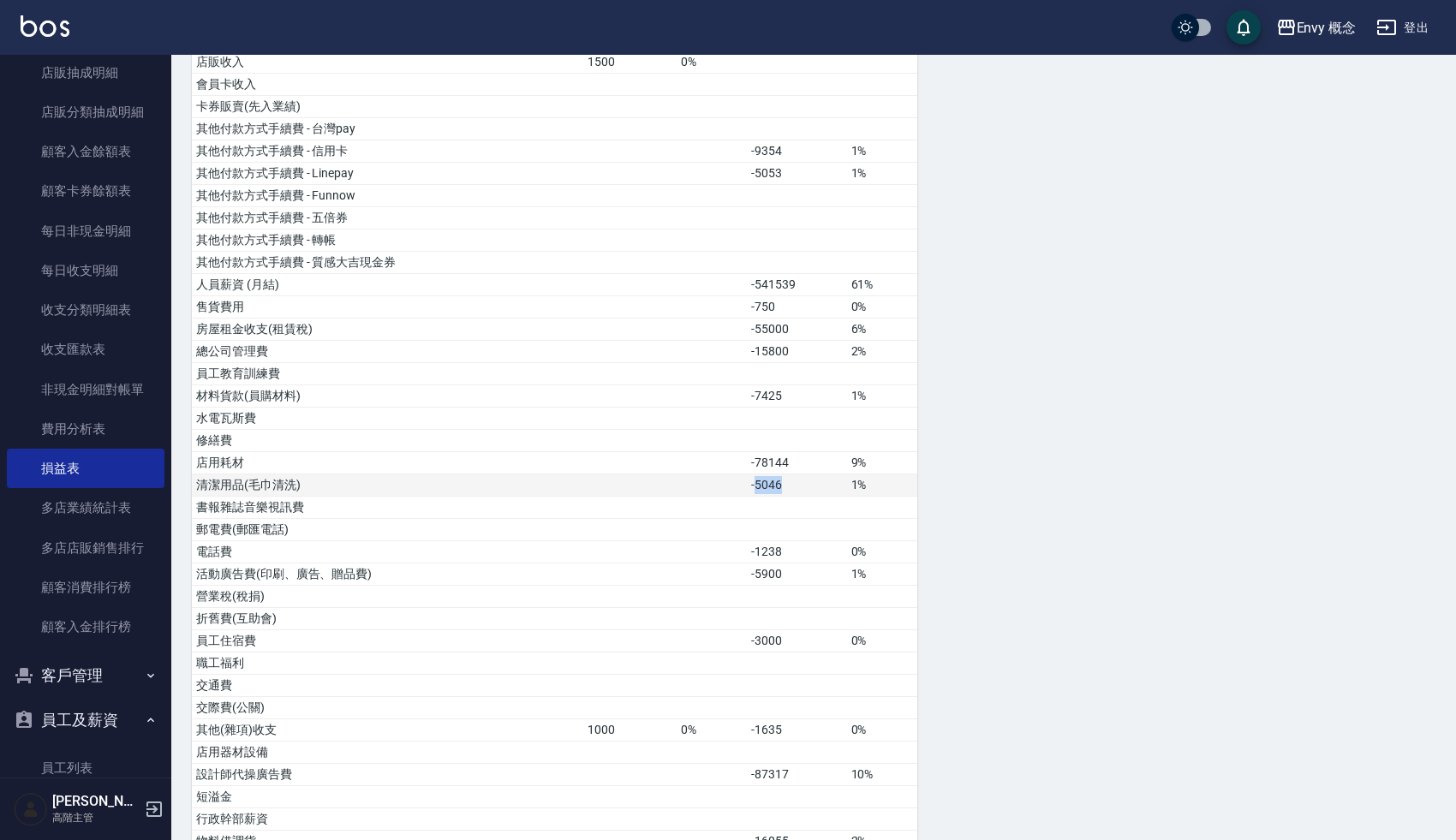
click at [773, 482] on td "-5046" at bounding box center [796, 486] width 99 height 22
click at [777, 463] on td "-78144" at bounding box center [796, 464] width 99 height 22
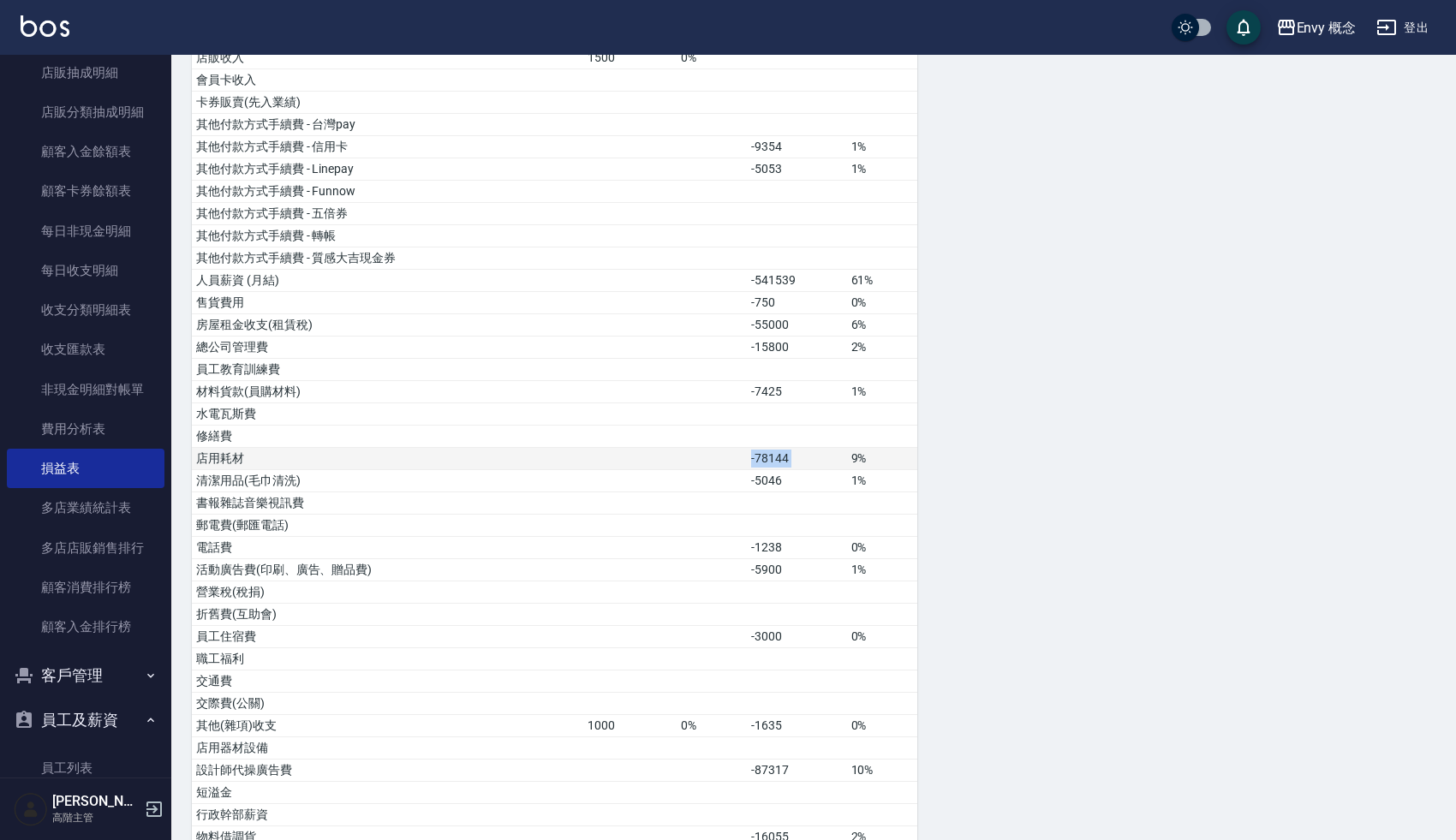
click at [777, 458] on td "-78144" at bounding box center [796, 459] width 99 height 22
click at [774, 477] on td "-5046" at bounding box center [796, 482] width 99 height 22
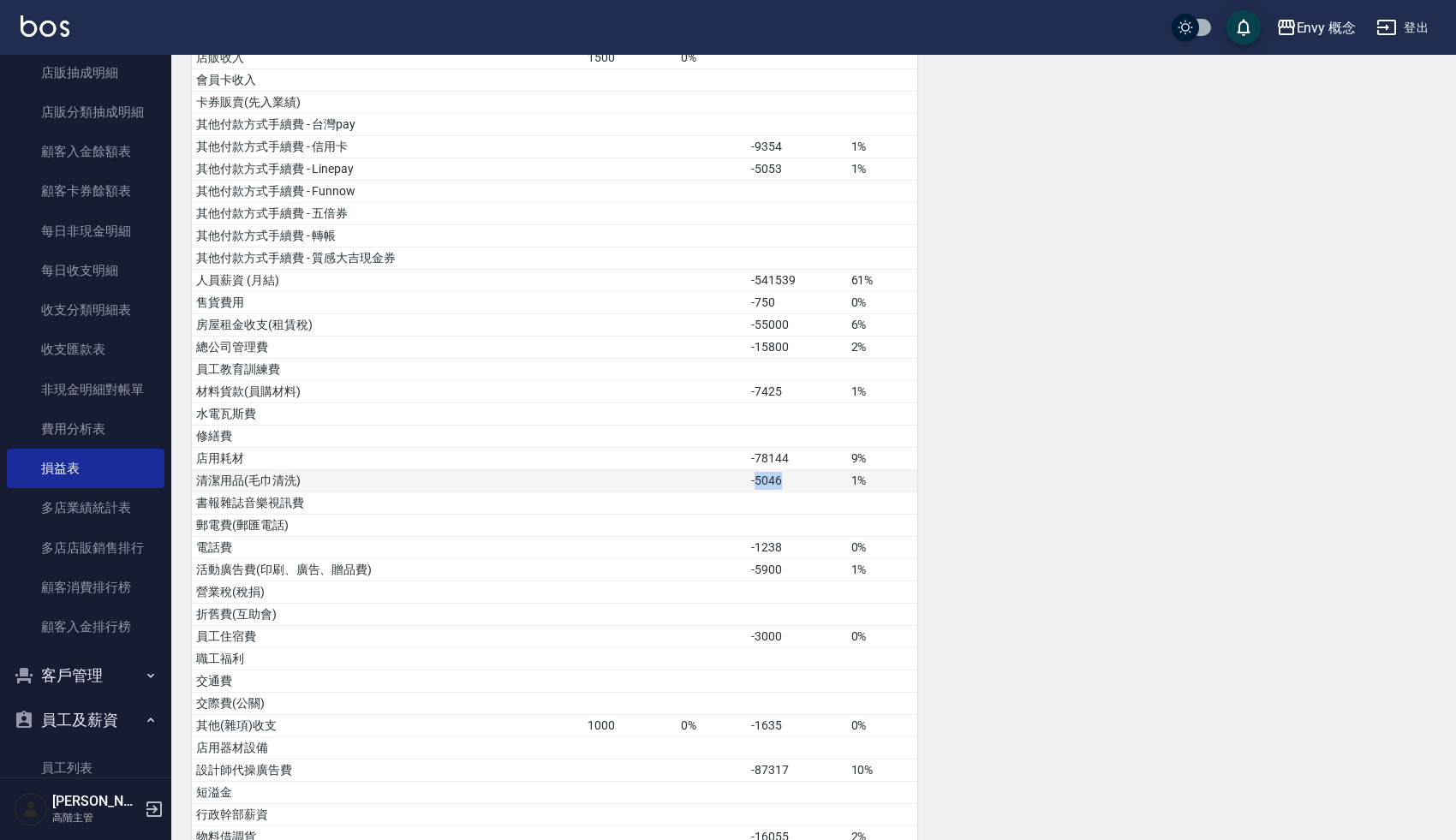
click at [774, 477] on td "-5046" at bounding box center [796, 482] width 99 height 22
click at [775, 538] on td "-1238" at bounding box center [796, 549] width 99 height 22
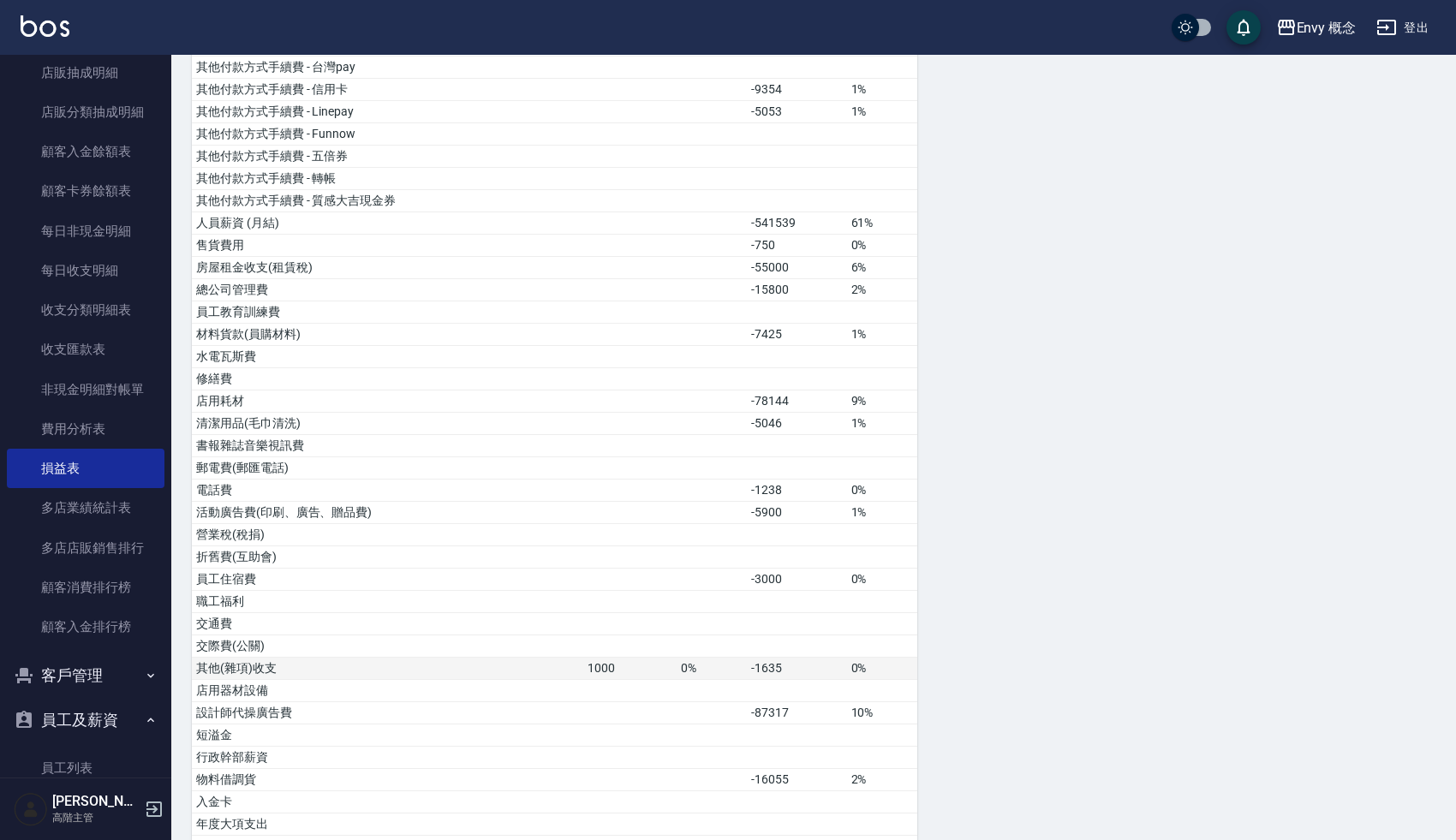
scroll to position [341, 0]
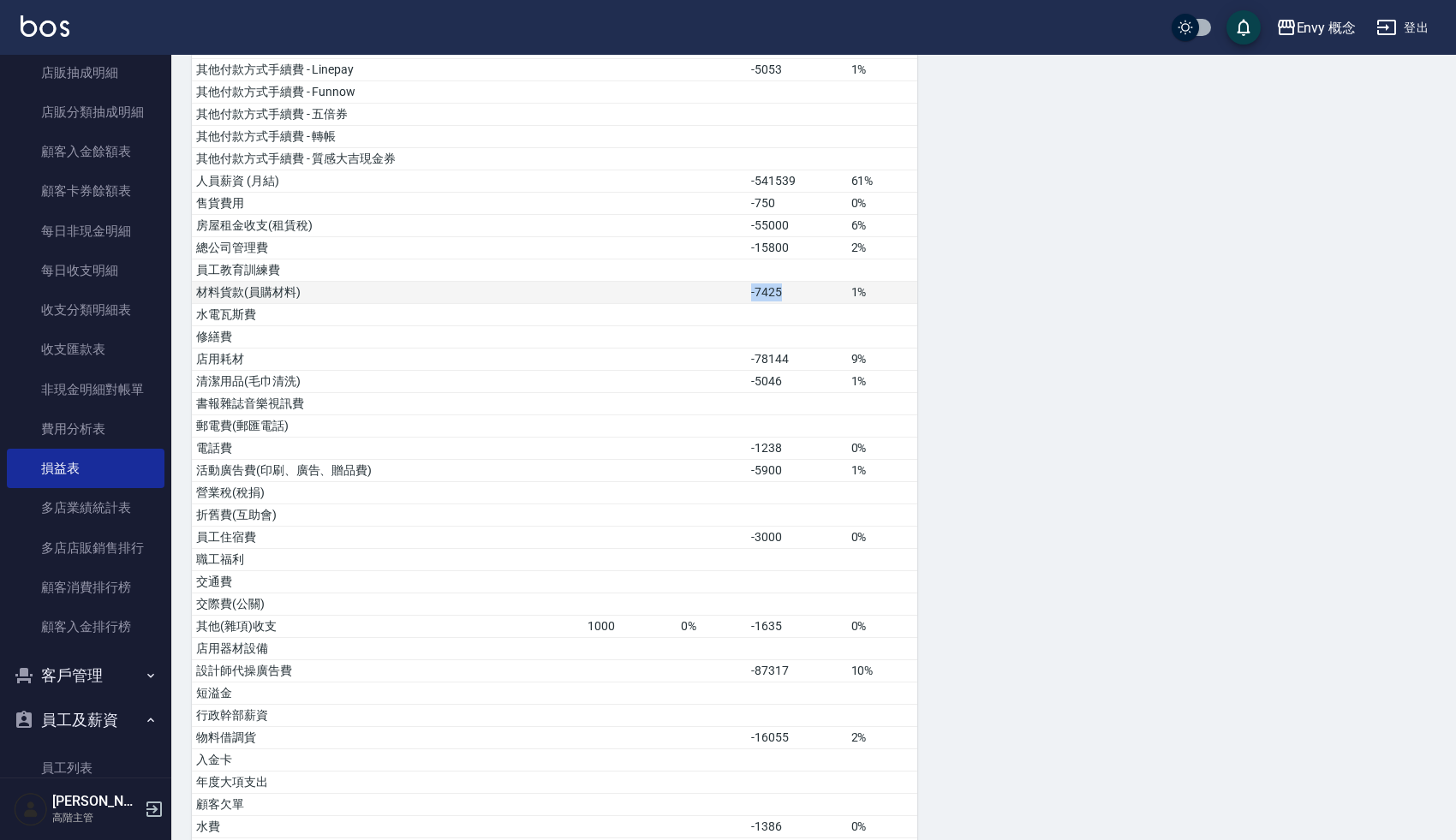
drag, startPoint x: 799, startPoint y: 287, endPoint x: 730, endPoint y: 287, distance: 69.0
click at [730, 287] on tr "材料貨款(員購材料) -7425 1%" at bounding box center [554, 293] width 725 height 22
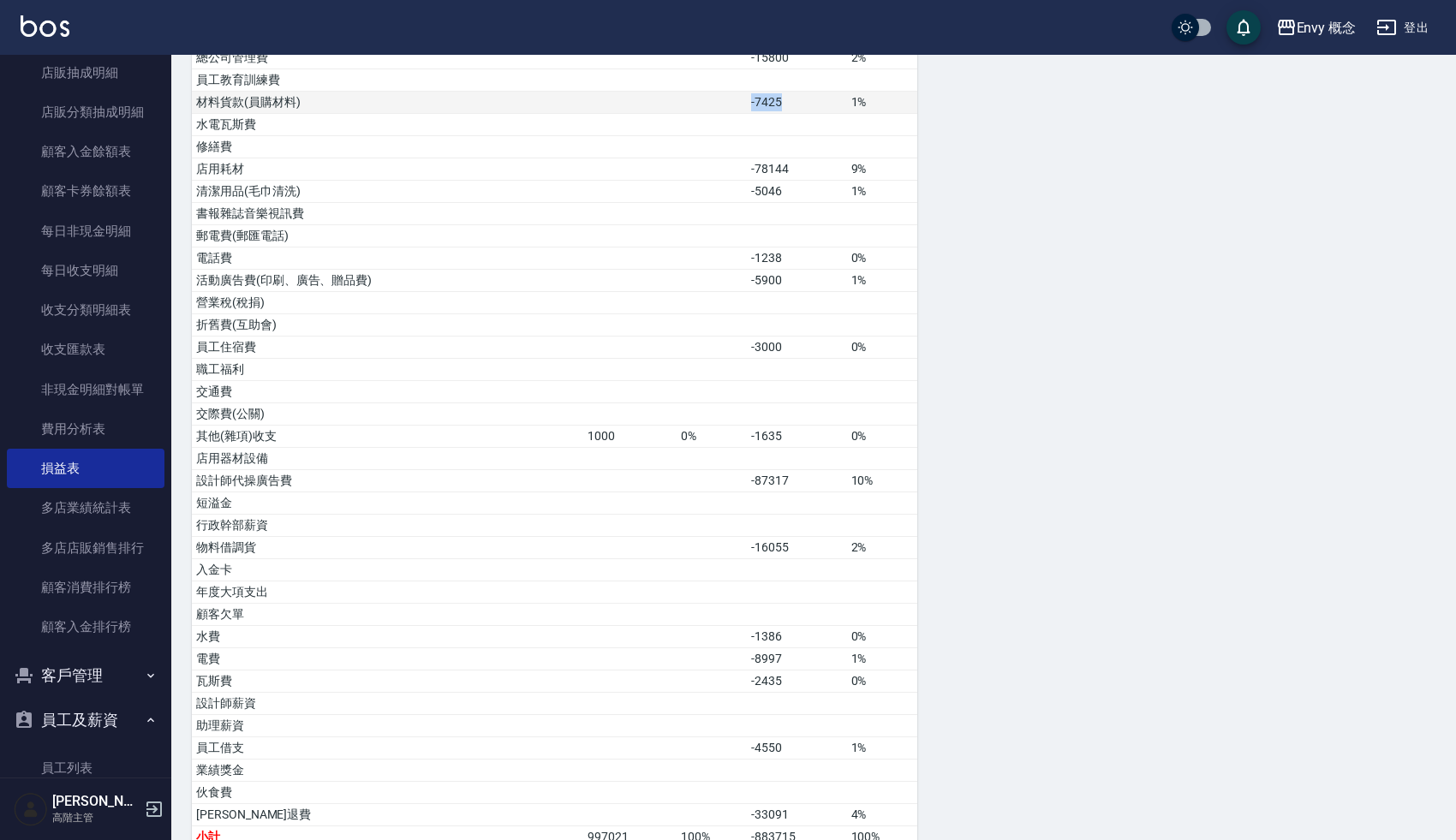
scroll to position [693, 0]
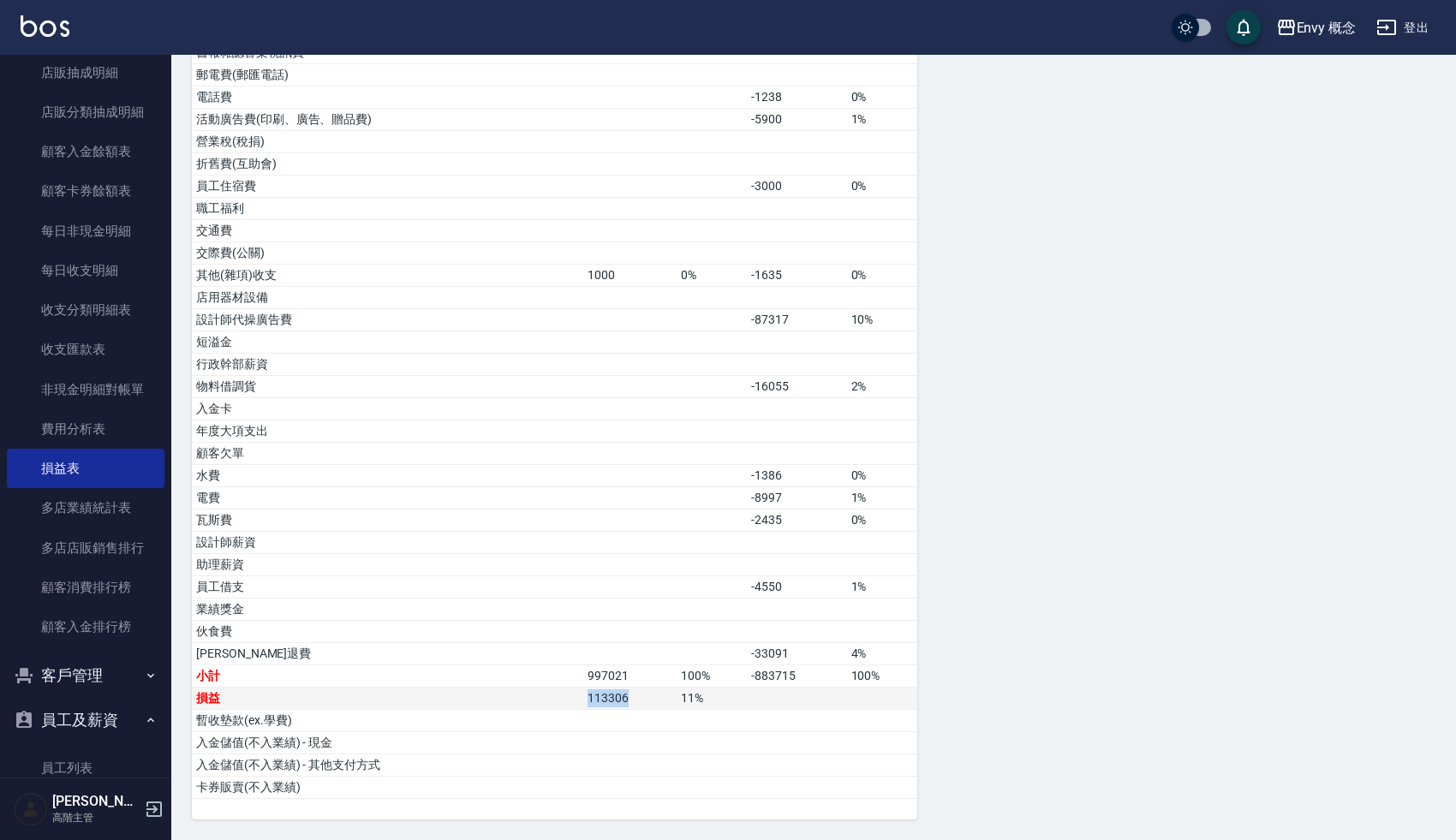
drag, startPoint x: 636, startPoint y: 700, endPoint x: 580, endPoint y: 700, distance: 56.0
click at [580, 700] on tr "損益 113306 11 %" at bounding box center [554, 699] width 725 height 22
click at [683, 610] on td at bounding box center [711, 610] width 70 height 22
click at [1110, 573] on div "損益表 報表匯出 加項 % 扣項 % 營業收入 994521 100% 店販收入 1500 0% 會員卡收入 卡券販賣(先入業績) 其他付款方式手續費 - 台…" at bounding box center [814, 162] width 1244 height 1316
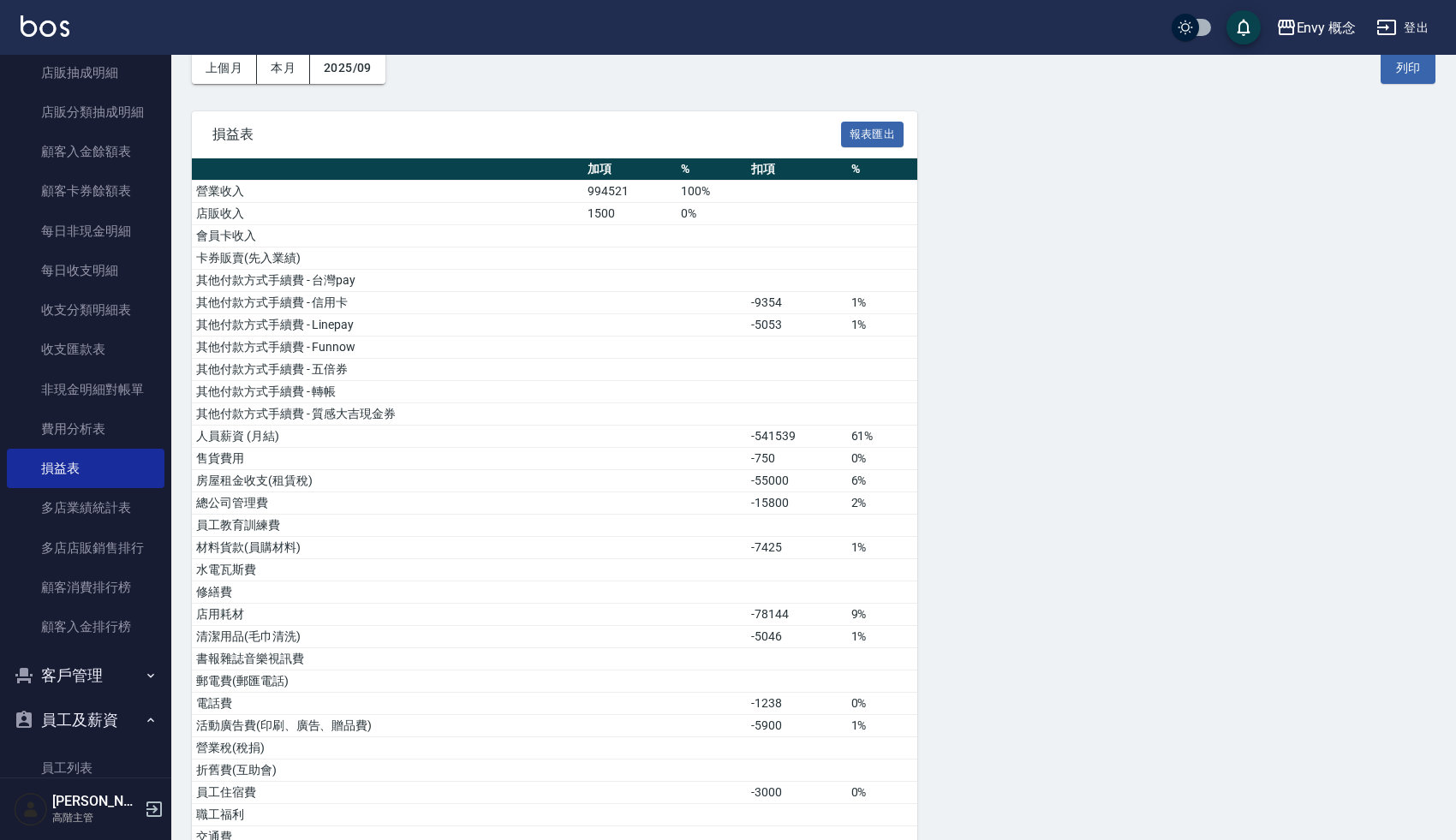
scroll to position [0, 0]
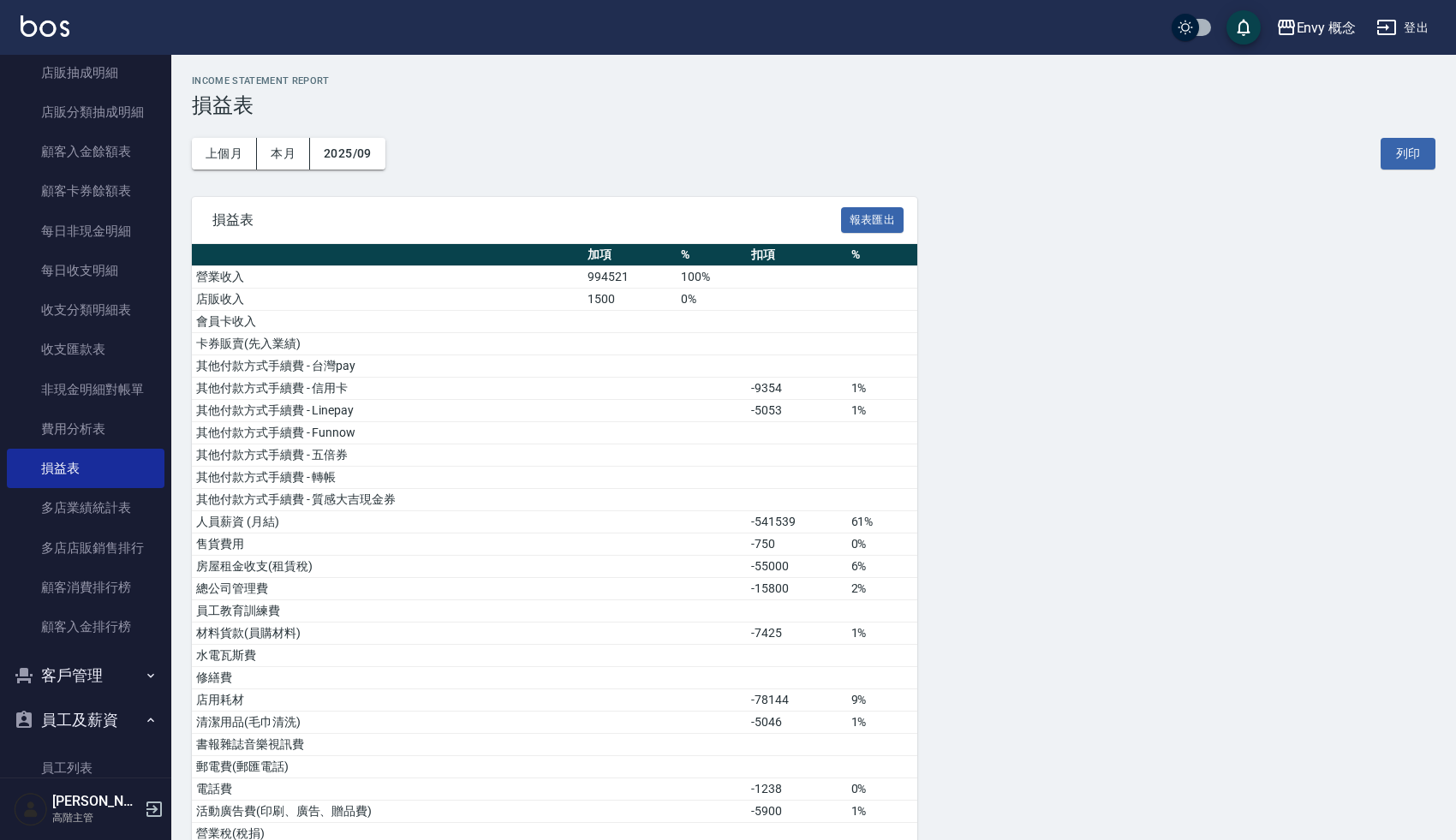
click at [1106, 496] on div "損益表 報表匯出 加項 % 扣項 % 營業收入 994521 100% 店販收入 1500 0% 會員卡收入 卡券販賣(先入業績) 其他付款方式手續費 - 台…" at bounding box center [814, 855] width 1244 height 1316
click at [1012, 429] on div "損益表 報表匯出 加項 % 扣項 % 營業收入 994521 100% 店販收入 1500 0% 會員卡收入 卡券販賣(先入業績) 其他付款方式手續費 - 台…" at bounding box center [814, 855] width 1244 height 1316
click at [1020, 394] on div "損益表 報表匯出 加項 % 扣項 % 營業收入 994521 100% 店販收入 1500 0% 會員卡收入 卡券販賣(先入業績) 其他付款方式手續費 - 台…" at bounding box center [814, 855] width 1244 height 1316
click at [1011, 472] on div "損益表 報表匯出 加項 % 扣項 % 營業收入 994521 100% 店販收入 1500 0% 會員卡收入 卡券販賣(先入業績) 其他付款方式手續費 - 台…" at bounding box center [814, 855] width 1244 height 1316
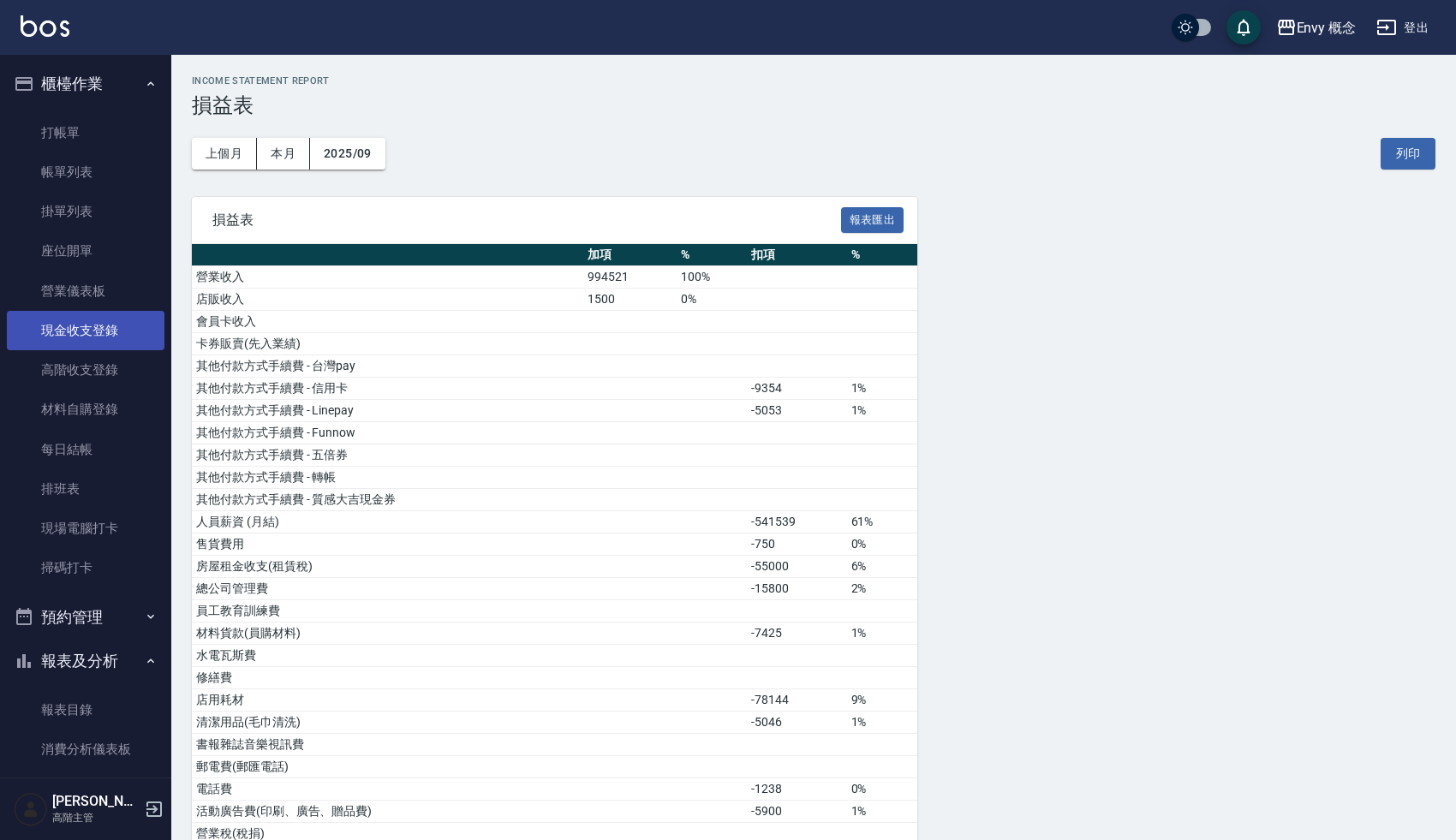
click at [97, 336] on link "現金收支登錄" at bounding box center [85, 330] width 158 height 39
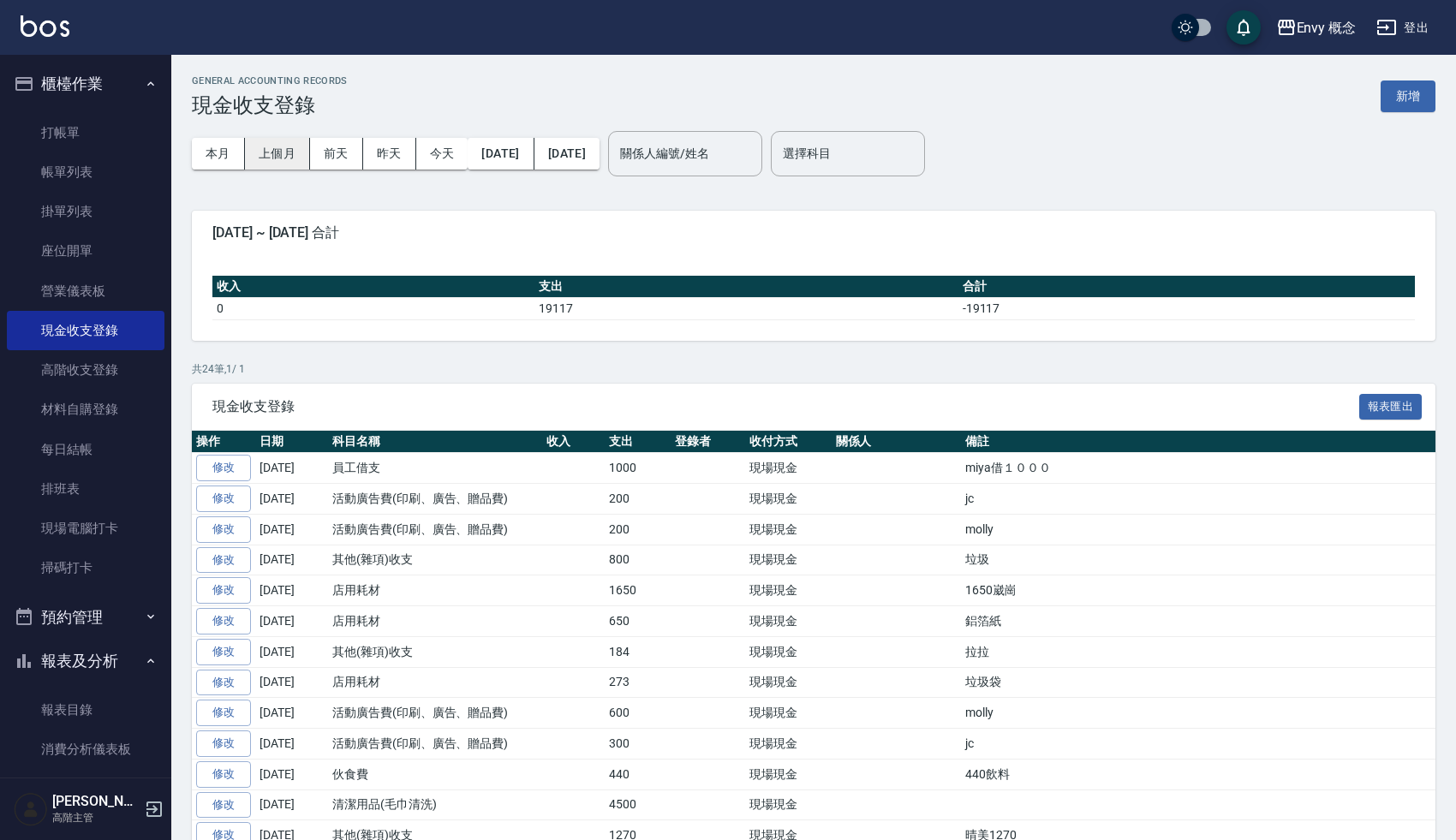
click at [287, 151] on button "上個月" at bounding box center [278, 154] width 65 height 32
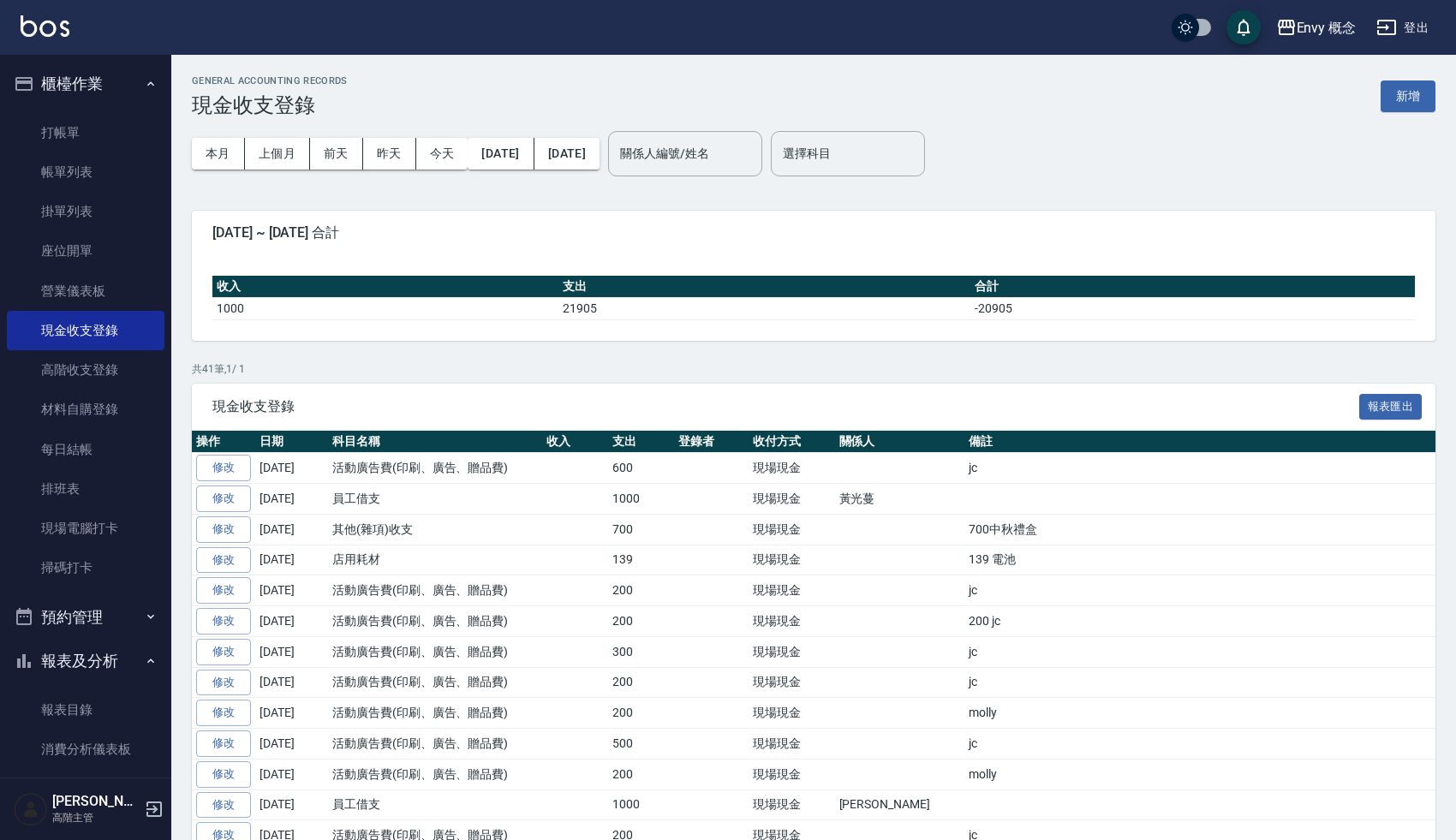
click at [679, 375] on p "共 41 筆, 1 / 1" at bounding box center [814, 369] width 1244 height 16
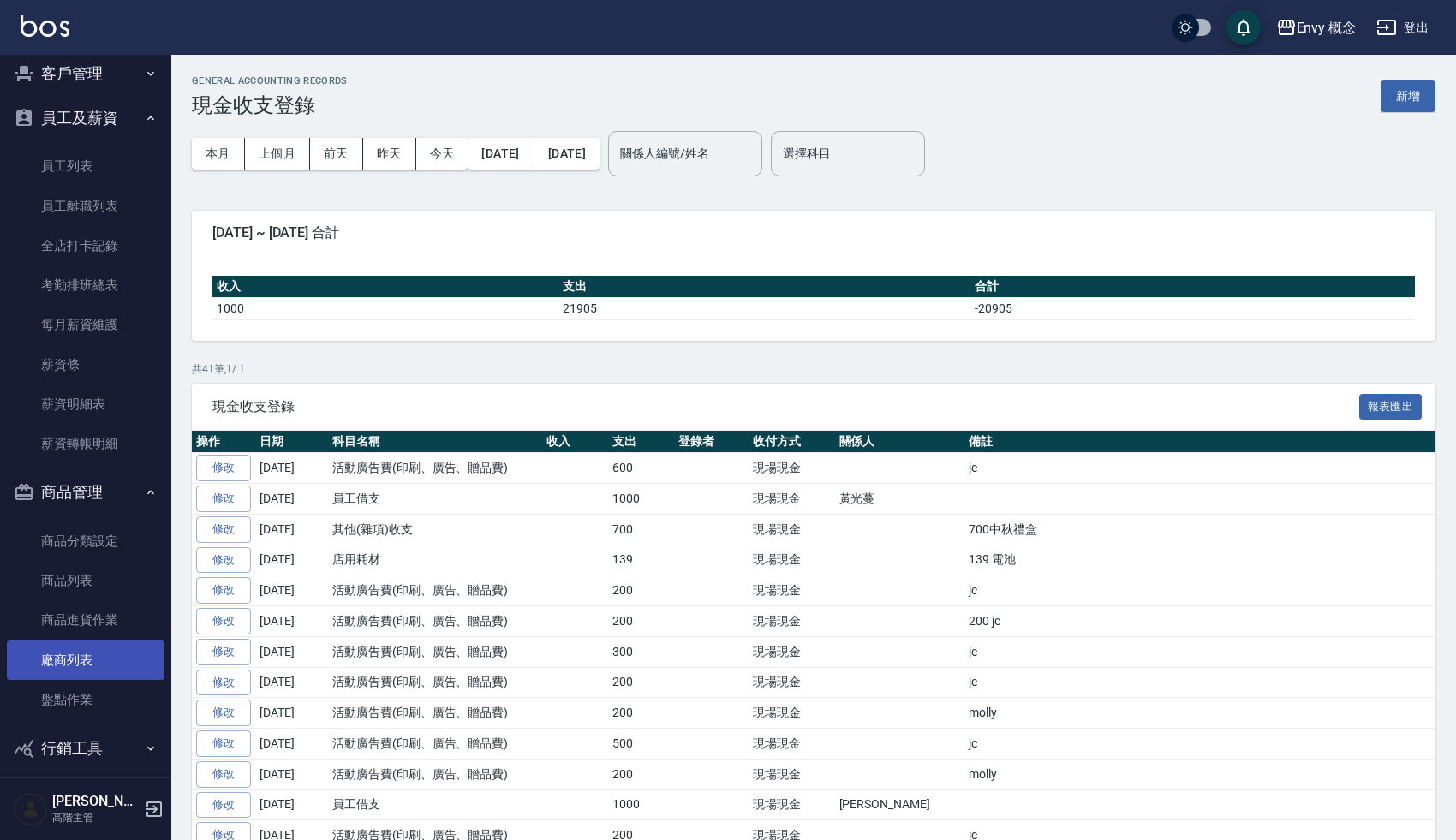
scroll to position [2236, 0]
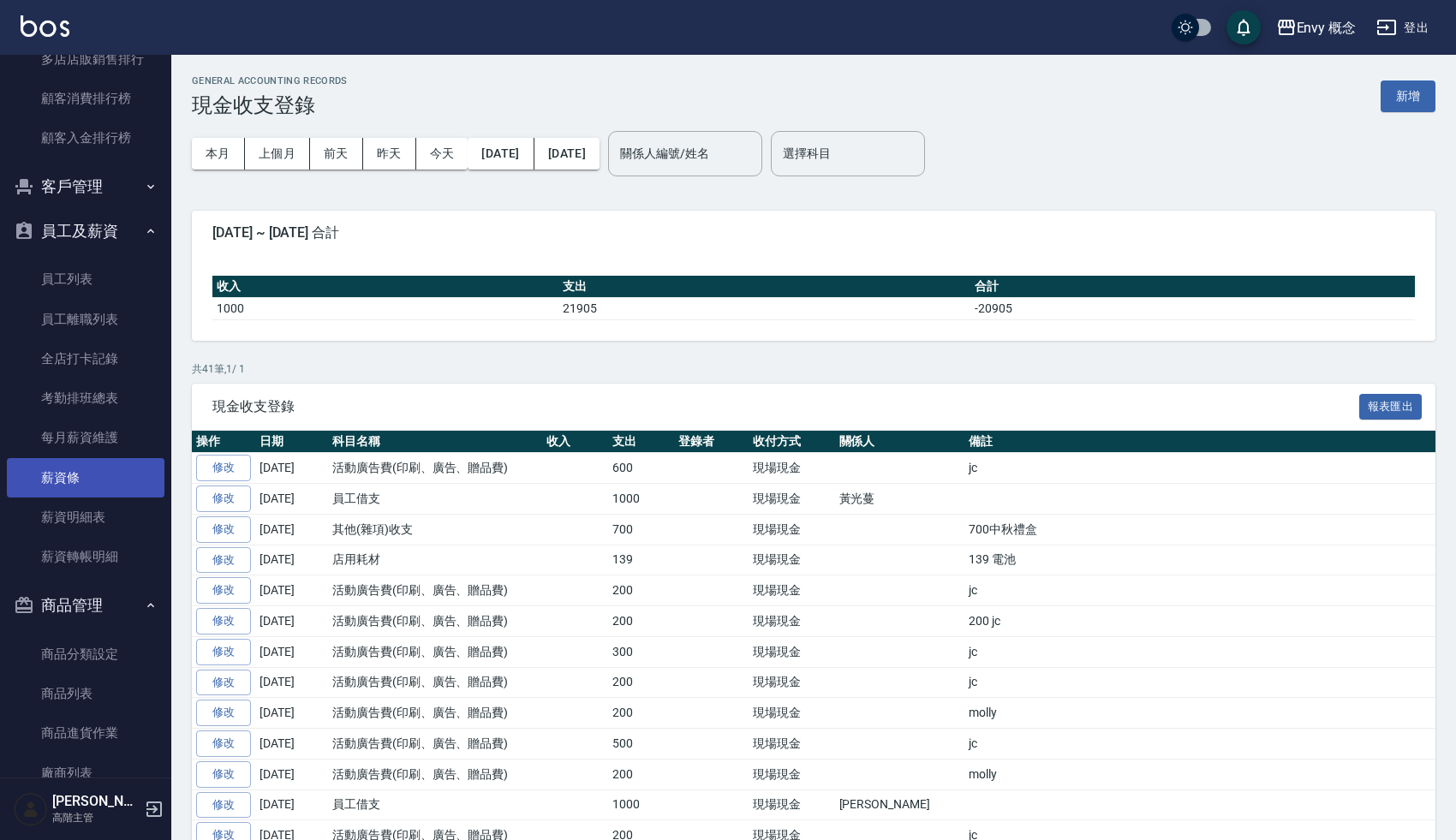
click at [75, 476] on link "薪資條" at bounding box center [85, 478] width 158 height 39
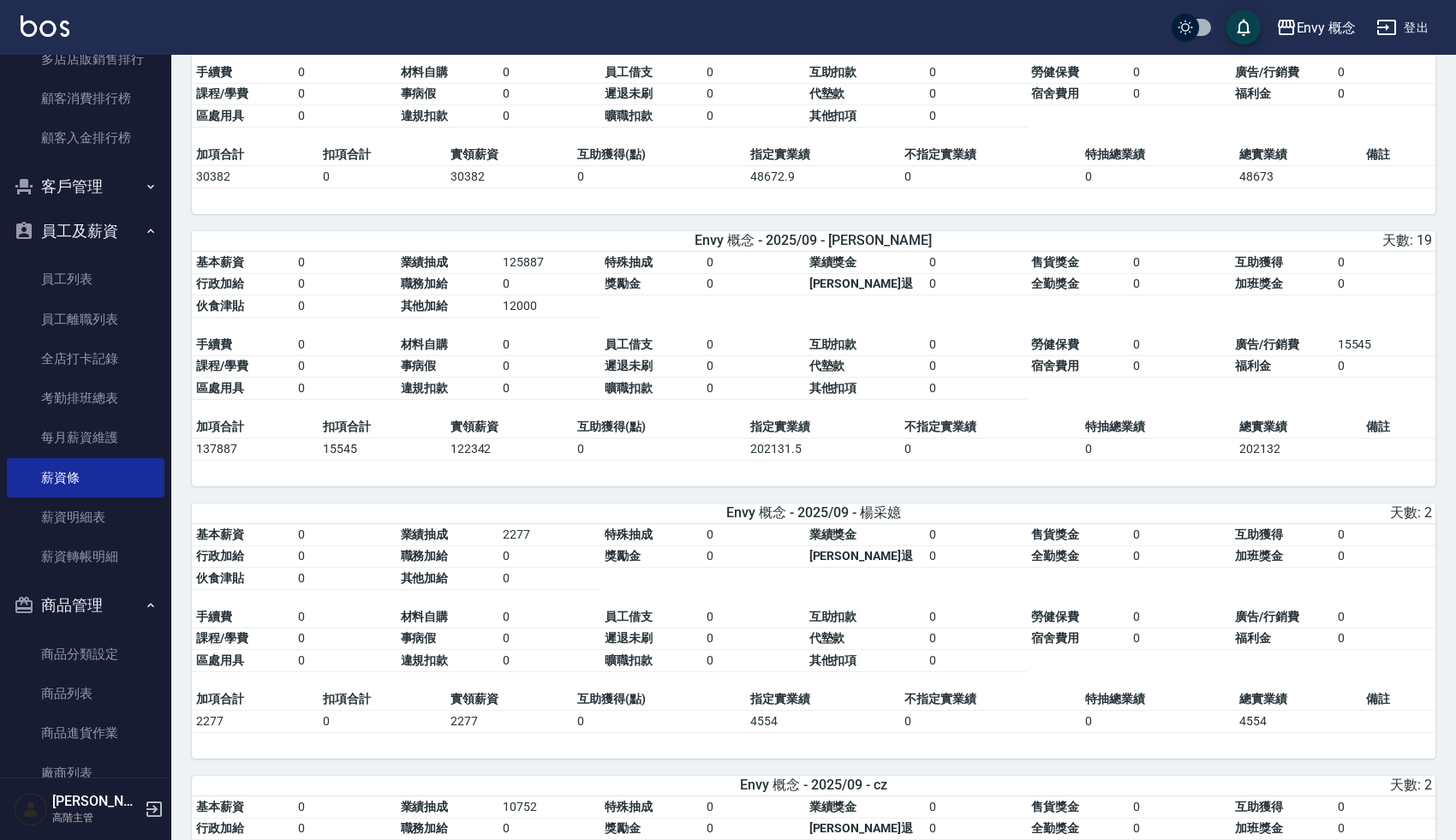
scroll to position [1319, 0]
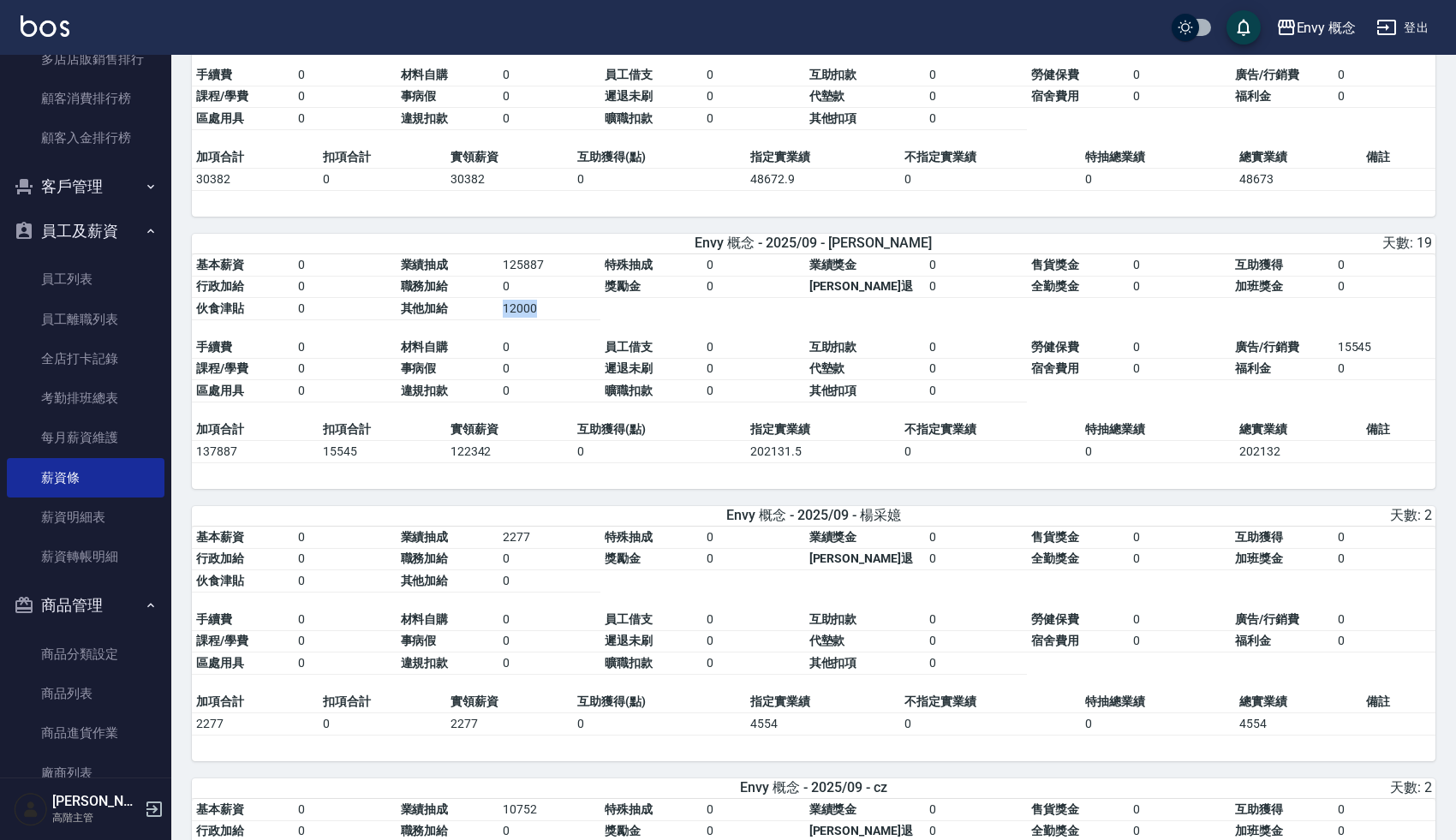
drag, startPoint x: 498, startPoint y: 314, endPoint x: 568, endPoint y: 318, distance: 70.1
click at [568, 318] on tbody "基本薪資 0 業績抽成 125887 特殊抽成 0 業績獎金 0 售貨獎金 0 互助獲得 0 行政加給 0 職務加給 0 獎勵金 0 勞健保勞退 0 全勤獎金…" at bounding box center [814, 287] width 1244 height 66
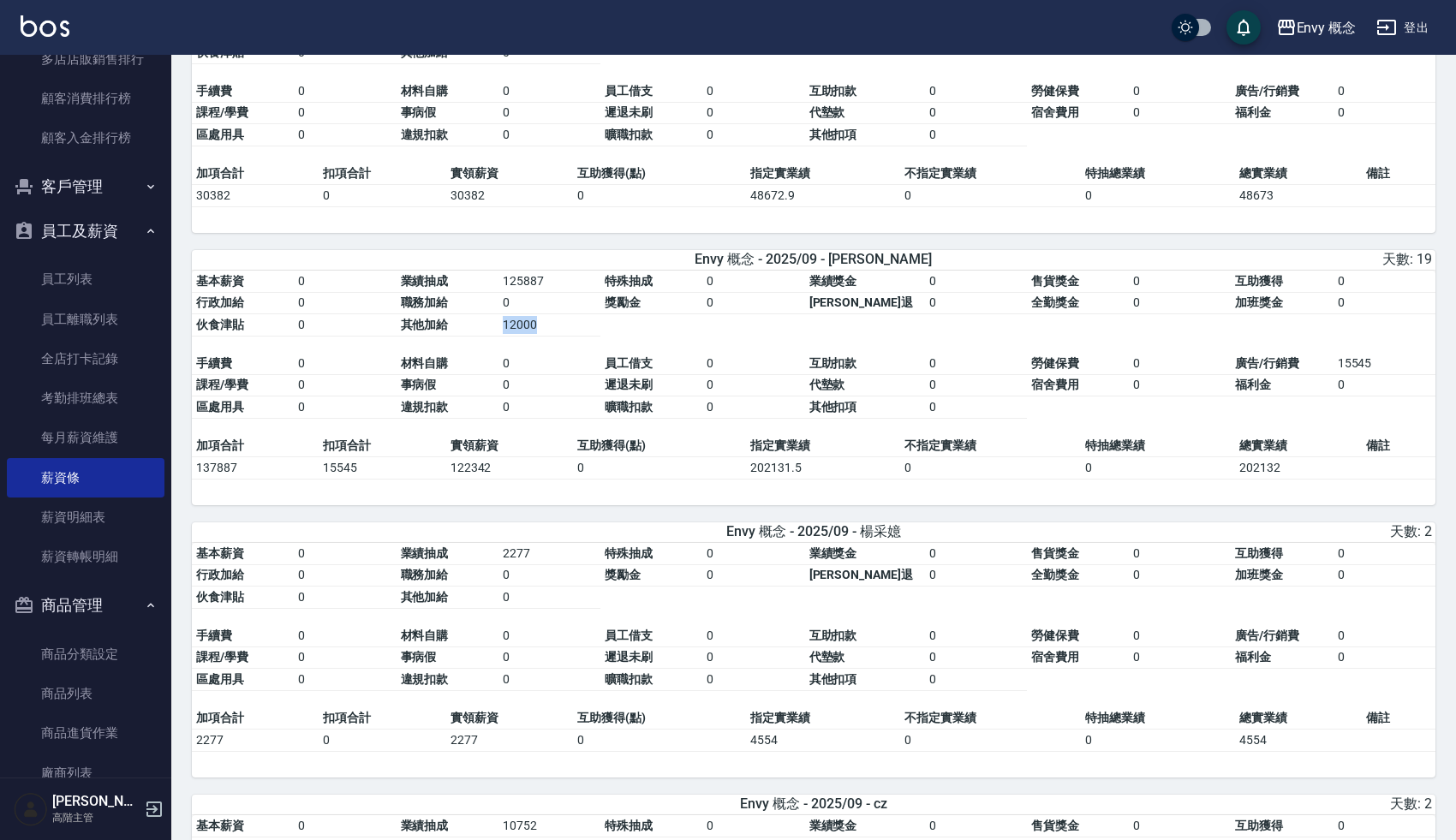
scroll to position [1308, 0]
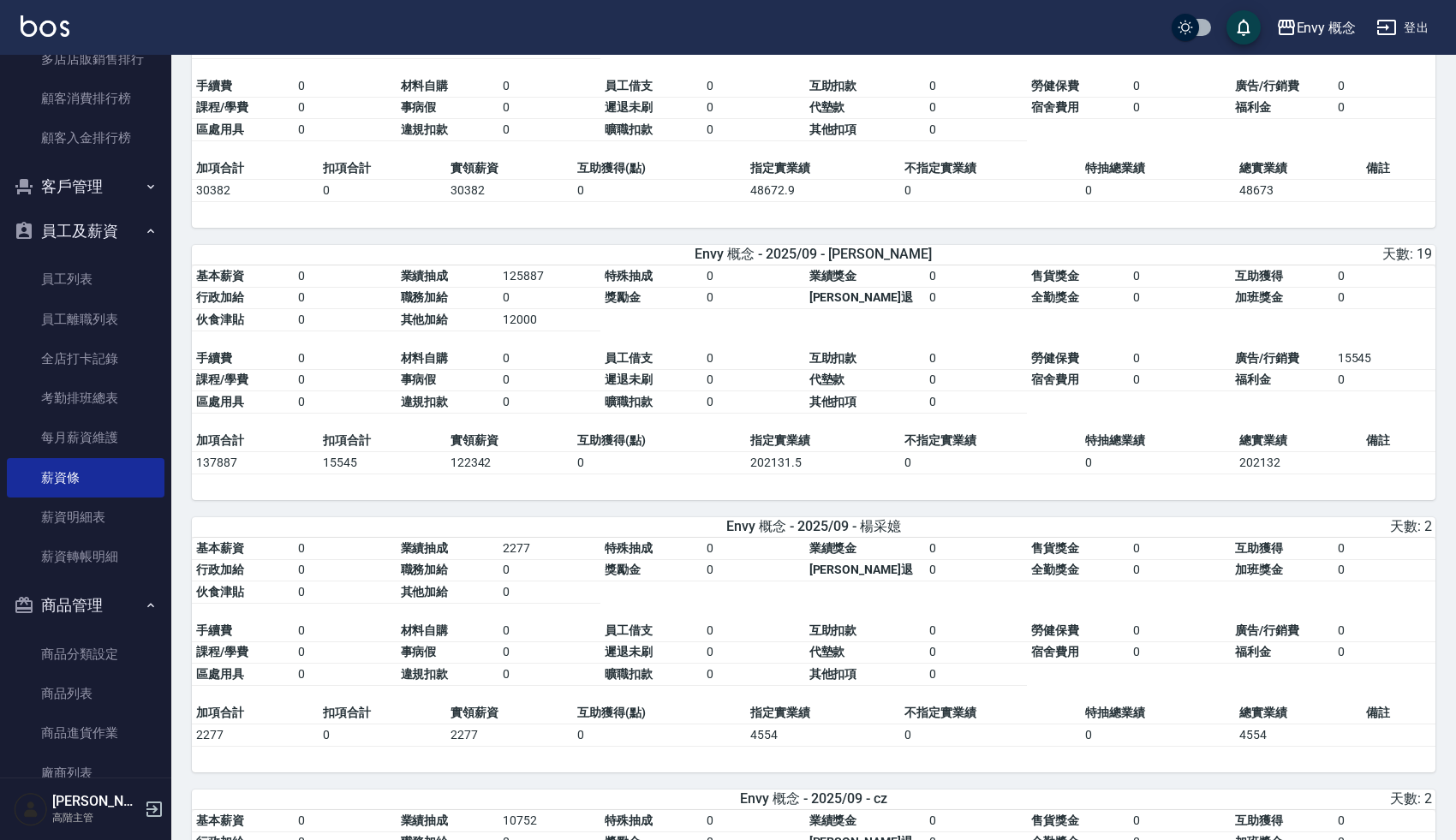
click at [685, 241] on div "Envy 概念 - 2025/09 - [PERSON_NAME] 天數: 1 基本薪資 0 業績抽成 351 特殊抽成 0 業績獎金 0 售貨獎金 0 互助…" at bounding box center [814, 381] width 1244 height 2997
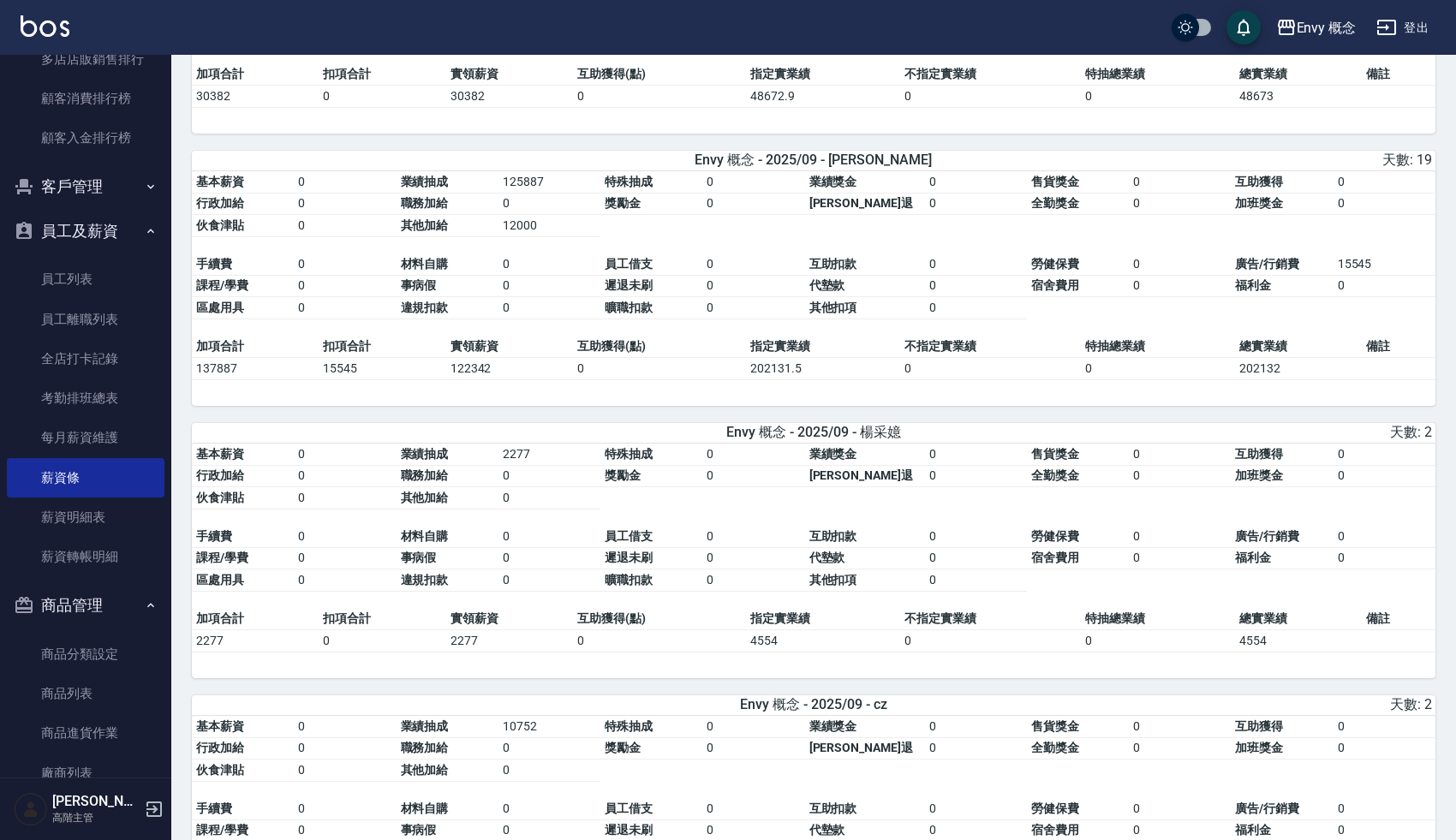
scroll to position [1400, 0]
drag, startPoint x: 506, startPoint y: 234, endPoint x: 534, endPoint y: 235, distance: 28.0
click at [527, 235] on td "12000" at bounding box center [549, 228] width 102 height 22
click at [551, 235] on td "12000" at bounding box center [549, 228] width 102 height 22
drag, startPoint x: 504, startPoint y: 233, endPoint x: 571, endPoint y: 241, distance: 67.5
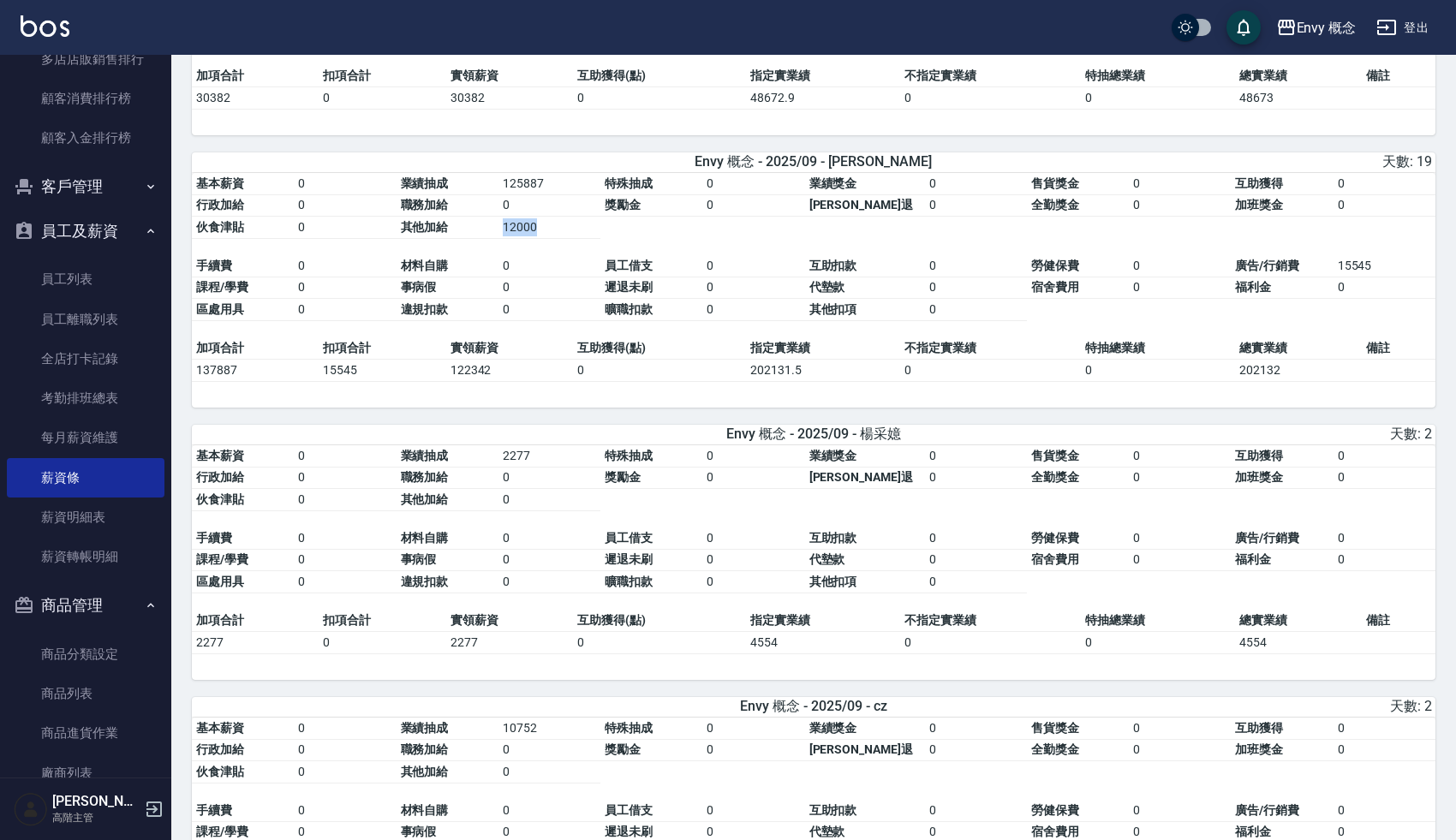
click at [571, 239] on td "12000" at bounding box center [549, 228] width 102 height 22
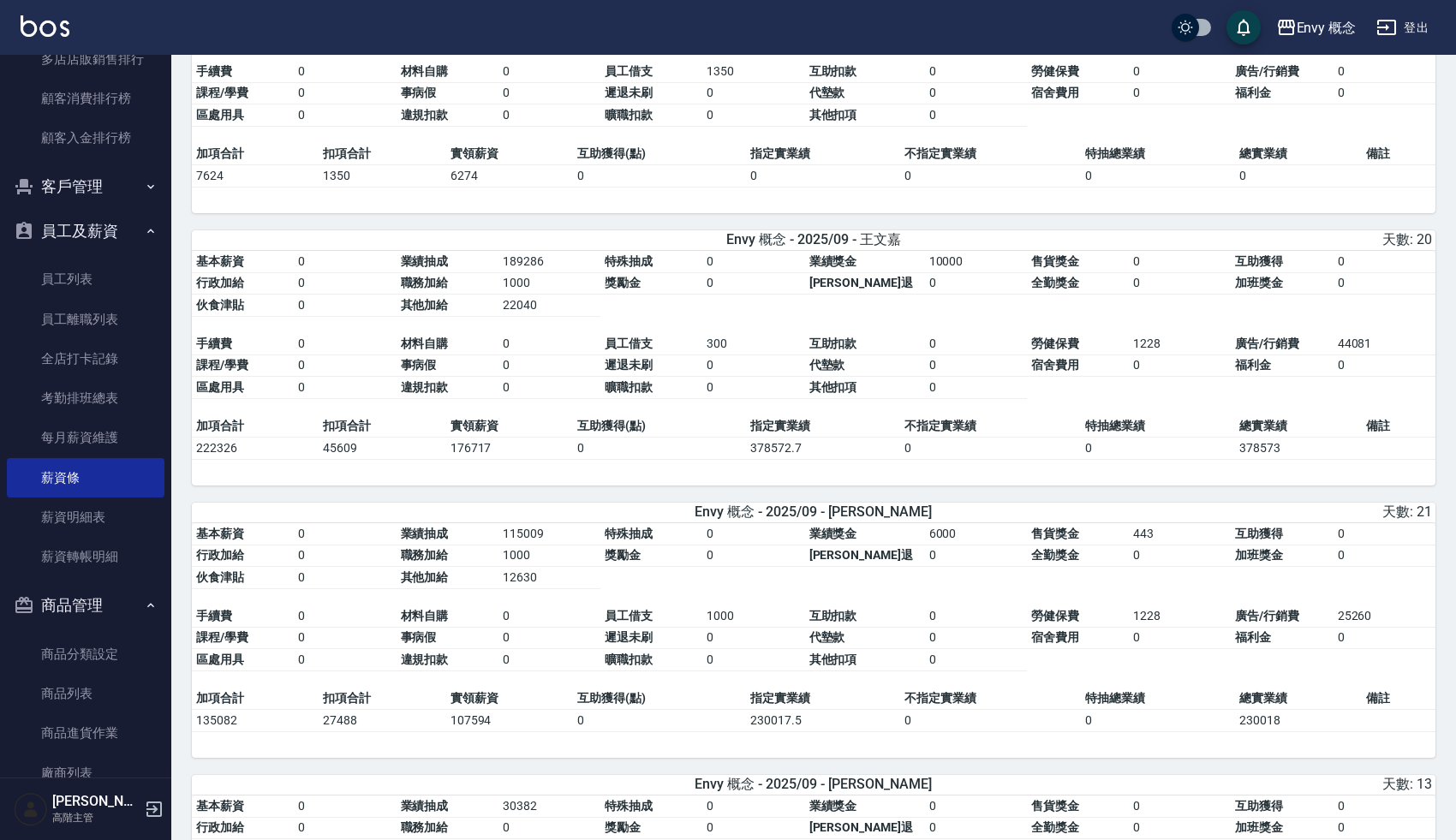
scroll to position [495, 0]
